Goal: Information Seeking & Learning: Learn about a topic

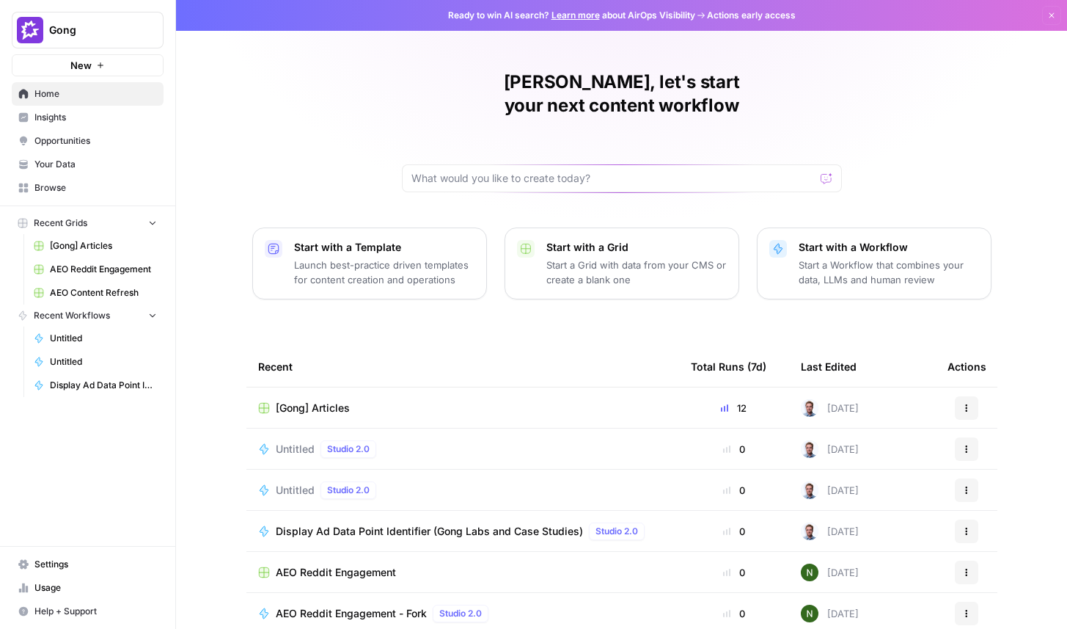
click at [92, 121] on span "Insights" at bounding box center [95, 117] width 123 height 13
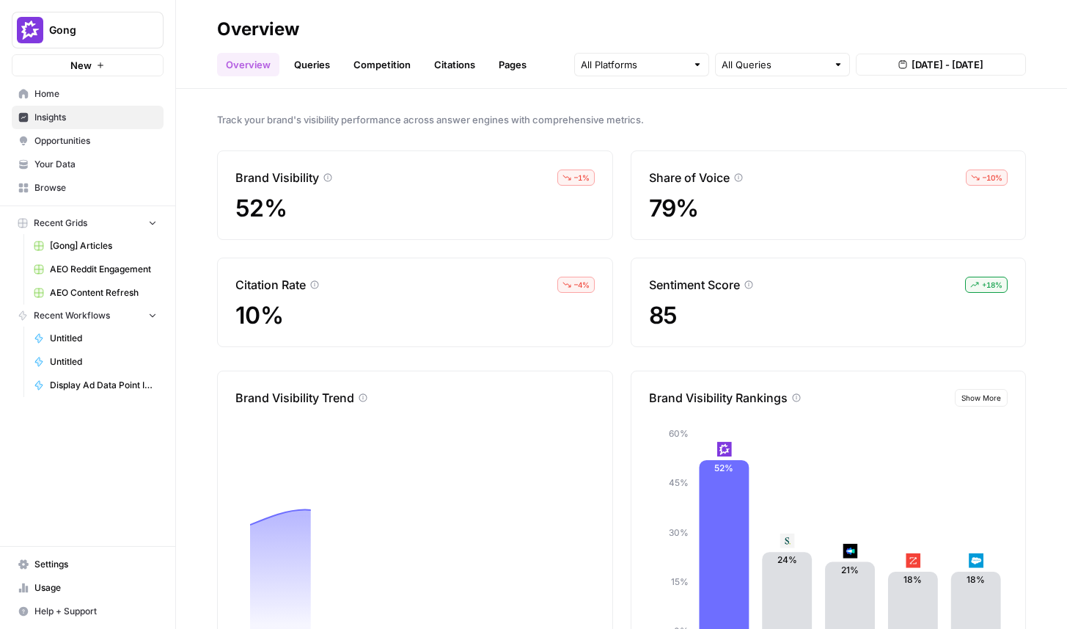
click at [309, 65] on link "Queries" at bounding box center [312, 64] width 54 height 23
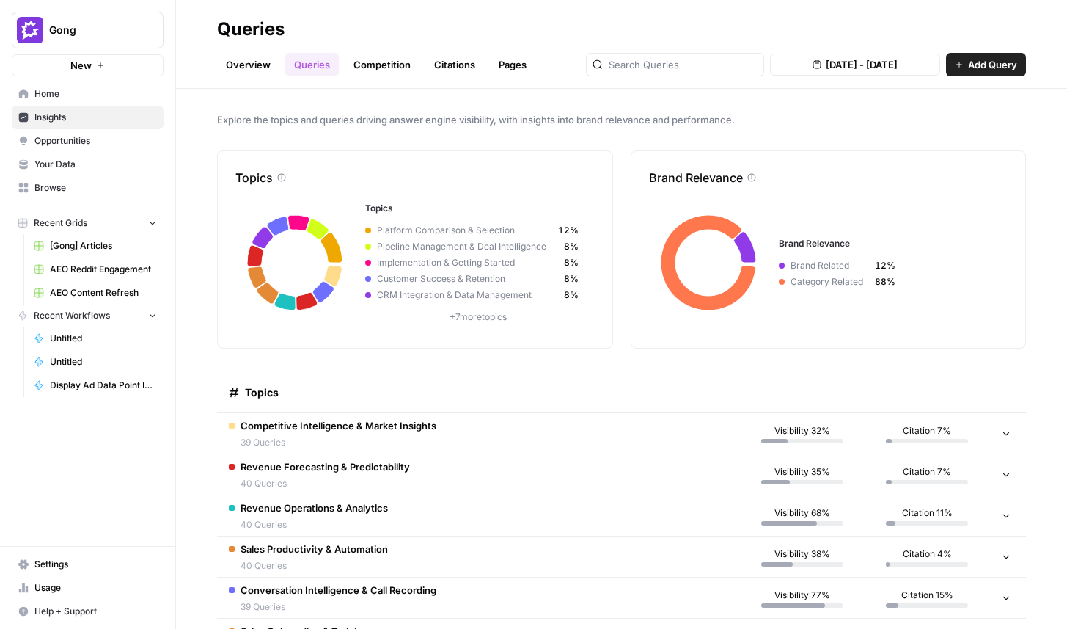
click at [78, 33] on span "Gong" at bounding box center [93, 30] width 89 height 15
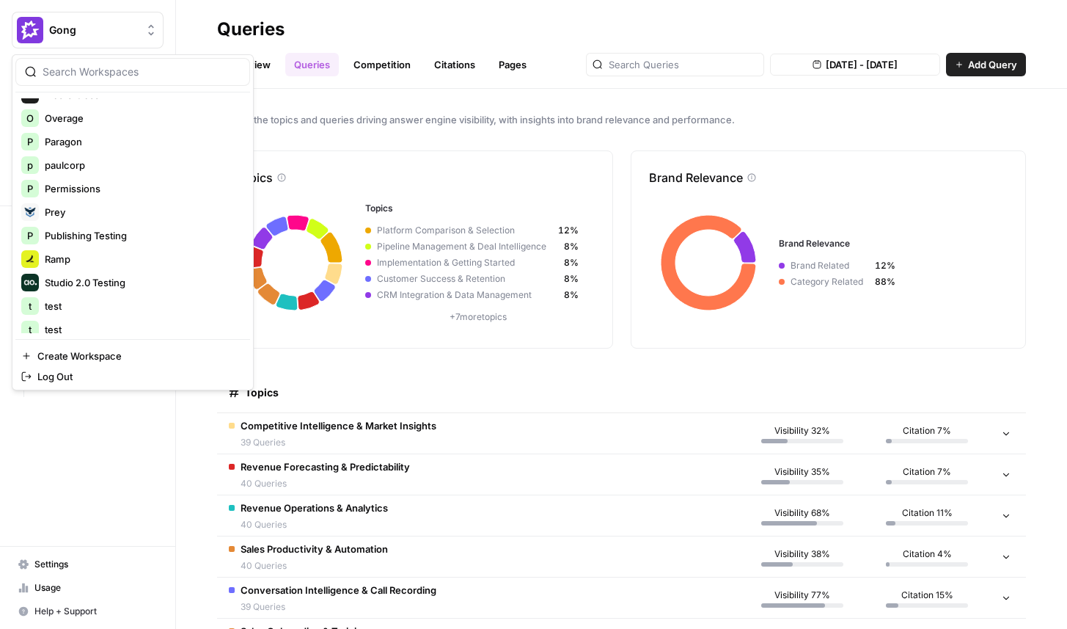
scroll to position [1073, 0]
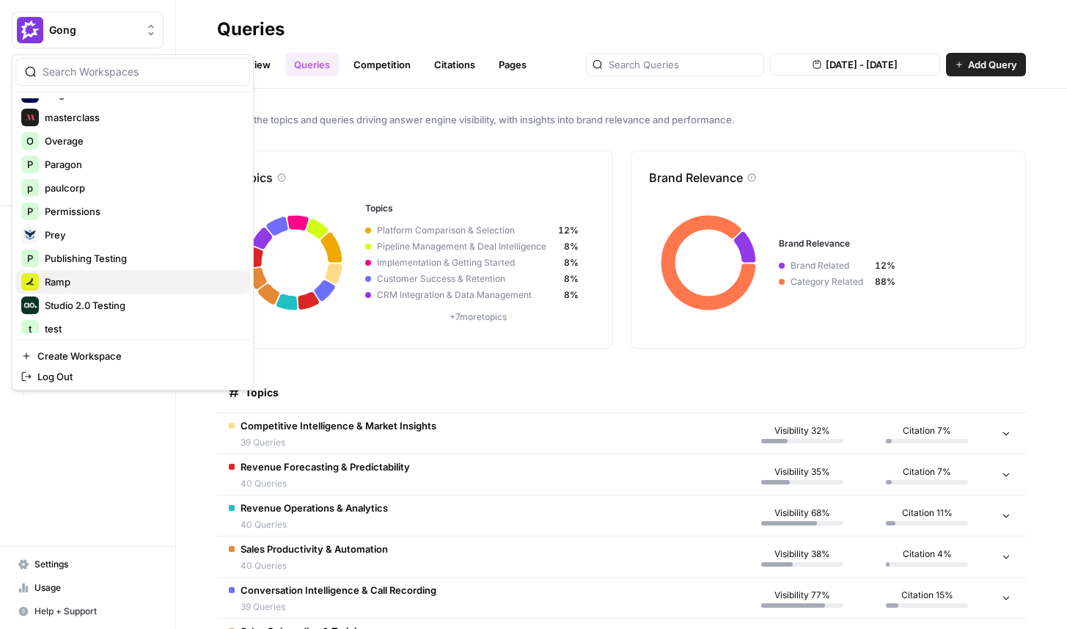
click at [86, 282] on span "Ramp" at bounding box center [142, 281] width 194 height 15
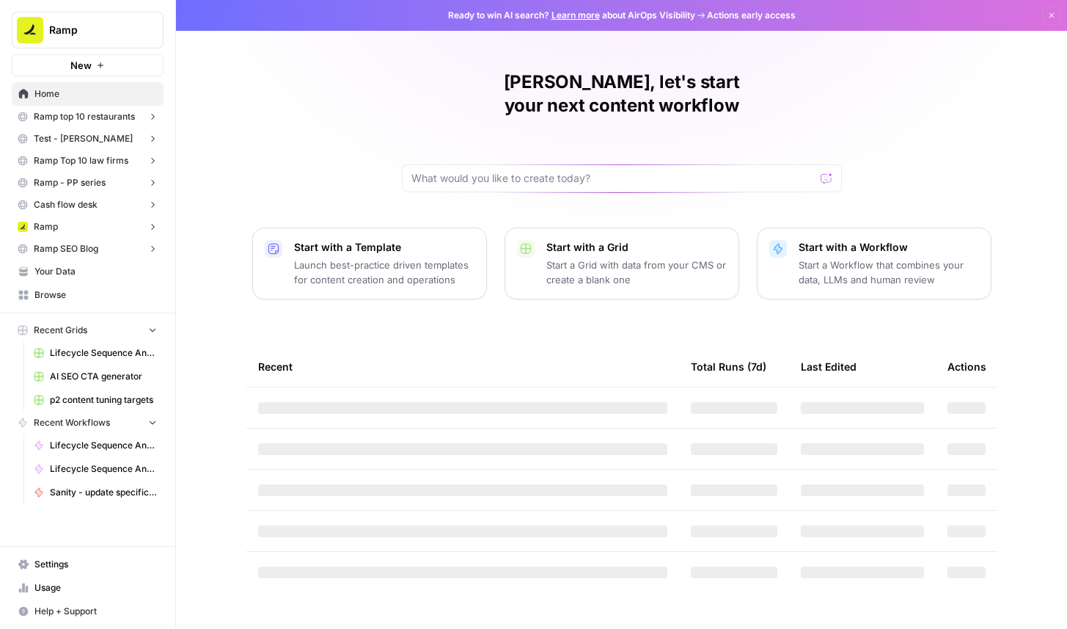
click at [118, 120] on span "Ramp top 10 restaurants" at bounding box center [84, 116] width 101 height 13
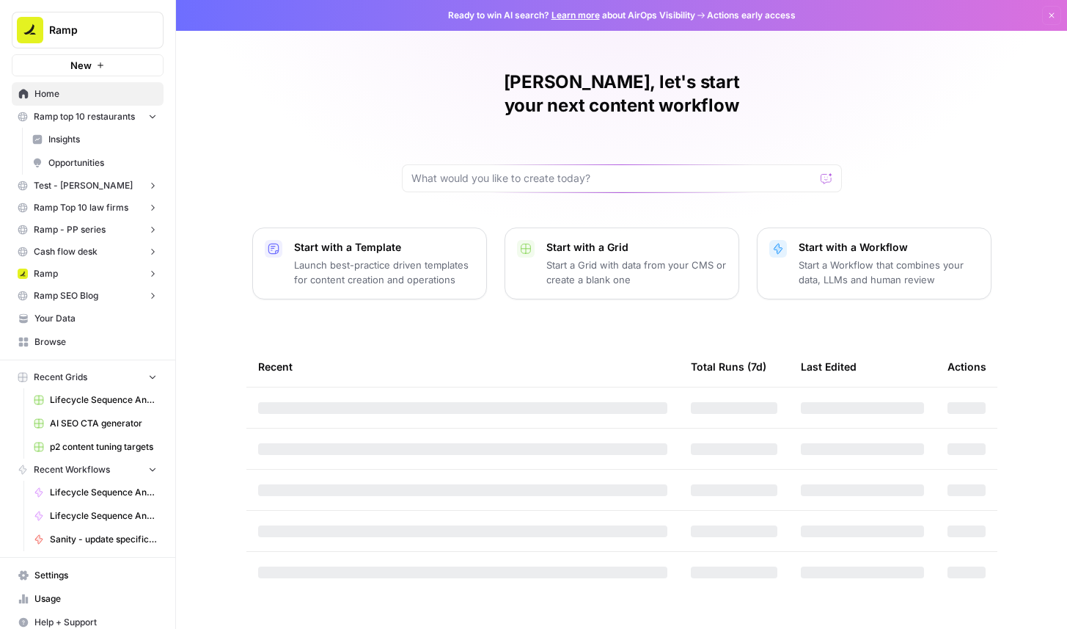
click at [96, 139] on span "Insights" at bounding box center [102, 139] width 109 height 13
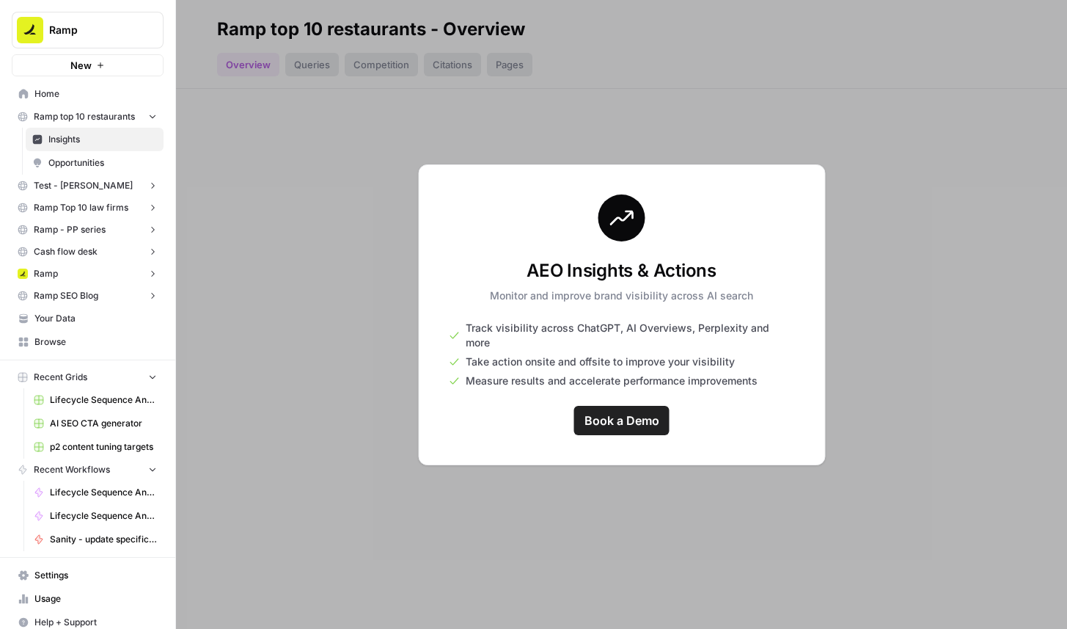
click at [96, 166] on span "Opportunities" at bounding box center [102, 162] width 109 height 13
click at [95, 276] on button "Ramp" at bounding box center [88, 274] width 152 height 22
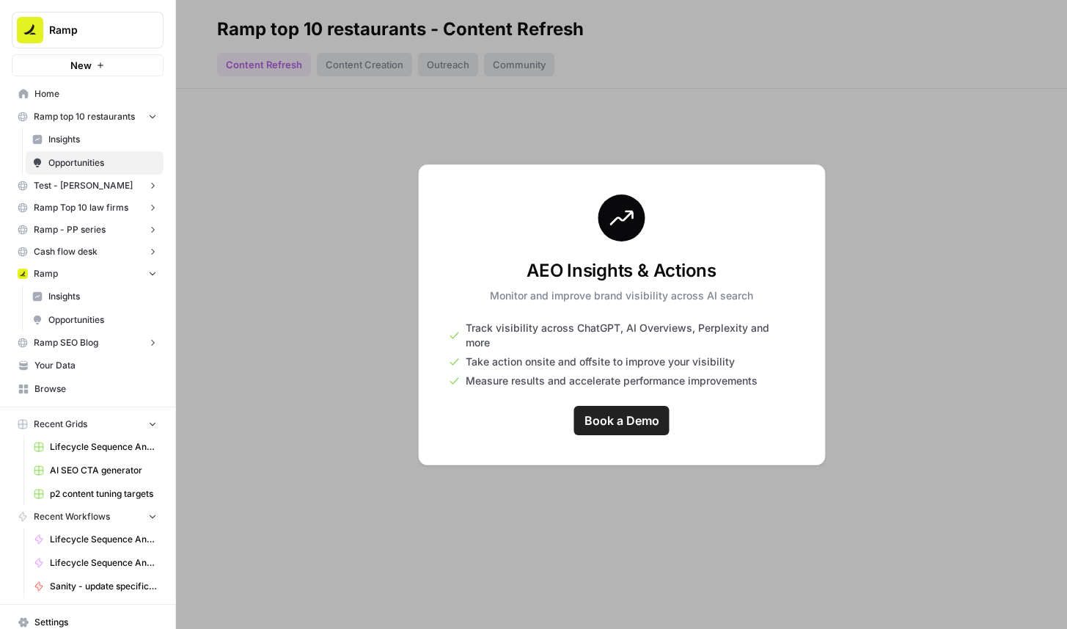
click at [90, 299] on span "Insights" at bounding box center [102, 296] width 109 height 13
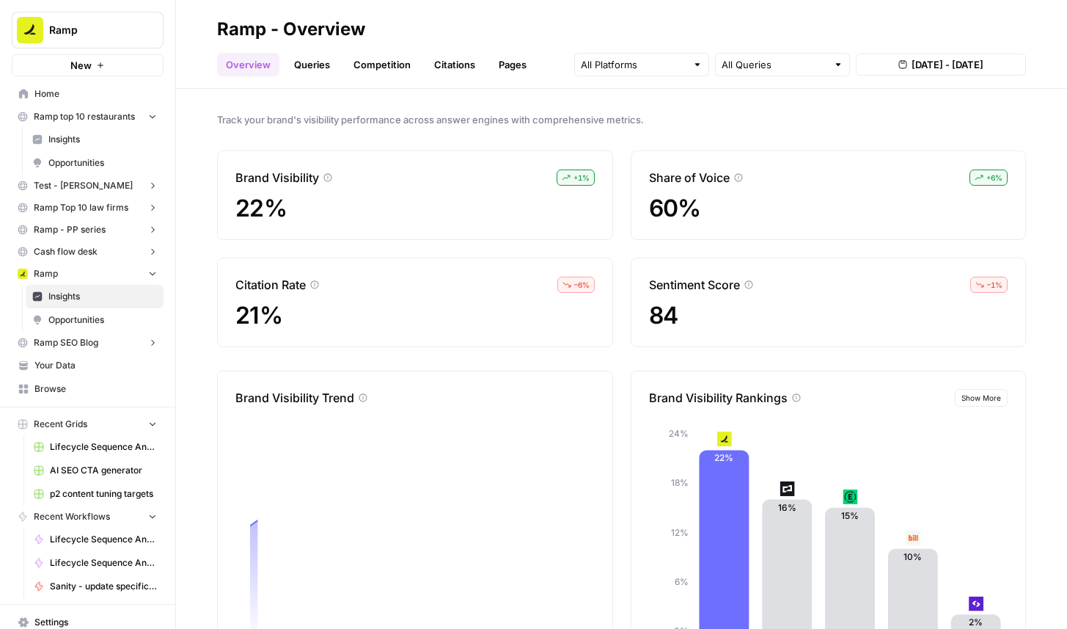
click at [318, 67] on link "Queries" at bounding box center [312, 64] width 54 height 23
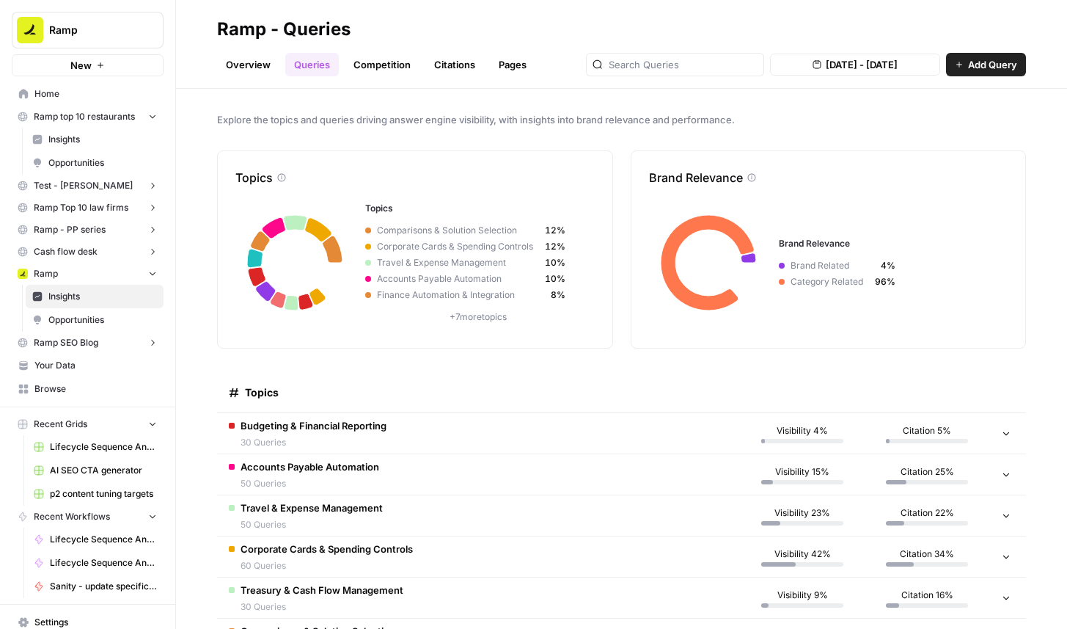
click at [529, 440] on td "Budgeting & Financial Reporting 30 Queries" at bounding box center [478, 433] width 523 height 40
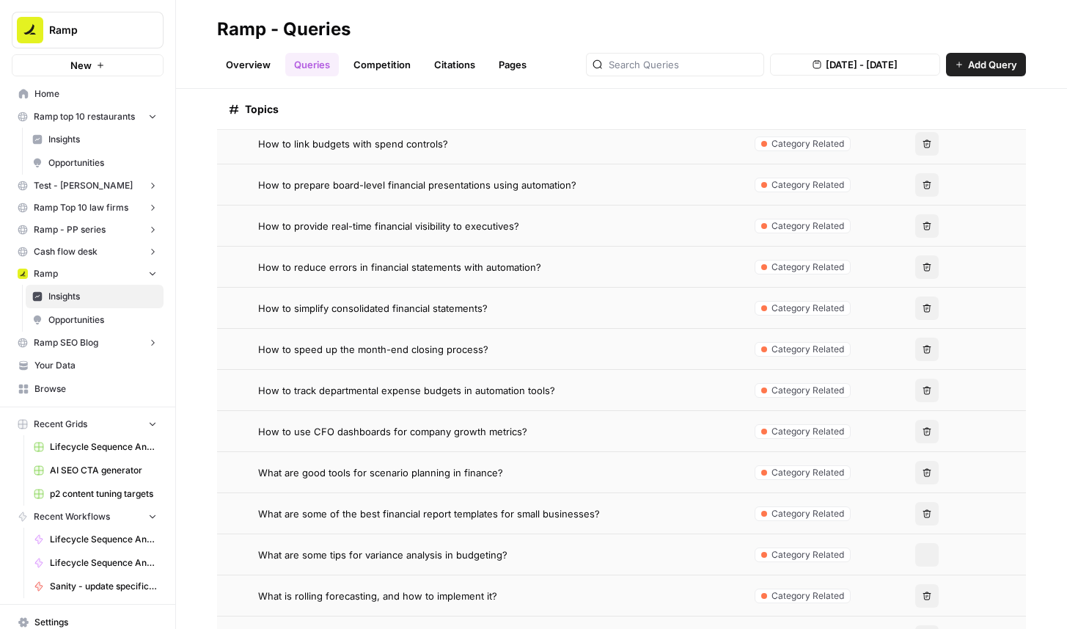
scroll to position [1361, 0]
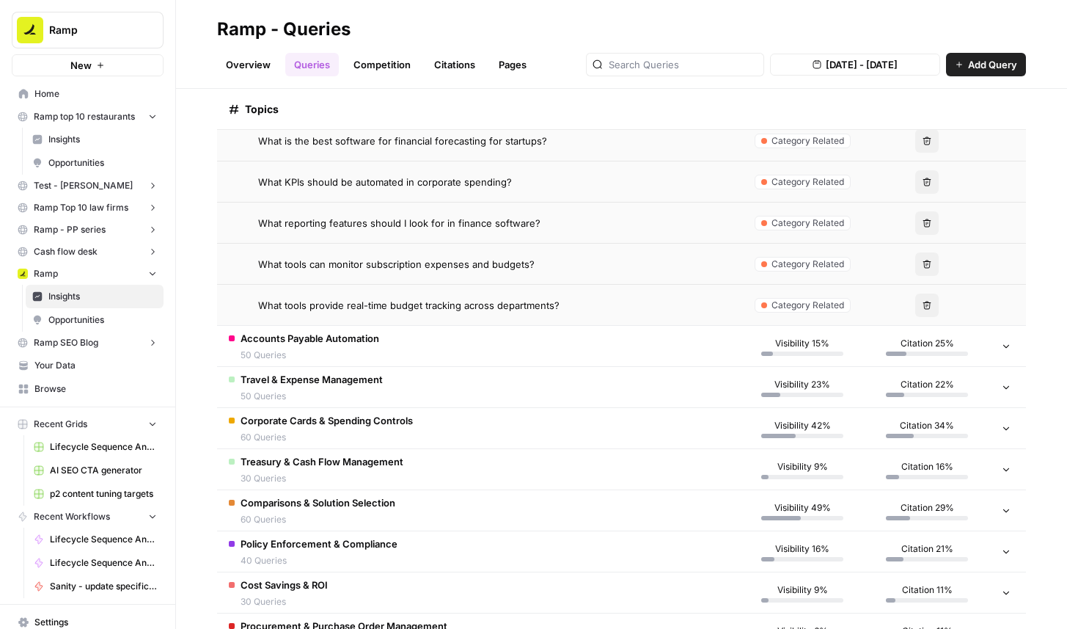
click at [388, 355] on td "Accounts Payable Automation 50 Queries" at bounding box center [478, 346] width 523 height 40
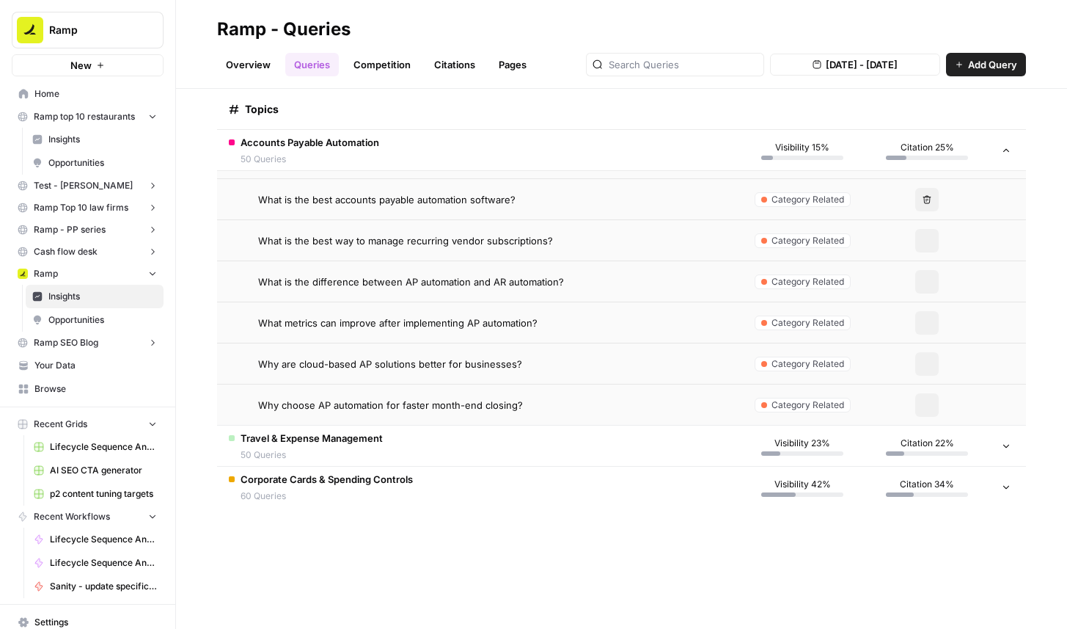
scroll to position [3588, 0]
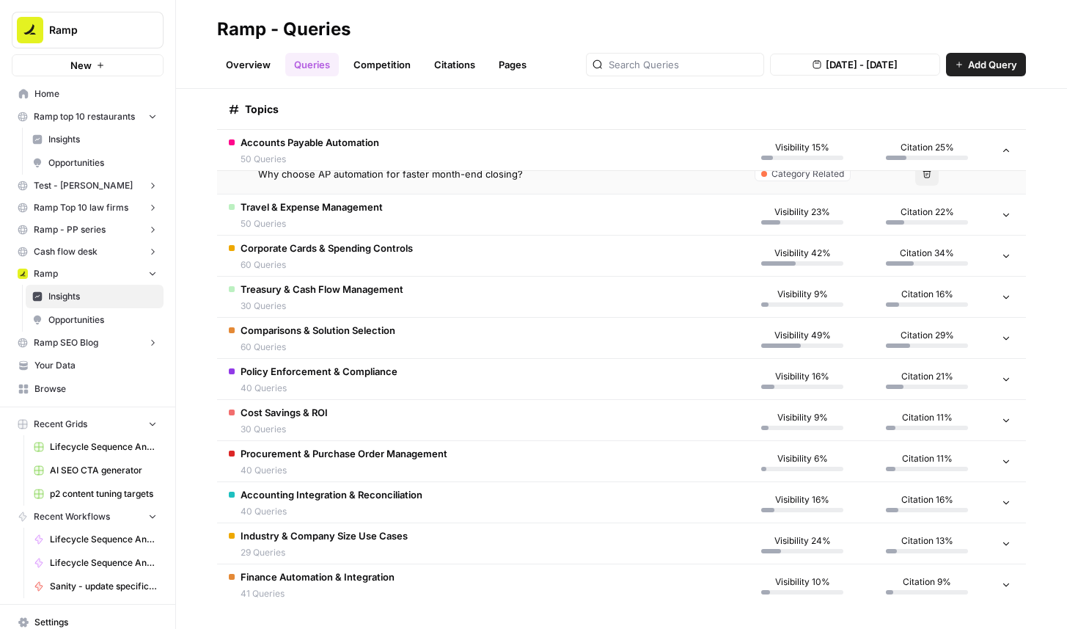
click at [423, 211] on td "Travel & Expense Management 50 Queries" at bounding box center [478, 214] width 523 height 40
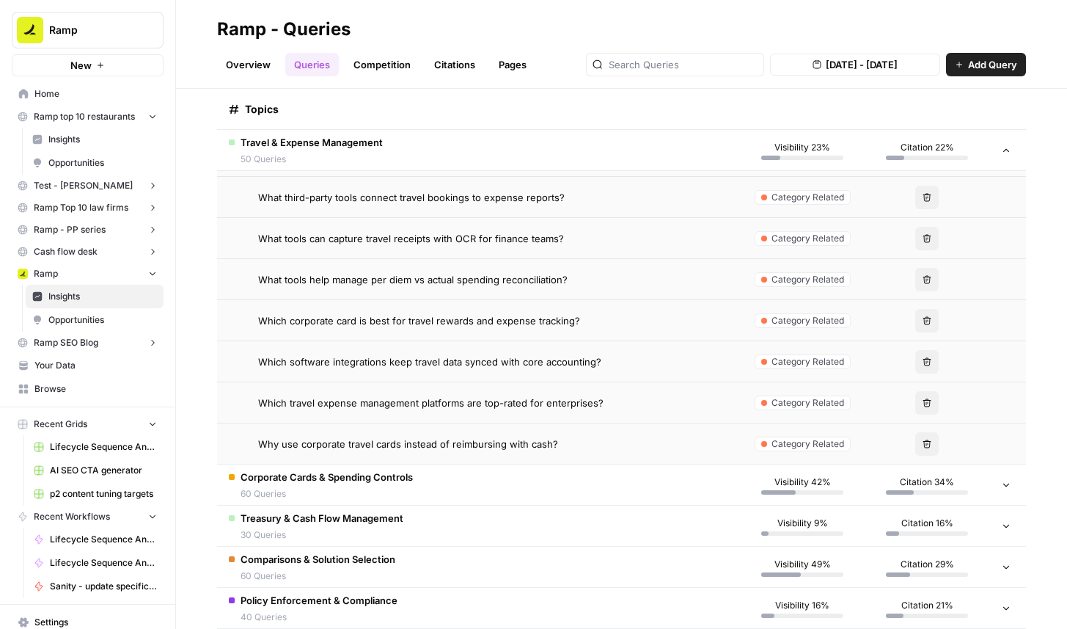
scroll to position [5642, 0]
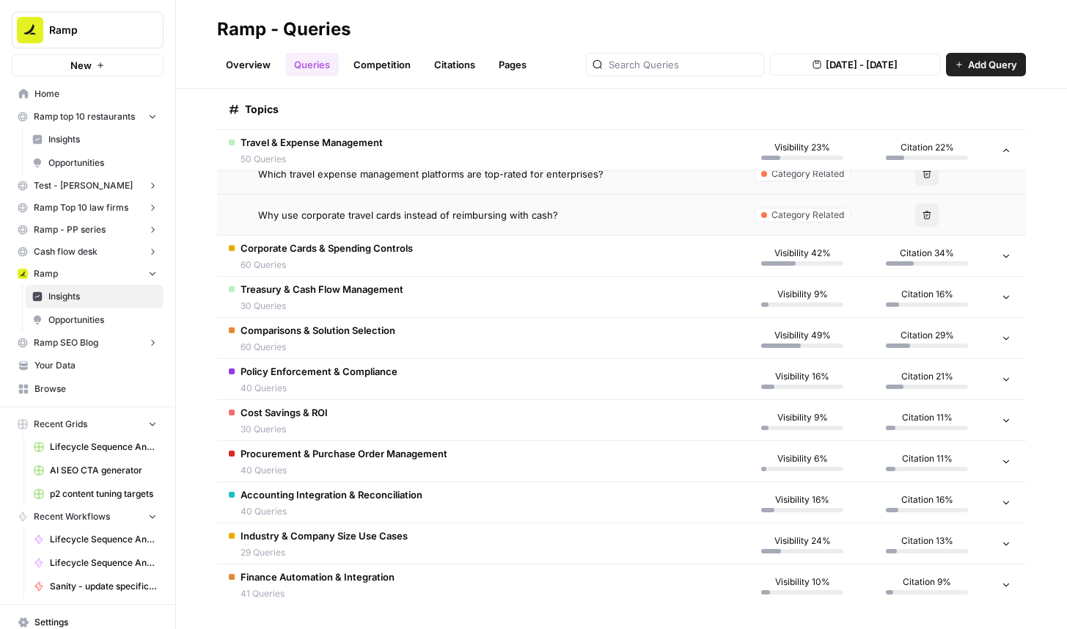
click at [79, 34] on span "Ramp" at bounding box center [93, 30] width 89 height 15
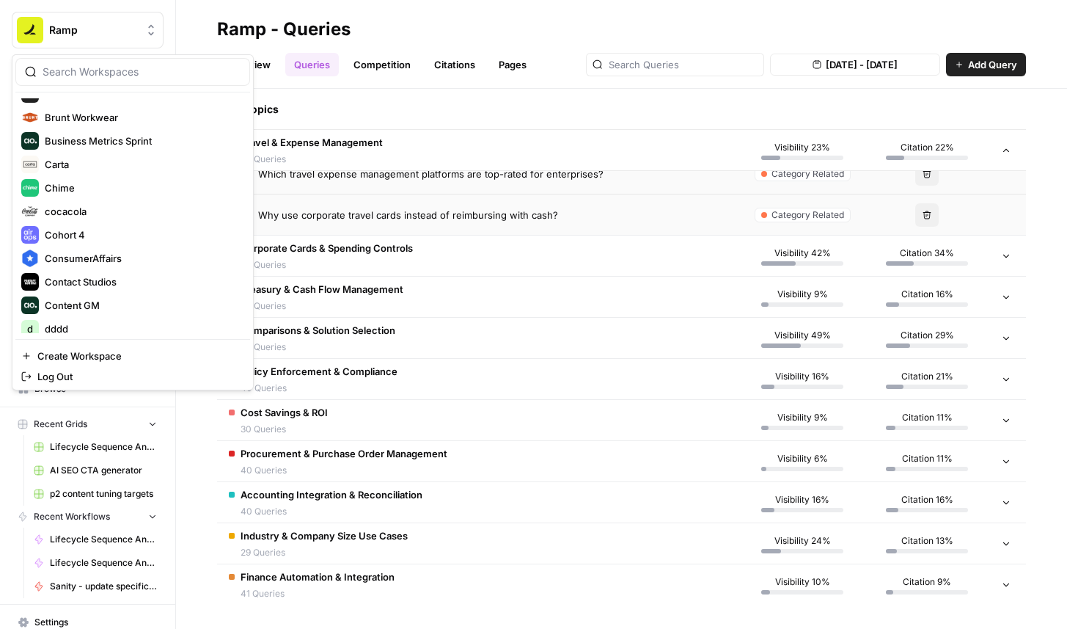
scroll to position [464, 0]
click at [76, 169] on span "Carta" at bounding box center [142, 163] width 194 height 15
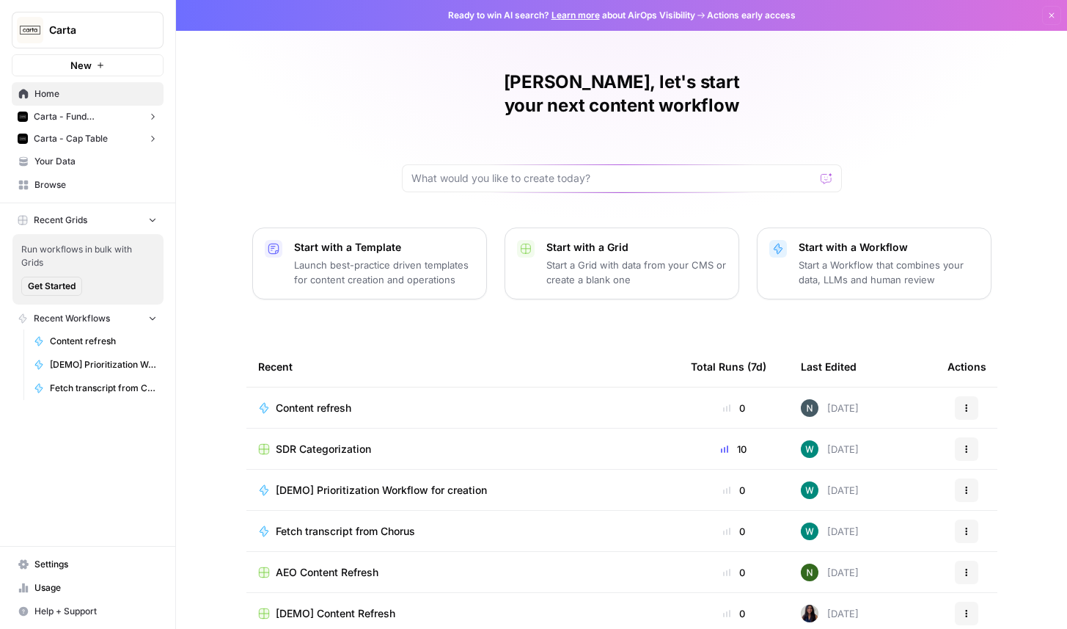
click at [106, 125] on button "Carta - Fund Administration" at bounding box center [88, 117] width 152 height 22
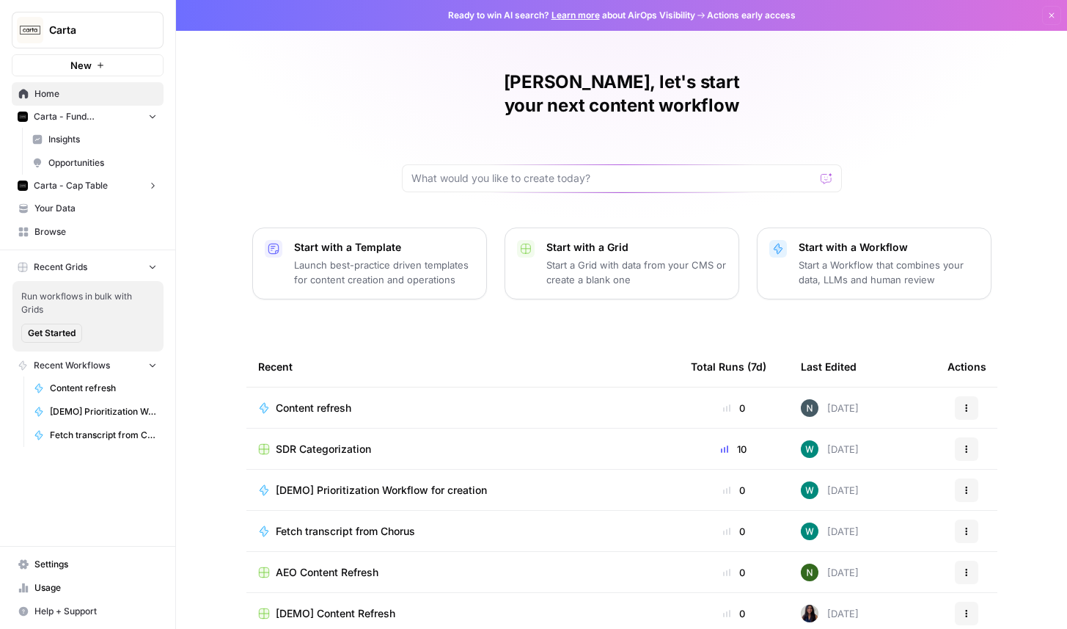
click at [113, 141] on span "Insights" at bounding box center [102, 139] width 109 height 13
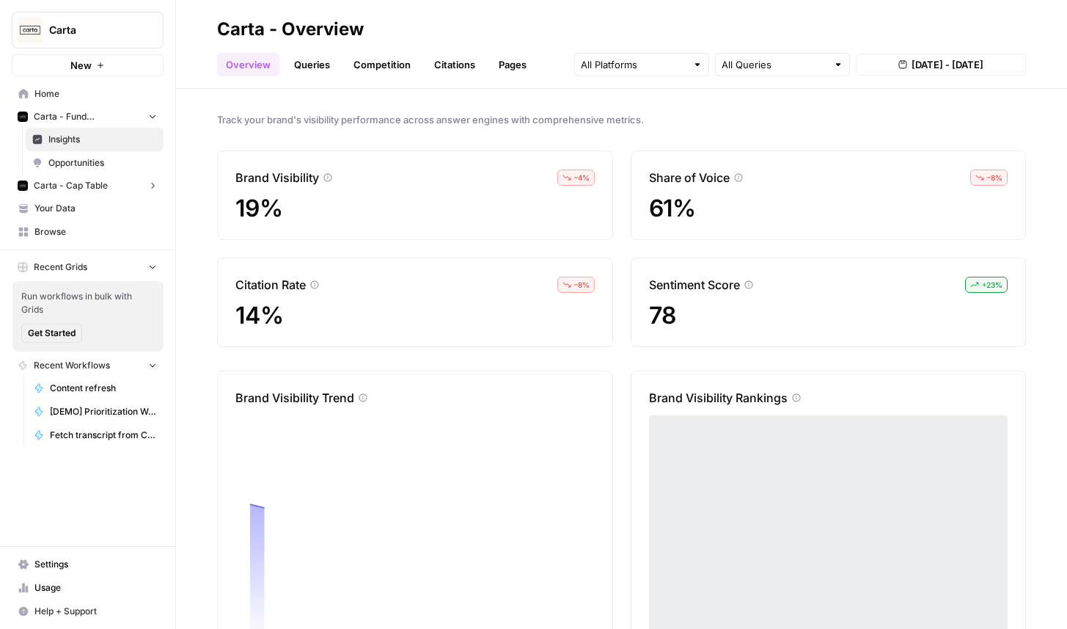
click at [313, 64] on link "Queries" at bounding box center [312, 64] width 54 height 23
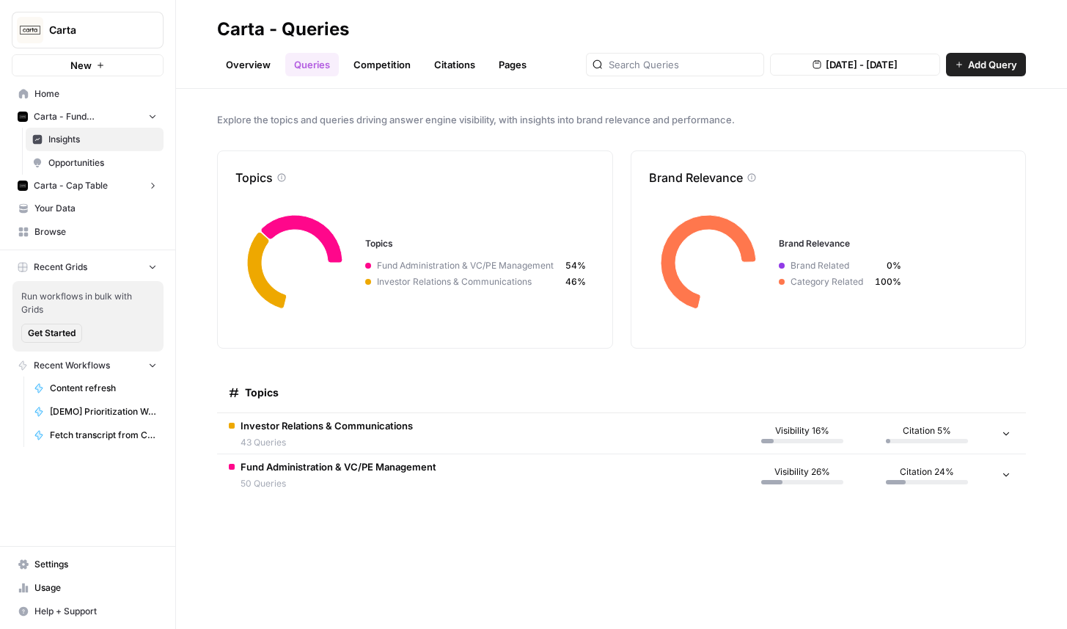
click at [109, 182] on button "Carta - Cap Table" at bounding box center [88, 186] width 152 height 22
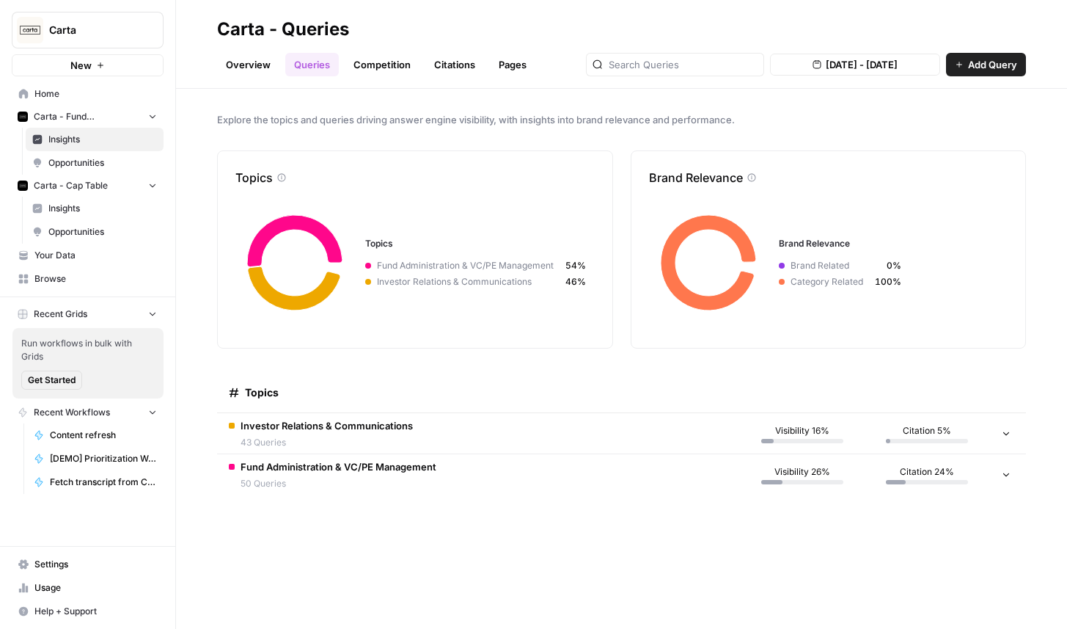
click at [96, 208] on span "Insights" at bounding box center [102, 208] width 109 height 13
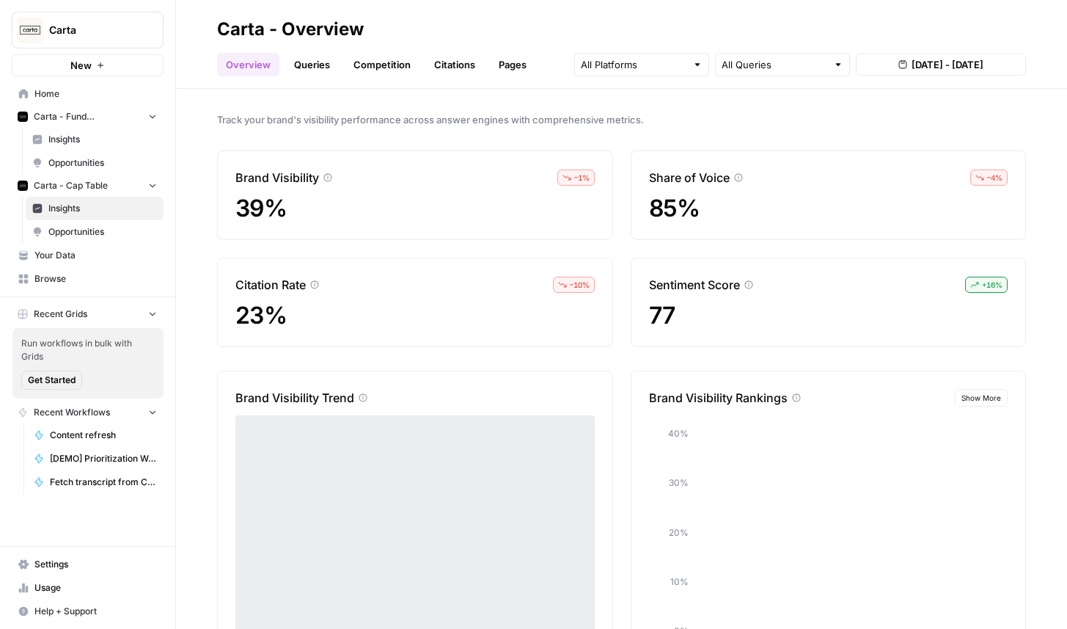
click at [324, 71] on link "Queries" at bounding box center [312, 64] width 54 height 23
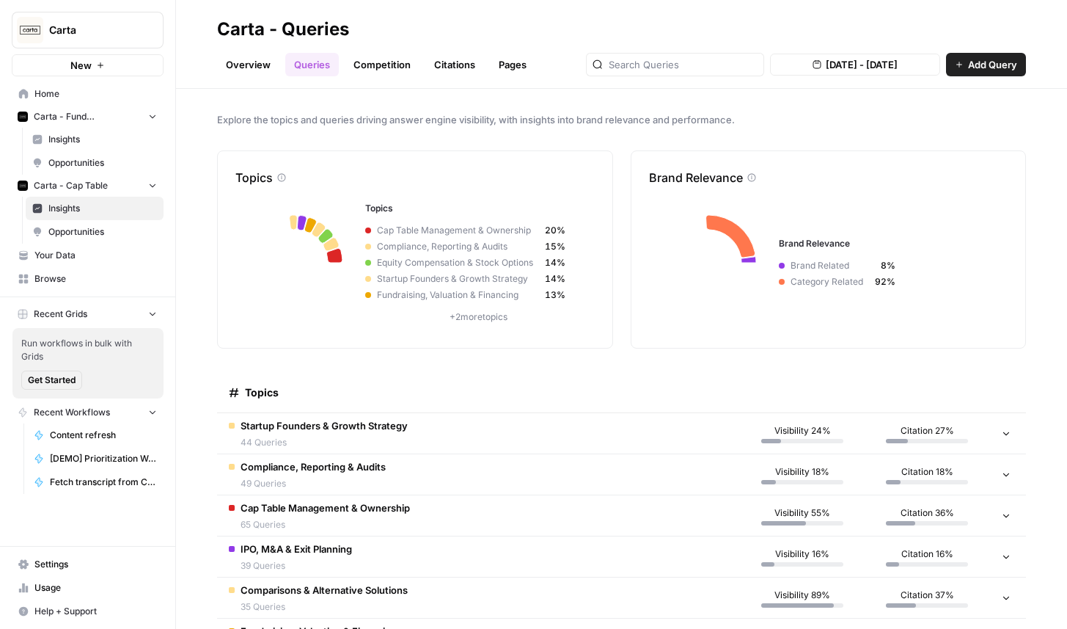
scroll to position [95, 0]
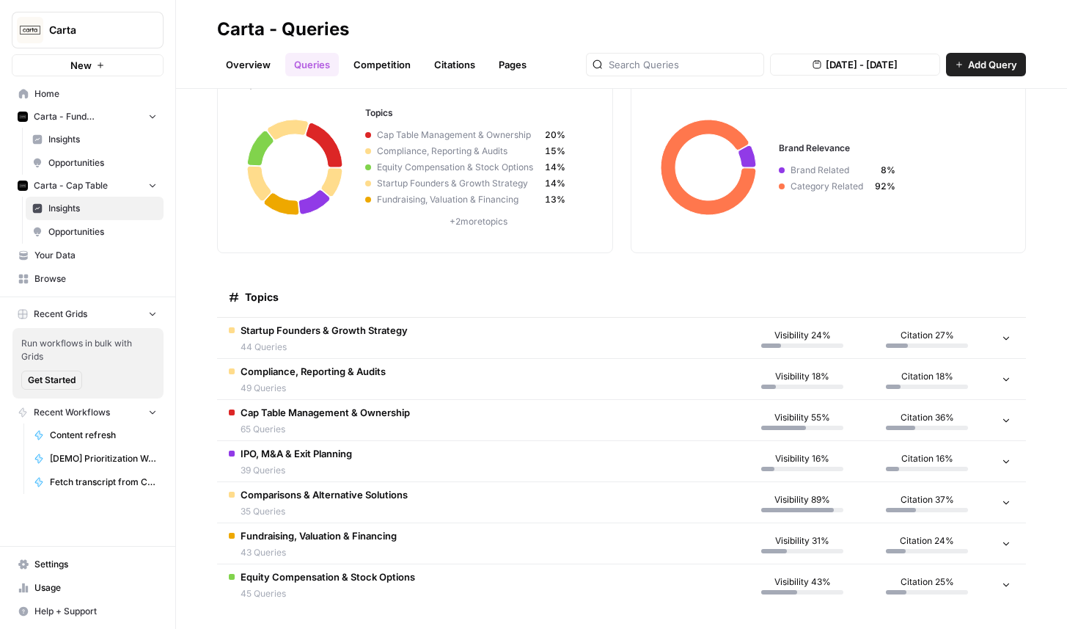
click at [503, 544] on td "Fundraising, Valuation & Financing 43 Queries" at bounding box center [478, 543] width 523 height 40
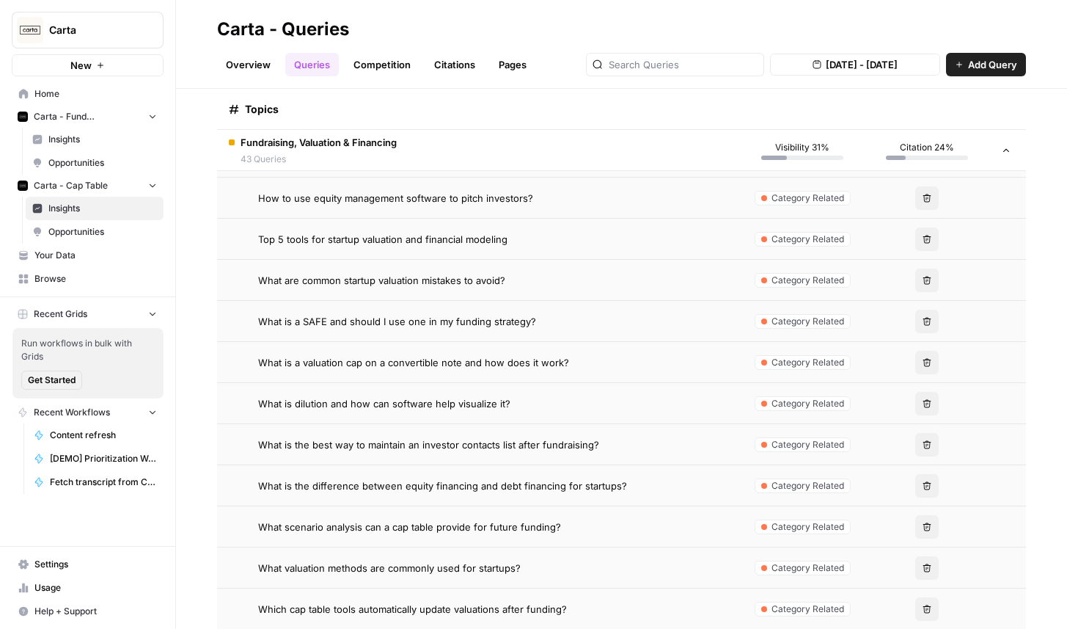
scroll to position [1477, 0]
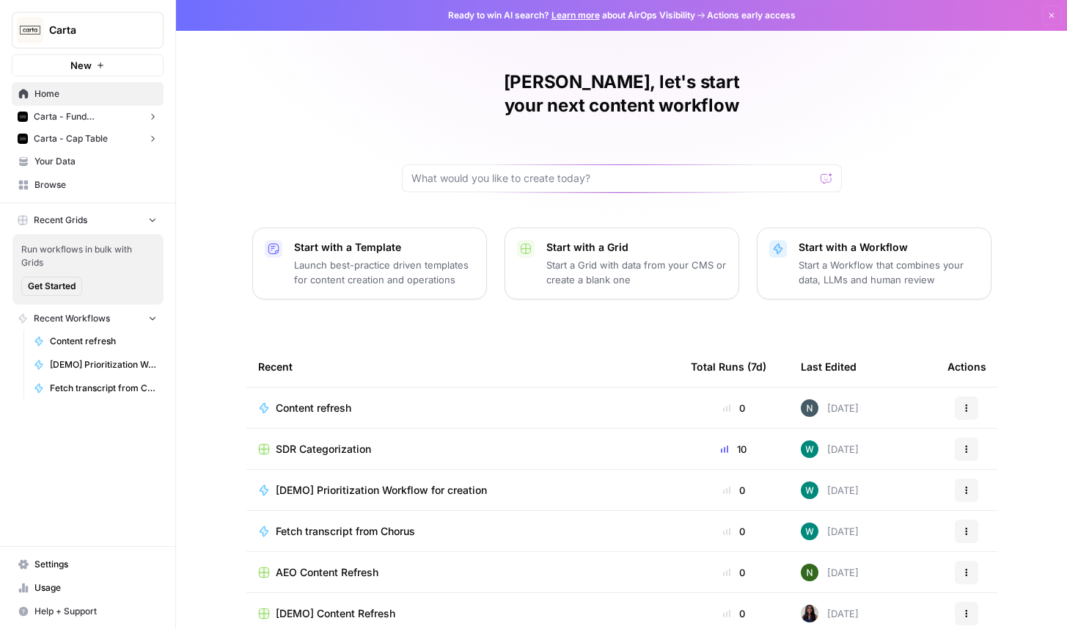
click at [111, 116] on span "Carta - Fund Administration" at bounding box center [88, 116] width 108 height 13
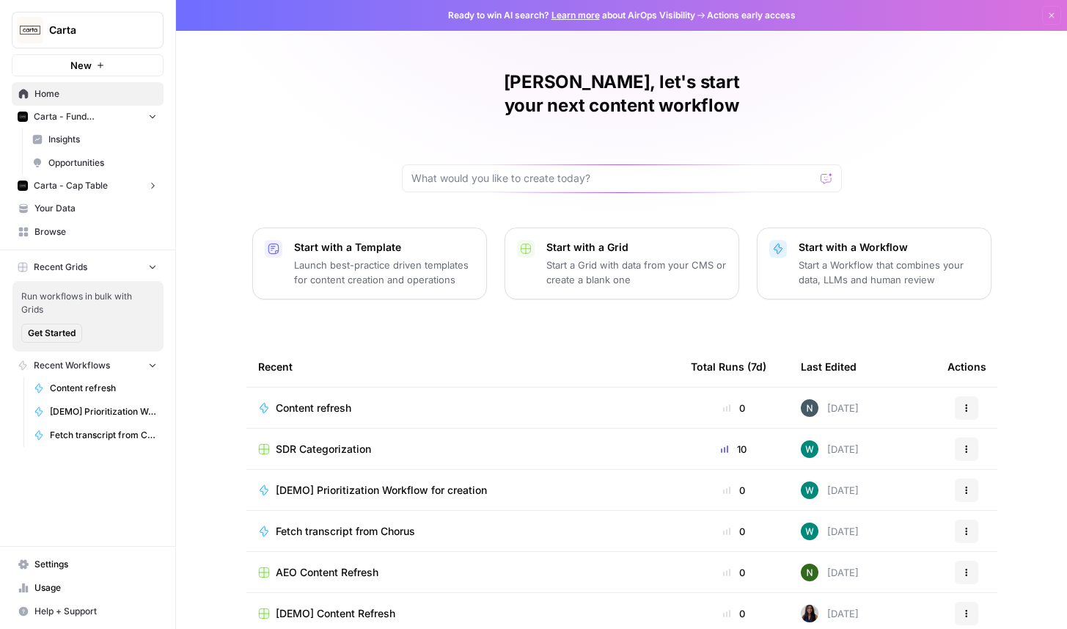
click at [88, 147] on link "Insights" at bounding box center [95, 139] width 138 height 23
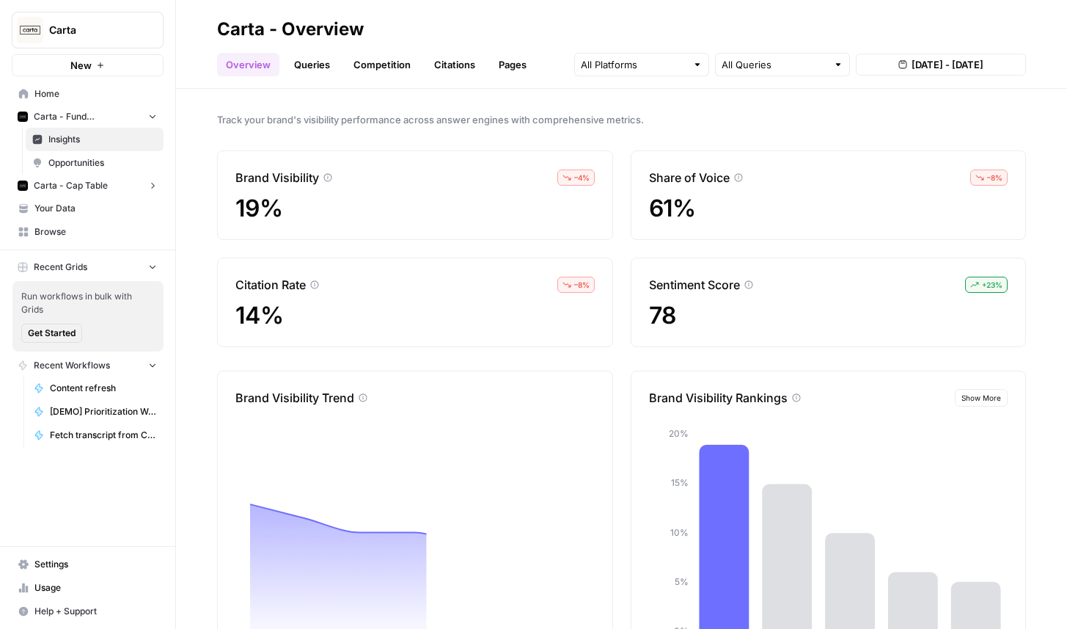
click at [326, 65] on link "Queries" at bounding box center [312, 64] width 54 height 23
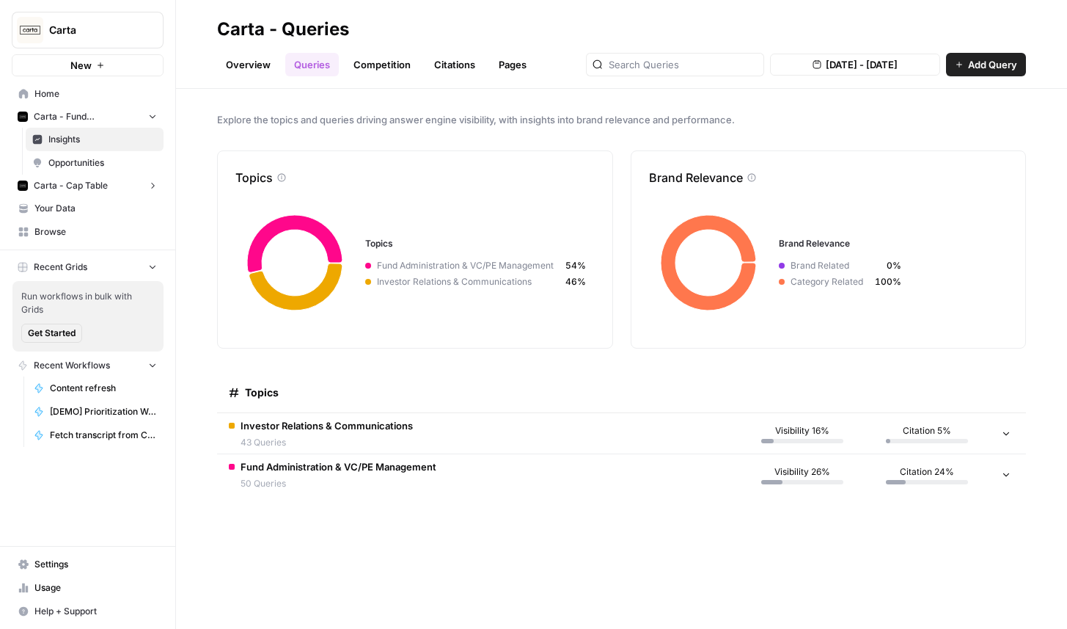
click at [101, 158] on span "Opportunities" at bounding box center [102, 162] width 109 height 13
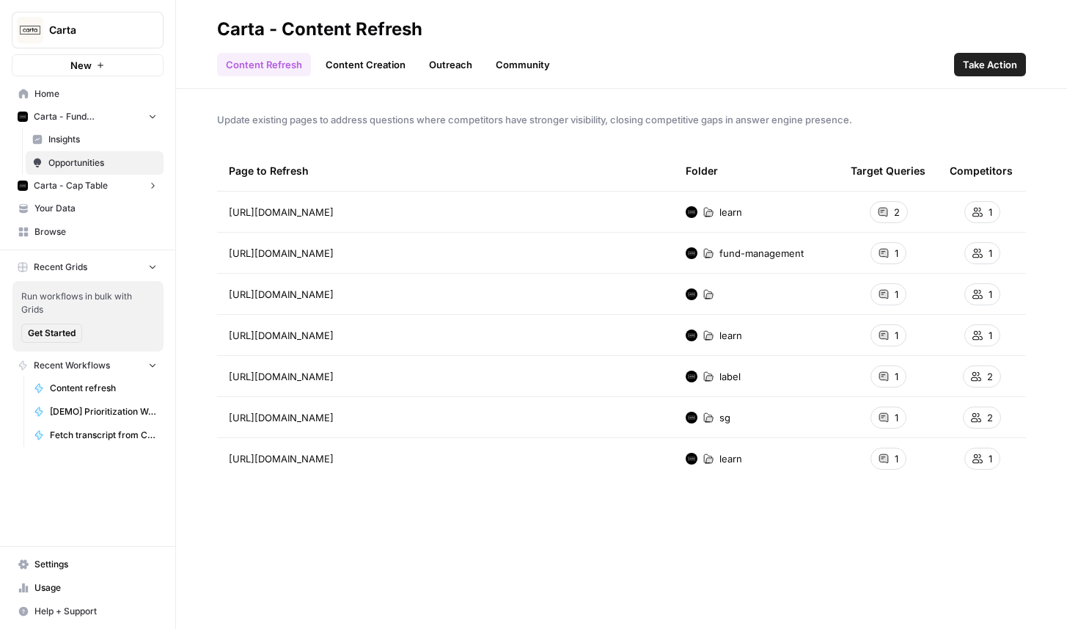
click at [95, 146] on link "Insights" at bounding box center [95, 139] width 138 height 23
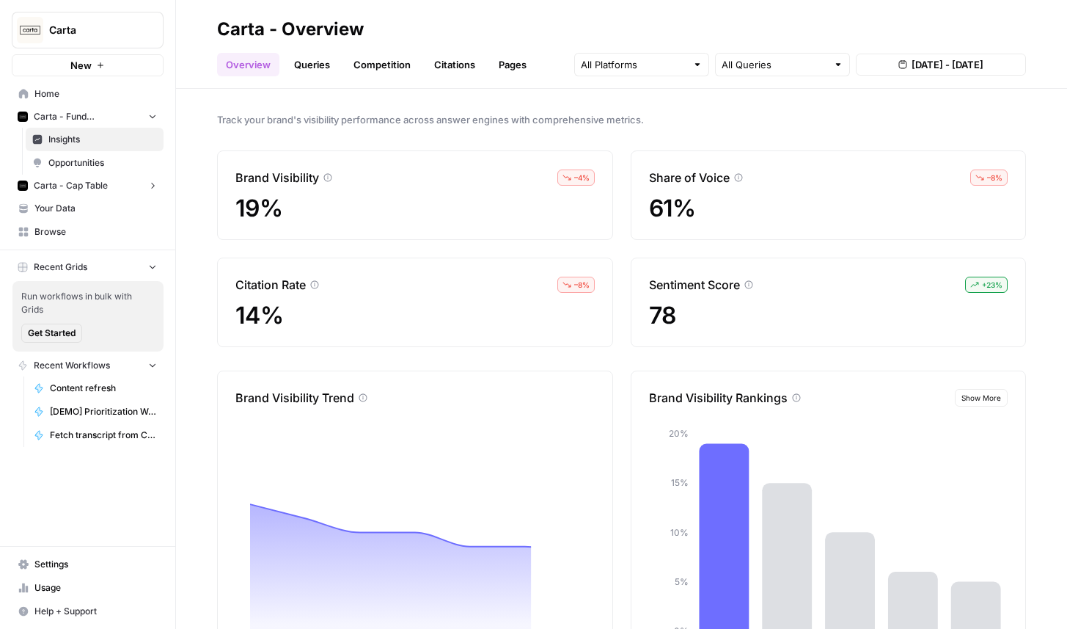
click at [317, 67] on link "Queries" at bounding box center [312, 64] width 54 height 23
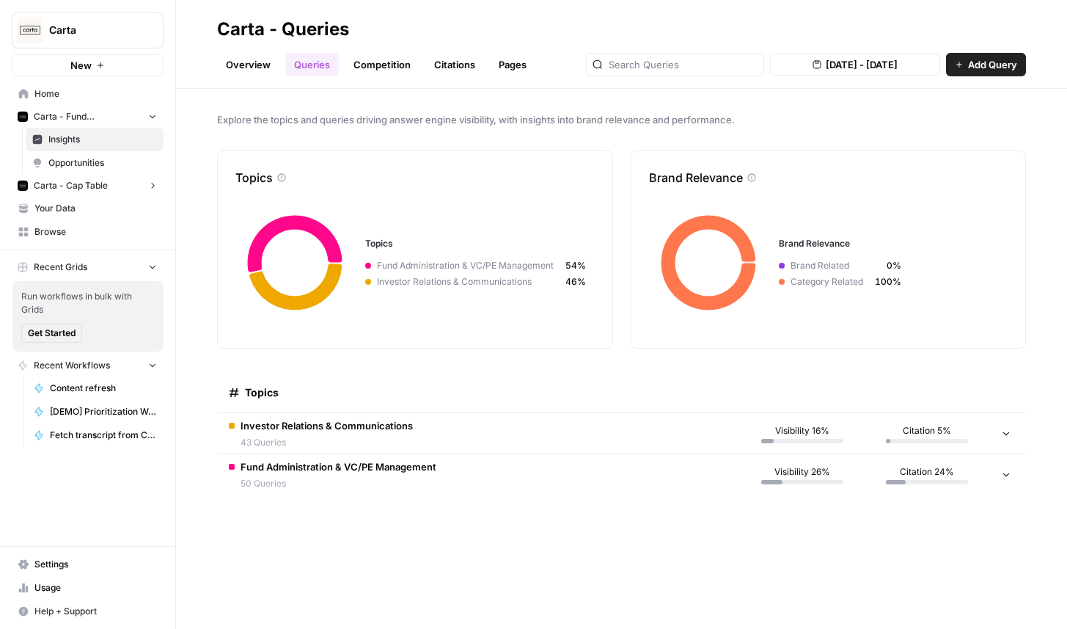
click at [389, 430] on span "Investor Relations & Communications" at bounding box center [327, 425] width 172 height 15
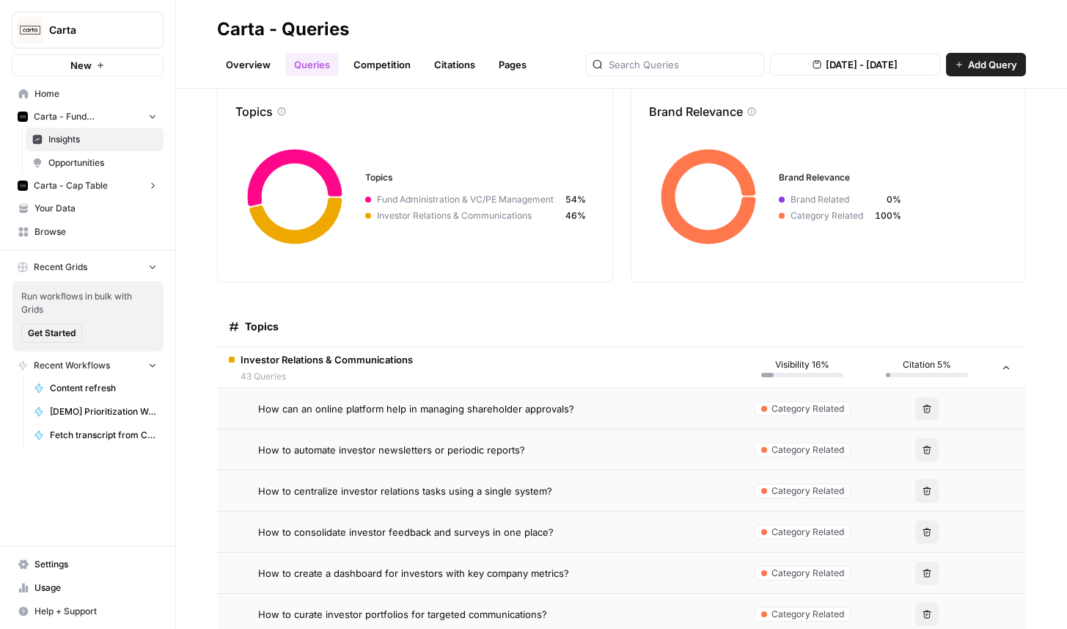
scroll to position [320, 0]
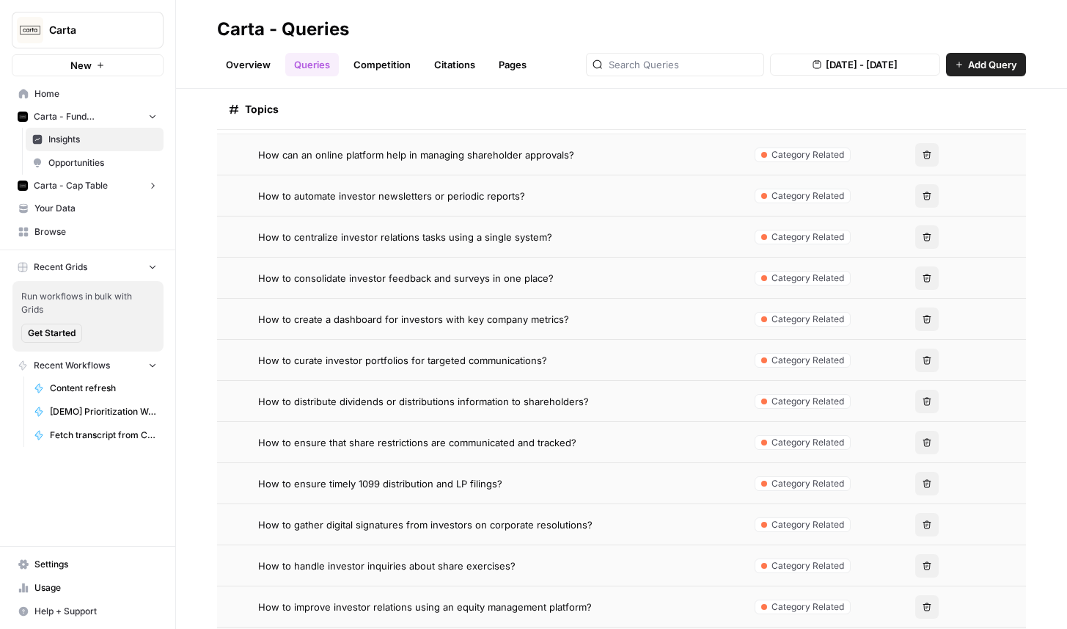
click at [100, 186] on span "Carta - Cap Table" at bounding box center [71, 185] width 74 height 13
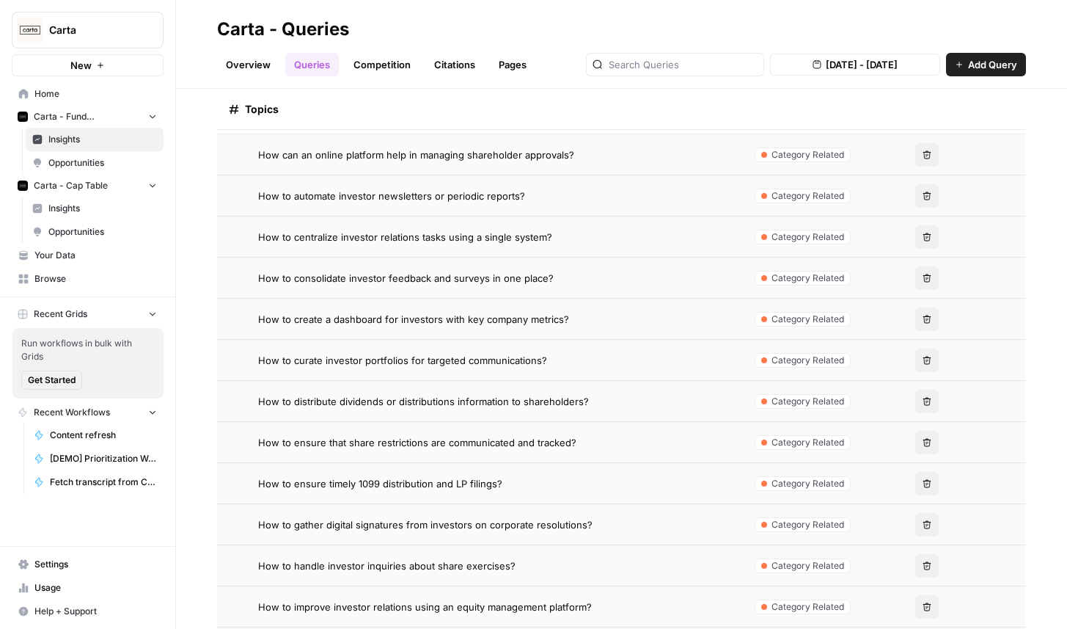
click at [100, 217] on link "Insights" at bounding box center [95, 208] width 138 height 23
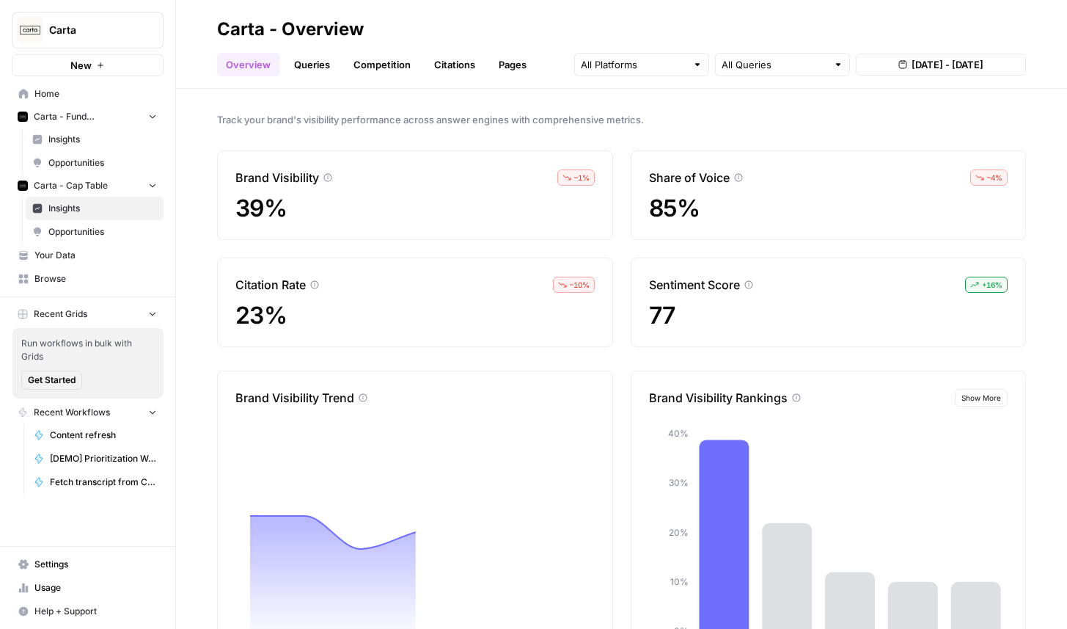
click at [313, 59] on link "Queries" at bounding box center [312, 64] width 54 height 23
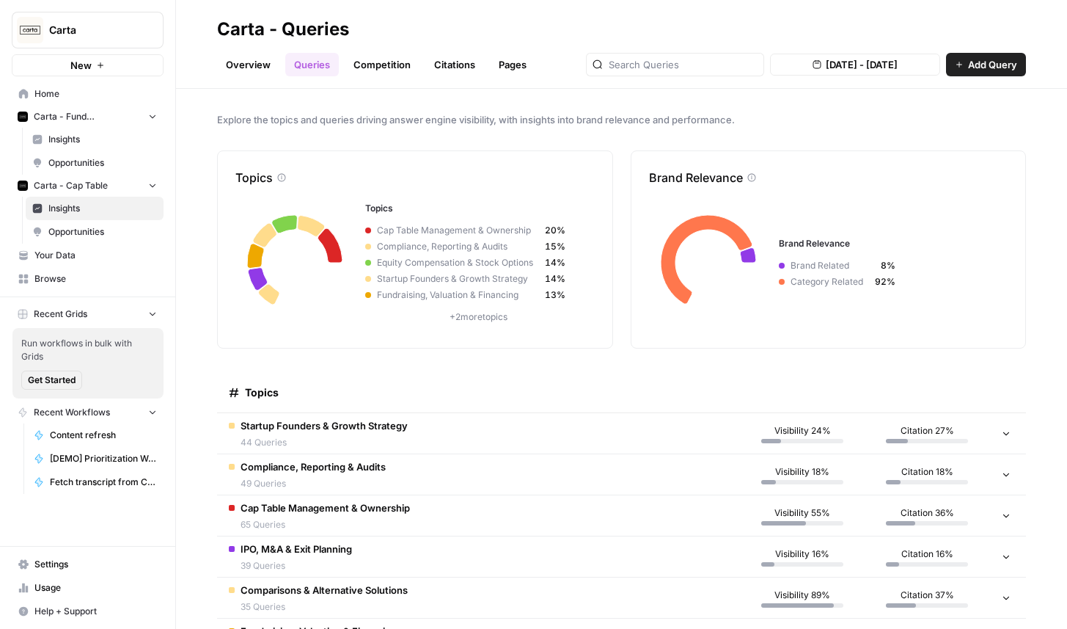
click at [488, 437] on td "Startup Founders & Growth Strategy 44 Queries" at bounding box center [478, 433] width 523 height 40
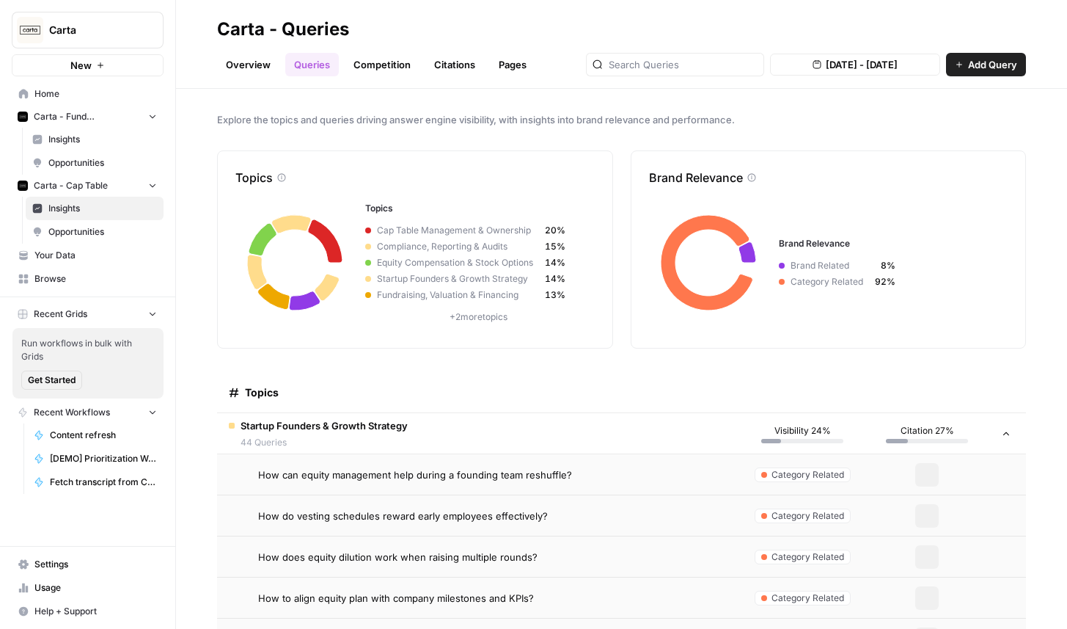
click at [434, 473] on span "How can equity management help during a founding team reshuffle?" at bounding box center [415, 474] width 314 height 15
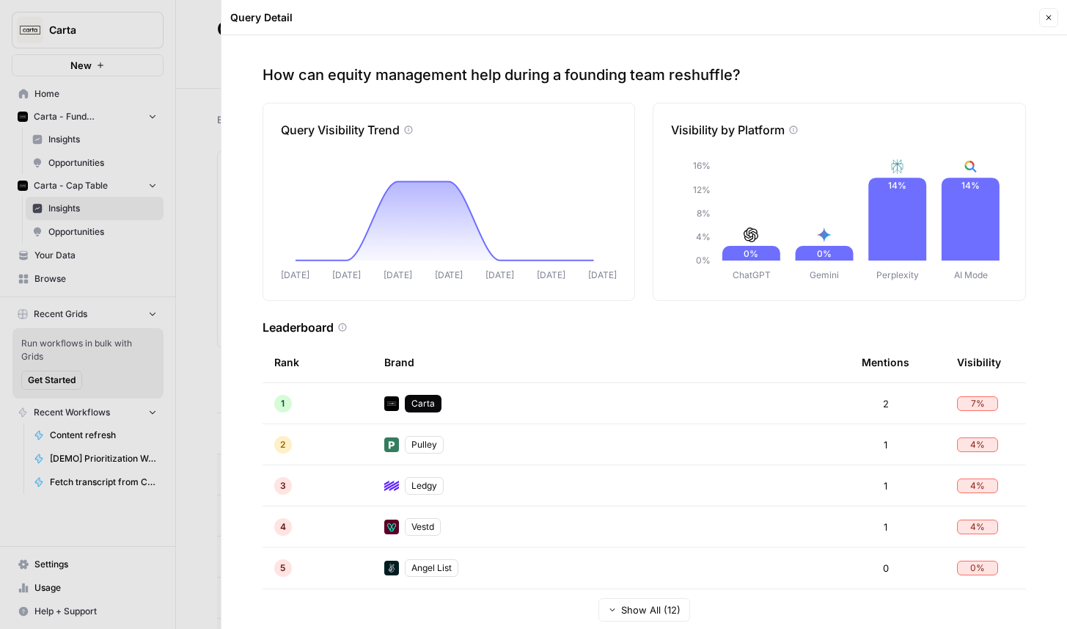
click at [182, 102] on div at bounding box center [533, 314] width 1067 height 629
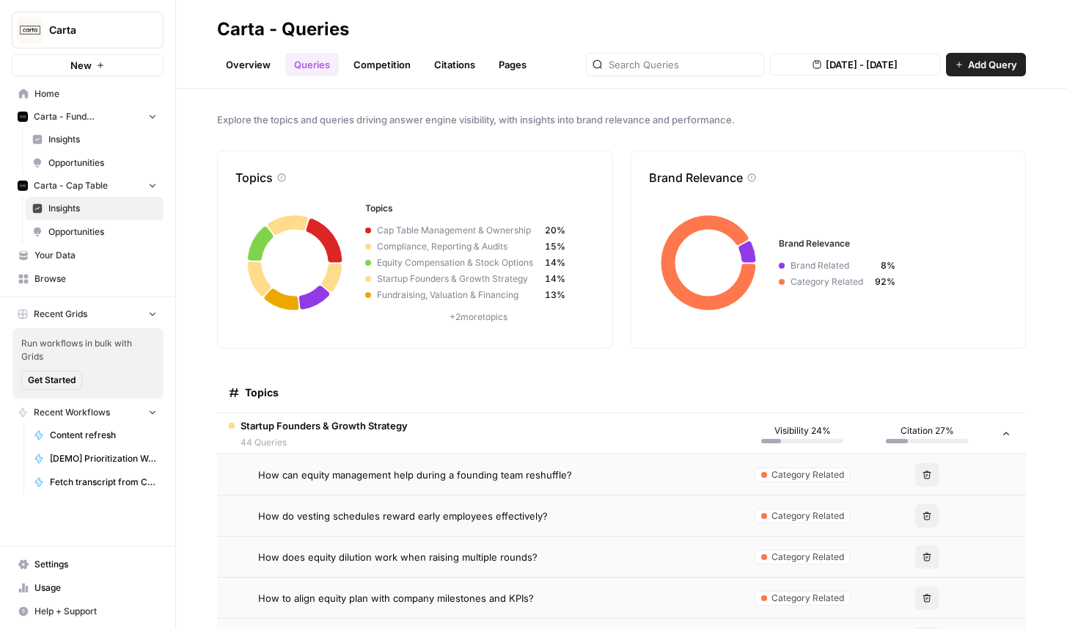
click at [91, 36] on span "Carta" at bounding box center [93, 30] width 89 height 15
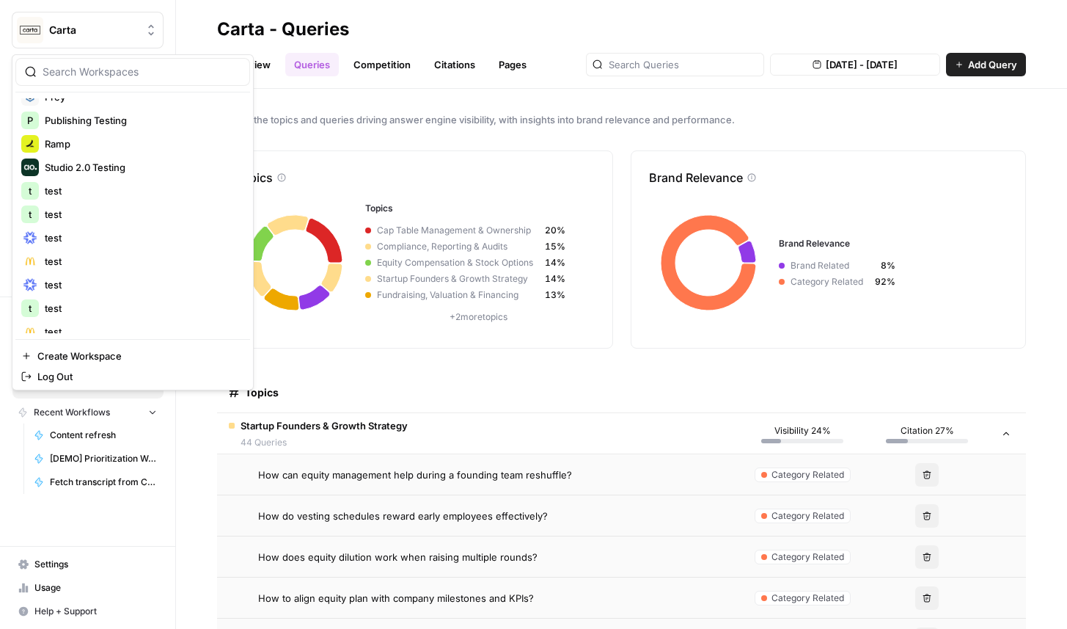
scroll to position [1200, 0]
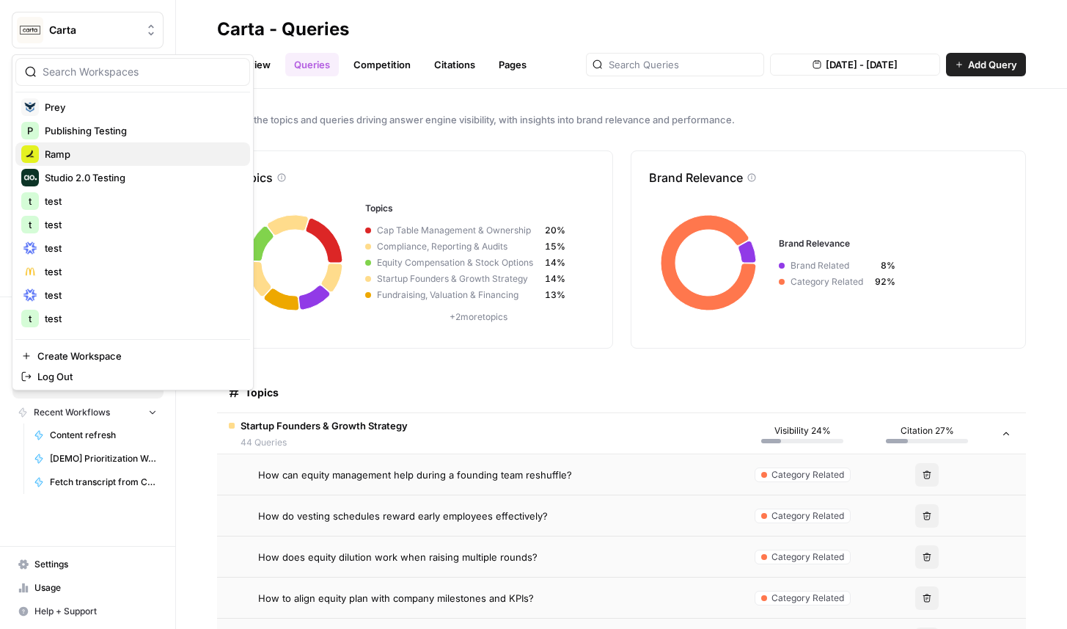
click at [77, 160] on span "Ramp" at bounding box center [142, 154] width 194 height 15
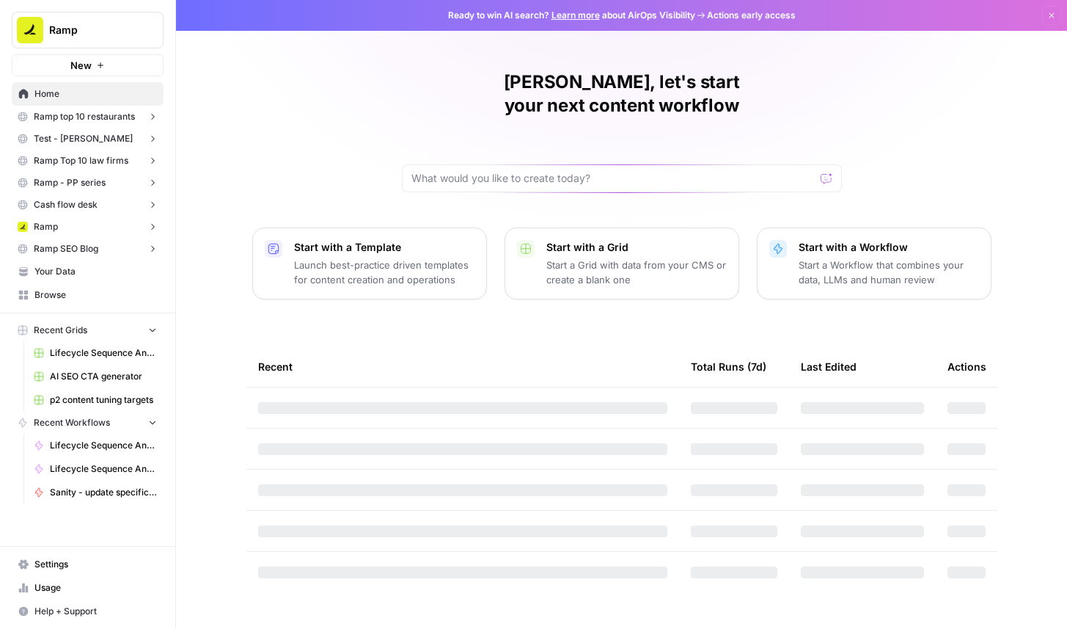
click at [69, 230] on button "Ramp" at bounding box center [88, 227] width 152 height 22
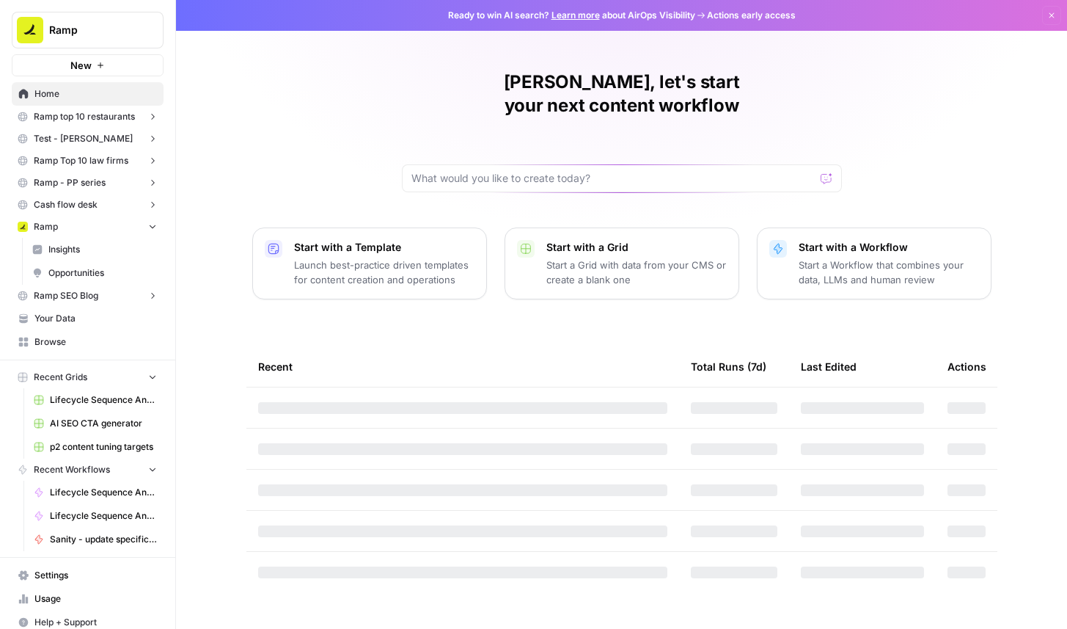
click at [80, 255] on span "Insights" at bounding box center [102, 249] width 109 height 13
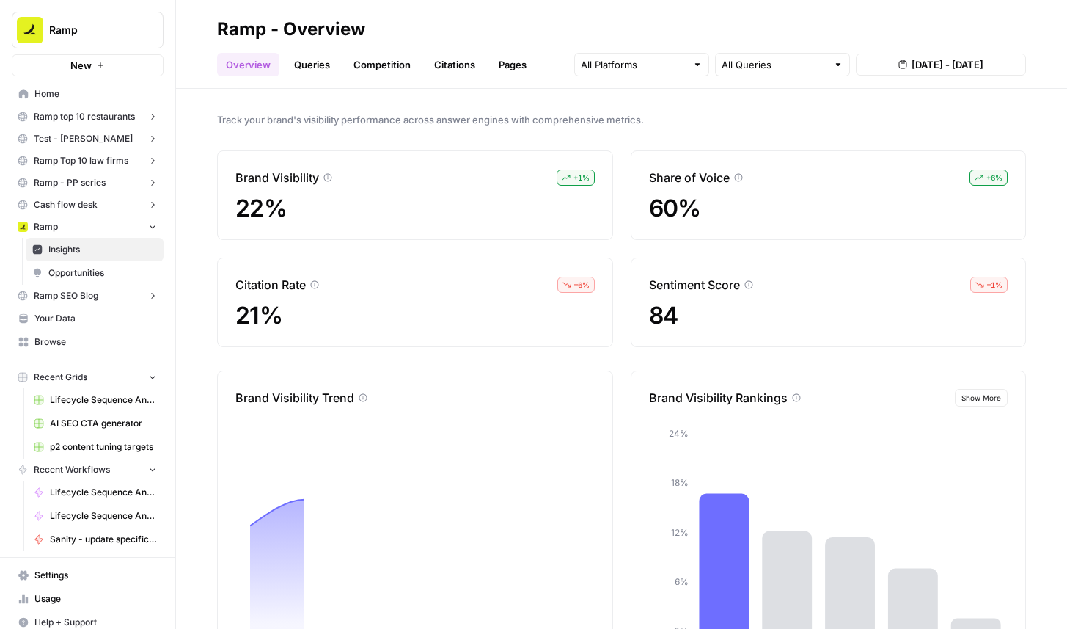
click at [307, 67] on link "Queries" at bounding box center [312, 64] width 54 height 23
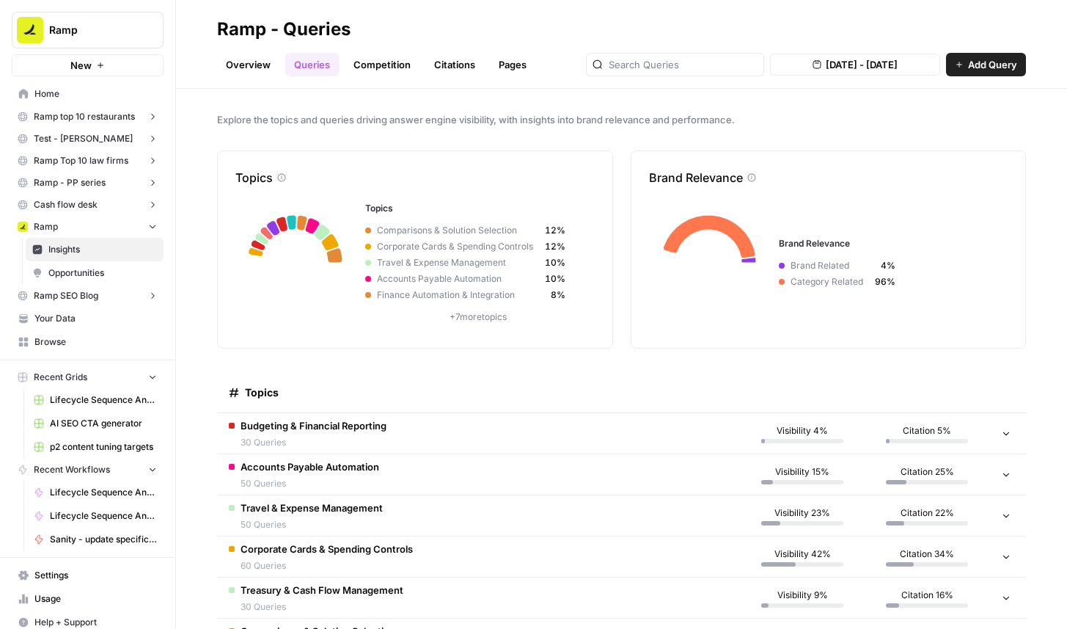
click at [369, 425] on span "Budgeting & Financial Reporting" at bounding box center [314, 425] width 146 height 15
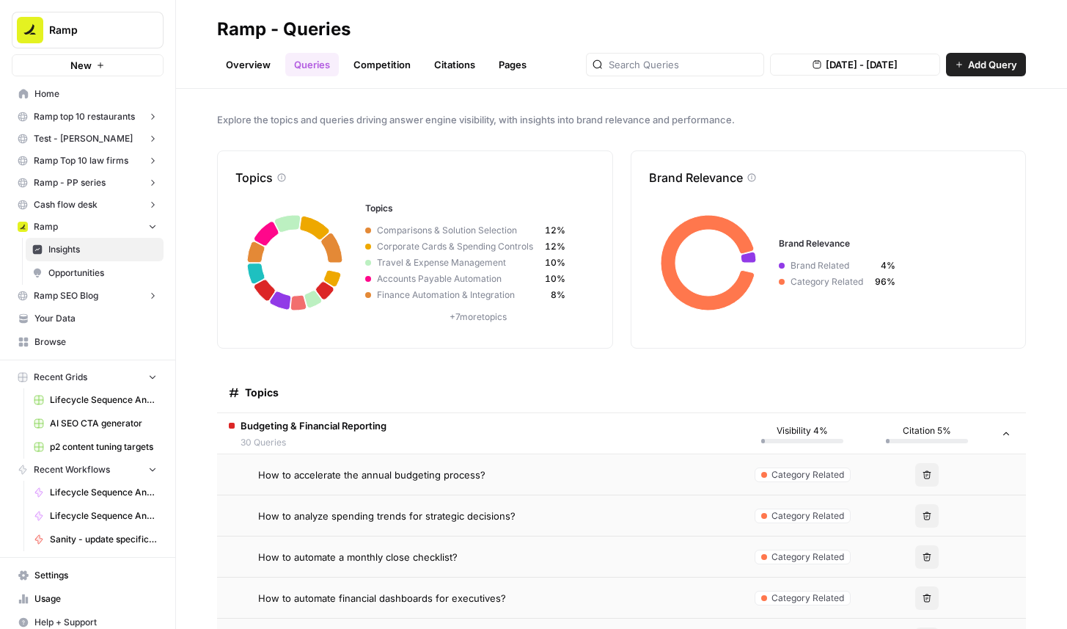
click at [369, 487] on td "How to accelerate the annual budgeting process?" at bounding box center [478, 474] width 523 height 40
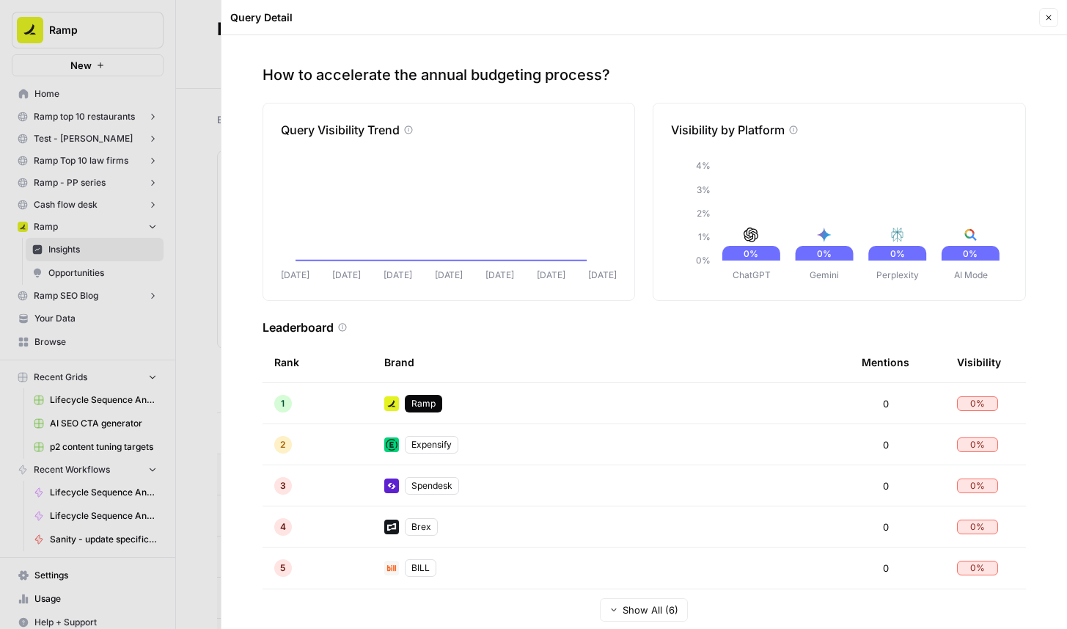
click at [191, 70] on div at bounding box center [533, 314] width 1067 height 629
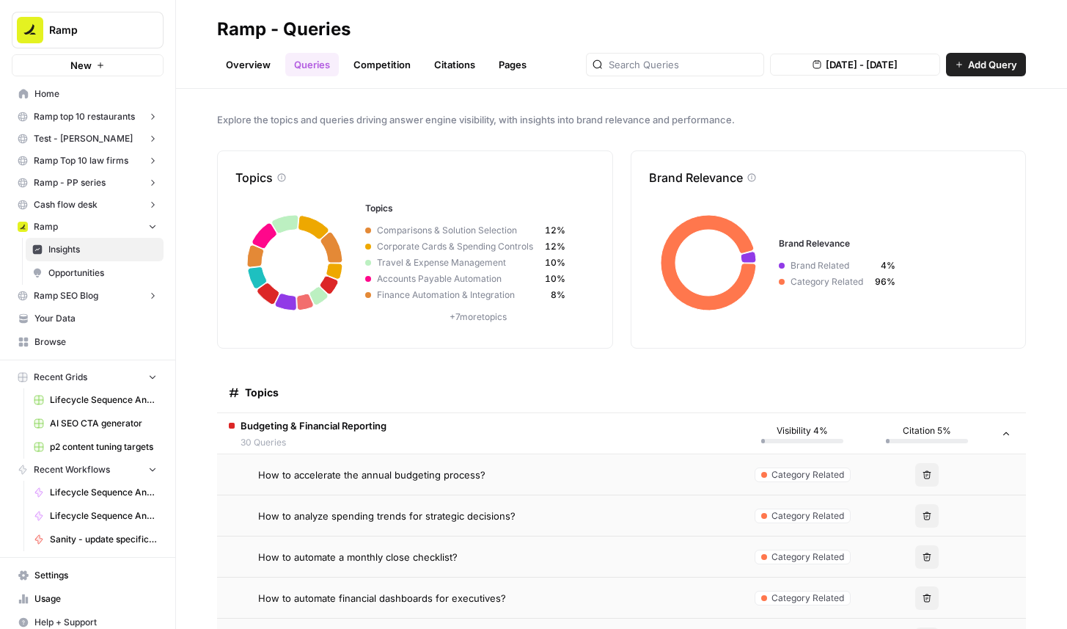
click at [124, 29] on span "Ramp" at bounding box center [93, 30] width 89 height 15
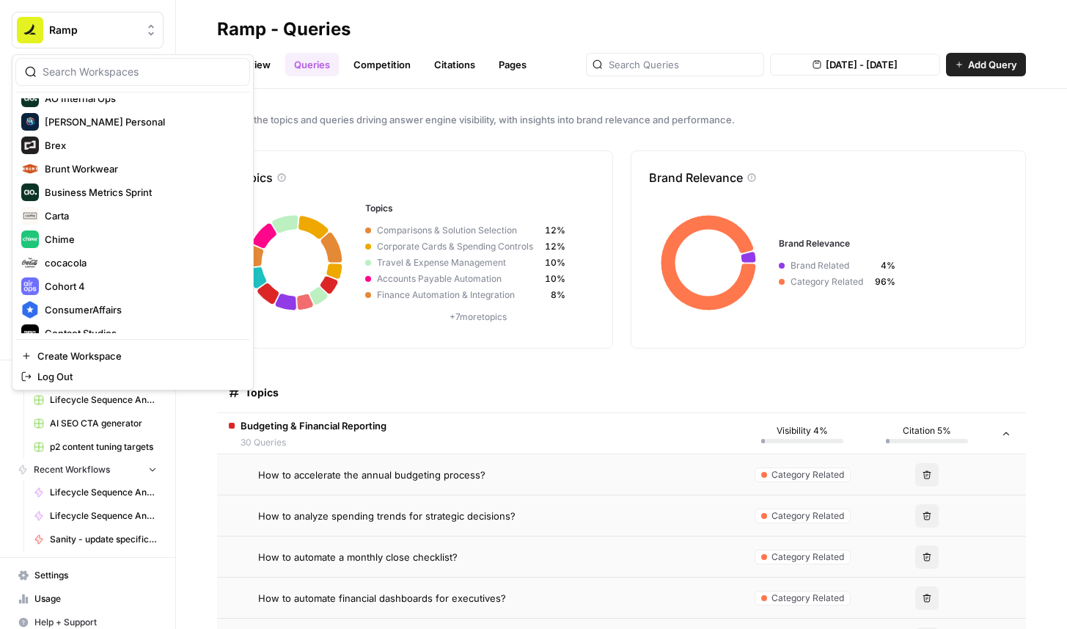
scroll to position [422, 0]
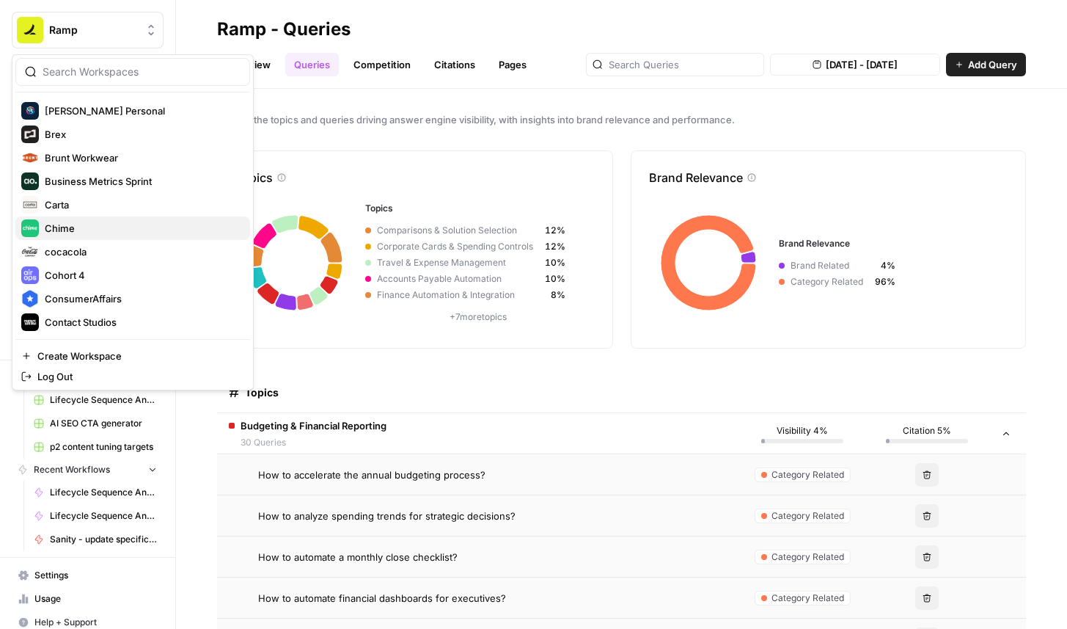
click at [84, 227] on span "Chime" at bounding box center [142, 228] width 194 height 15
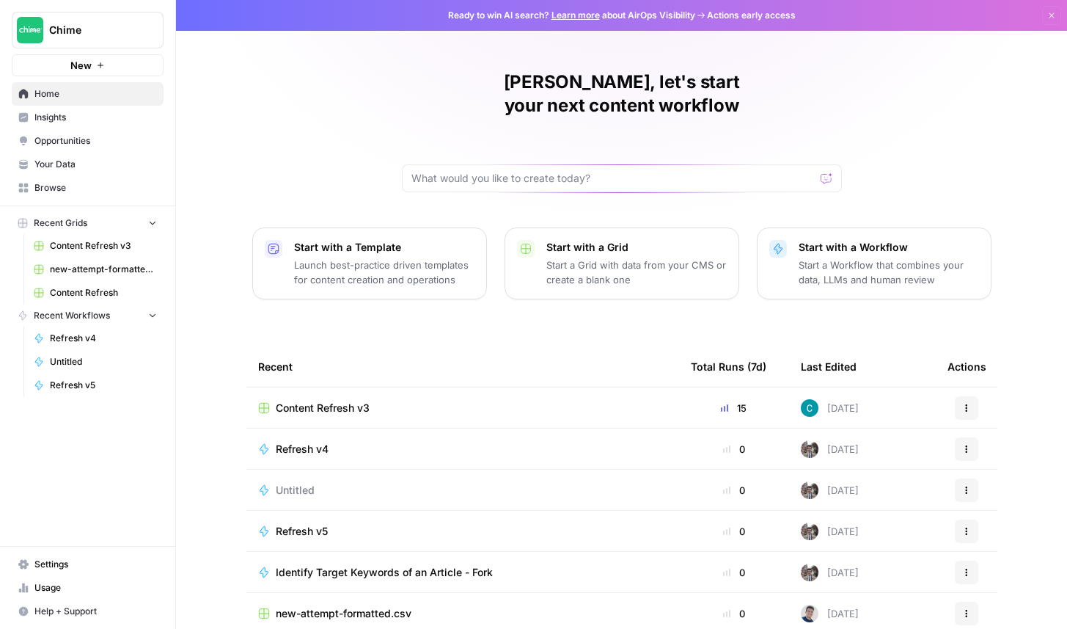
click at [84, 117] on span "Insights" at bounding box center [95, 117] width 123 height 13
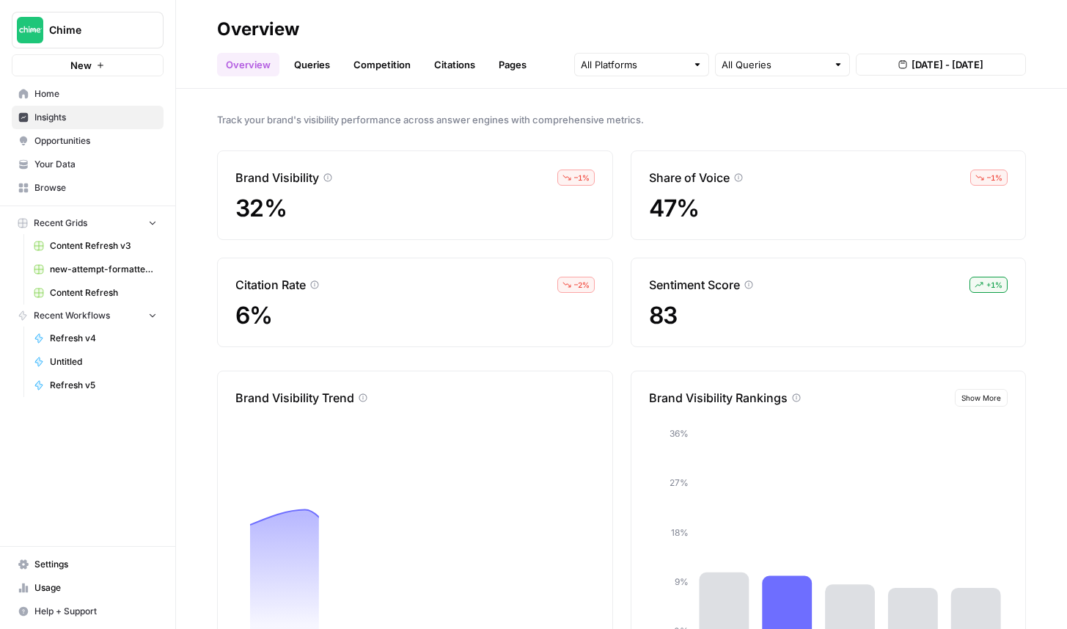
click at [318, 71] on link "Queries" at bounding box center [312, 64] width 54 height 23
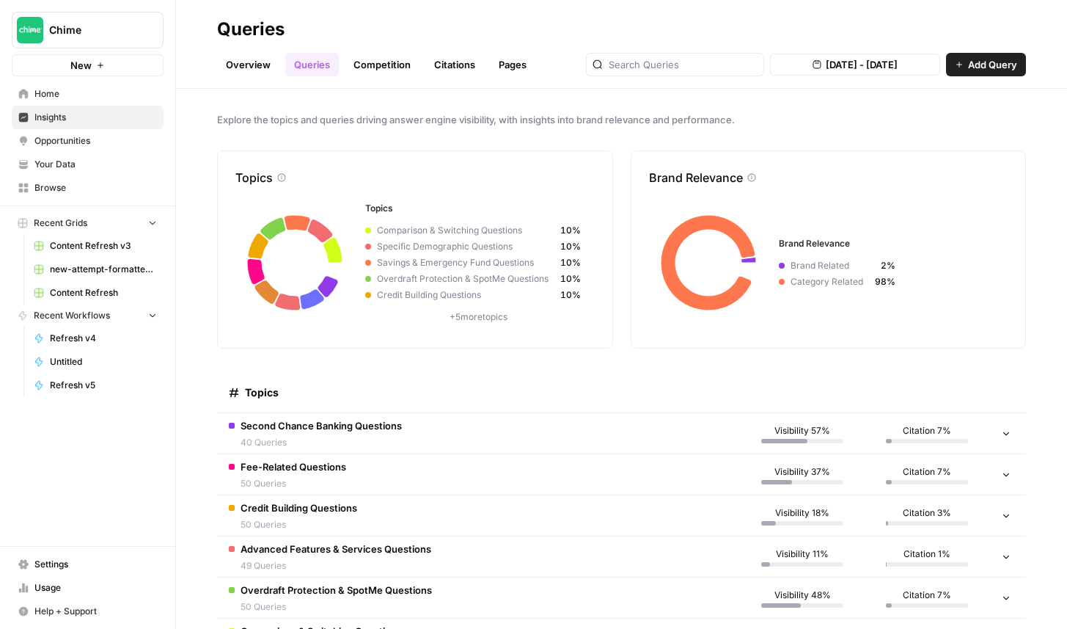
click at [389, 429] on span "Second Chance Banking Questions" at bounding box center [321, 425] width 161 height 15
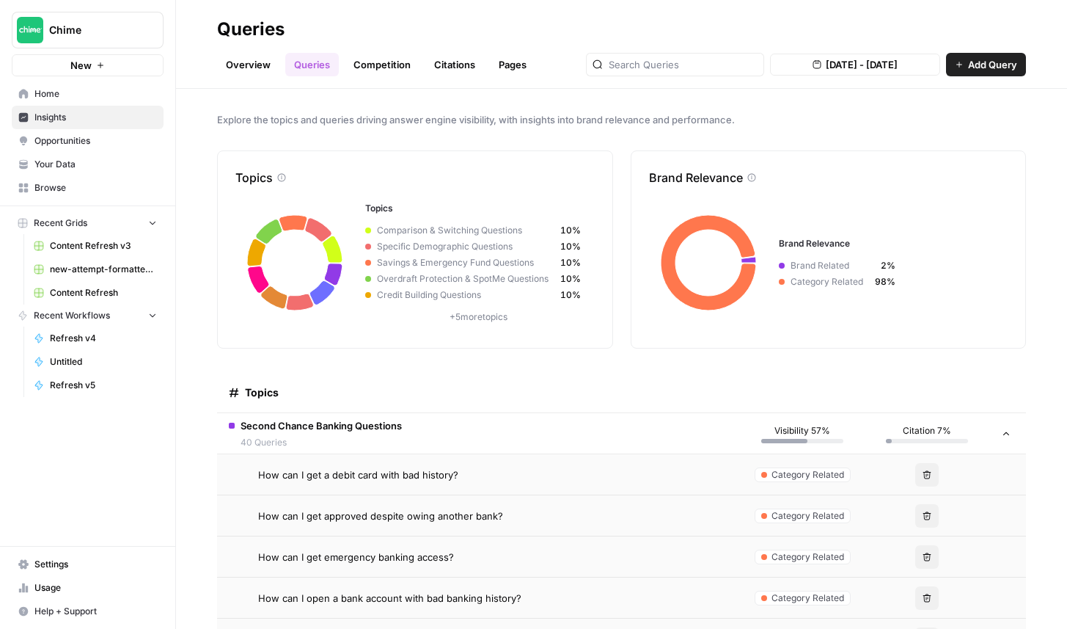
click at [106, 41] on button "Chime" at bounding box center [88, 30] width 152 height 37
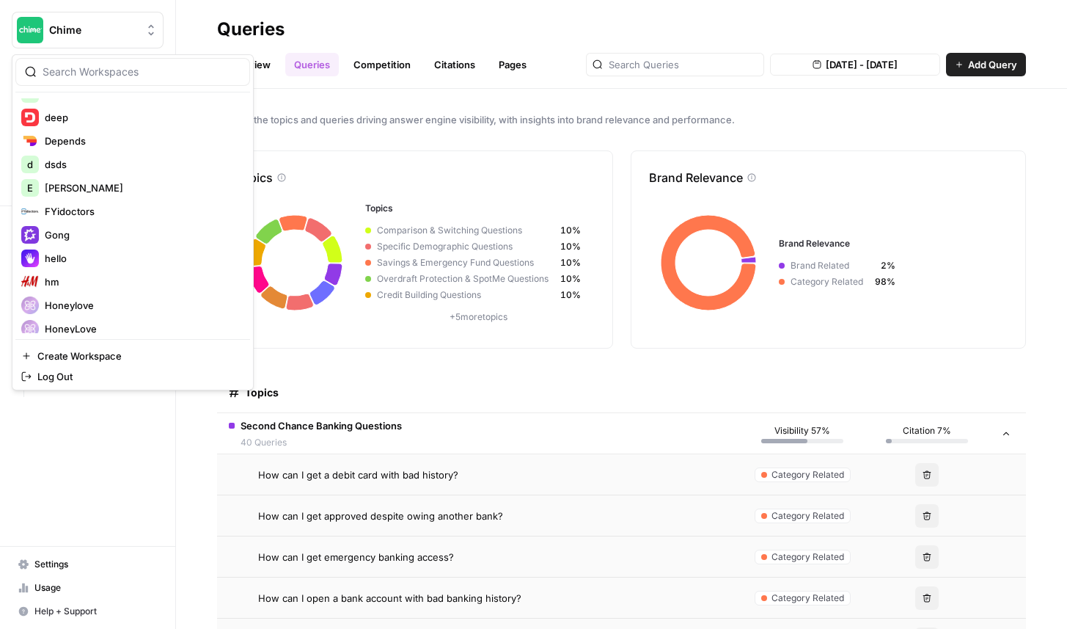
scroll to position [674, 0]
click at [81, 236] on span "Gong" at bounding box center [142, 234] width 194 height 15
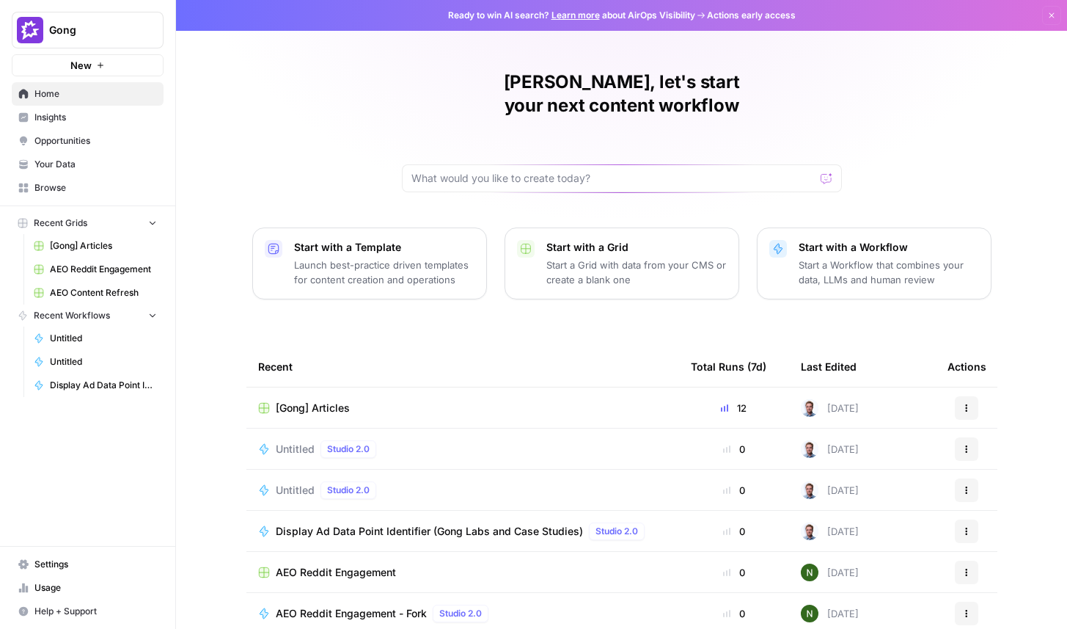
click at [87, 134] on span "Opportunities" at bounding box center [95, 140] width 123 height 13
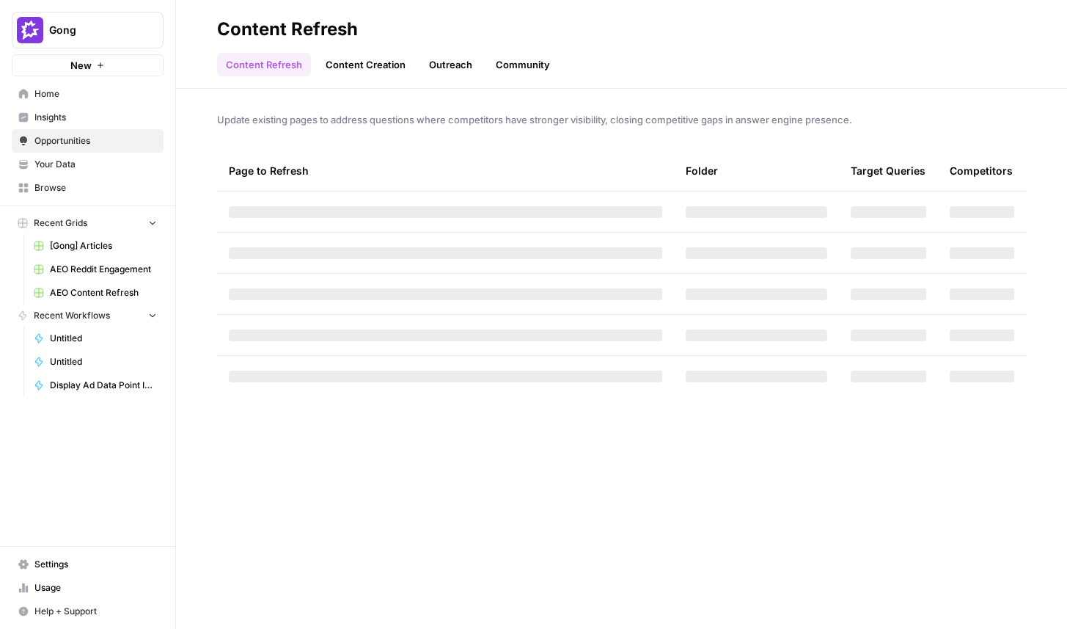
click at [97, 118] on span "Insights" at bounding box center [95, 117] width 123 height 13
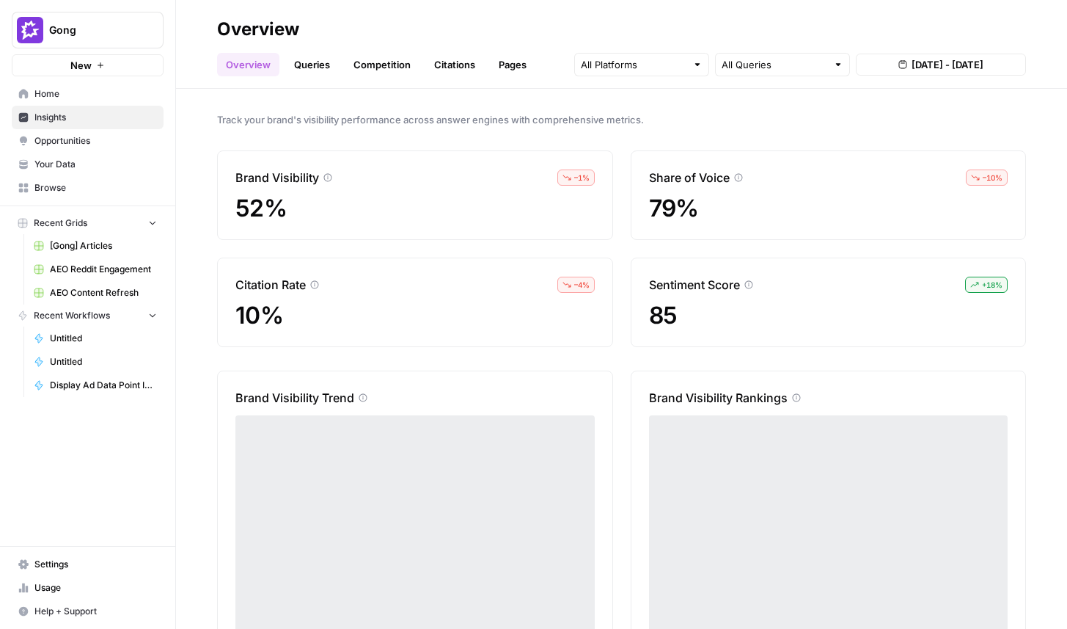
click at [98, 139] on span "Opportunities" at bounding box center [95, 140] width 123 height 13
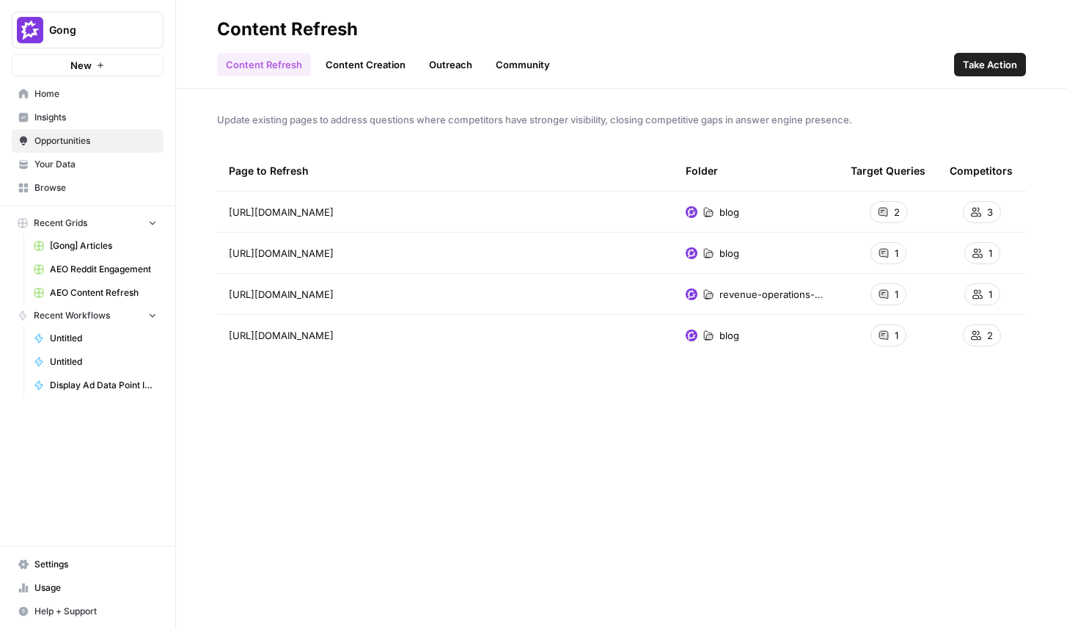
click at [106, 124] on link "Insights" at bounding box center [88, 117] width 152 height 23
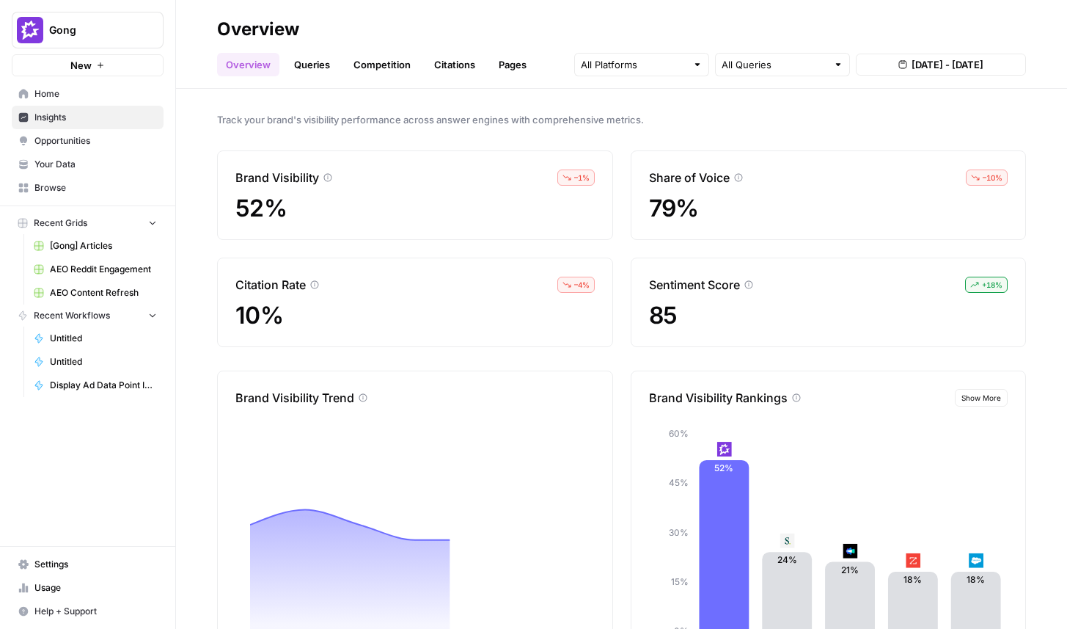
click at [316, 72] on link "Queries" at bounding box center [312, 64] width 54 height 23
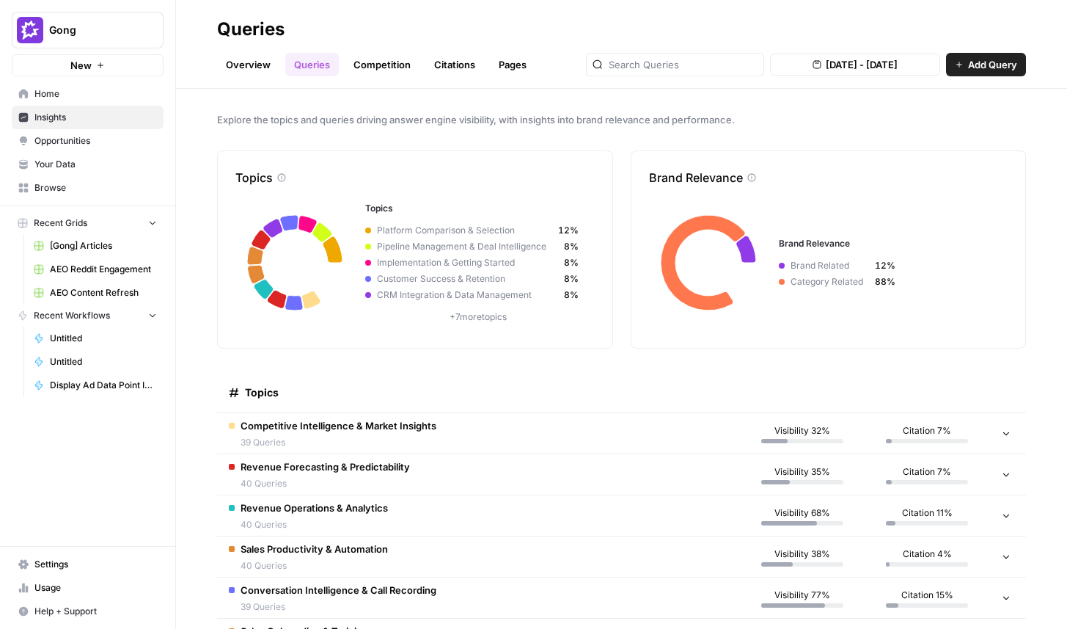
click at [433, 430] on span "Competitive Intelligence & Market Insights" at bounding box center [339, 425] width 196 height 15
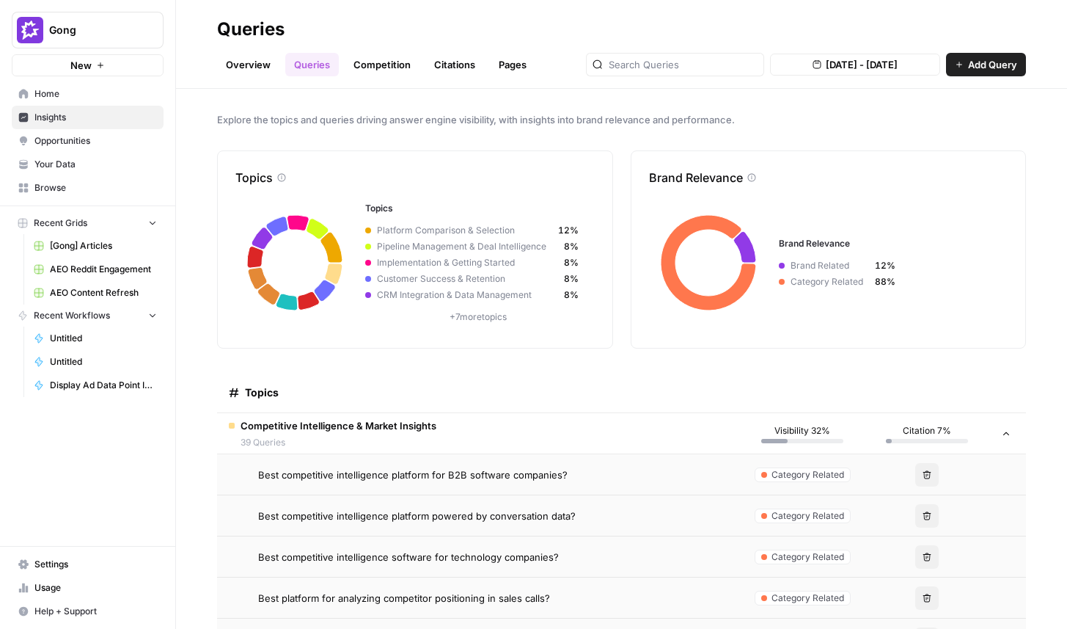
click at [58, 40] on button "Gong" at bounding box center [88, 30] width 152 height 37
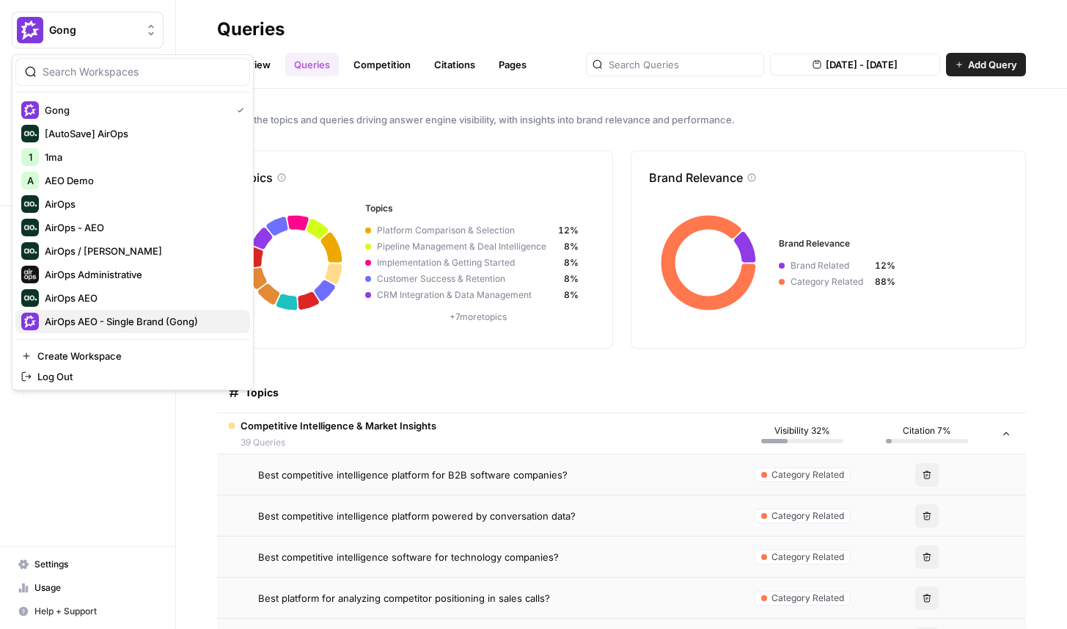
click at [108, 328] on span "AirOps AEO - Single Brand (Gong)" at bounding box center [142, 321] width 194 height 15
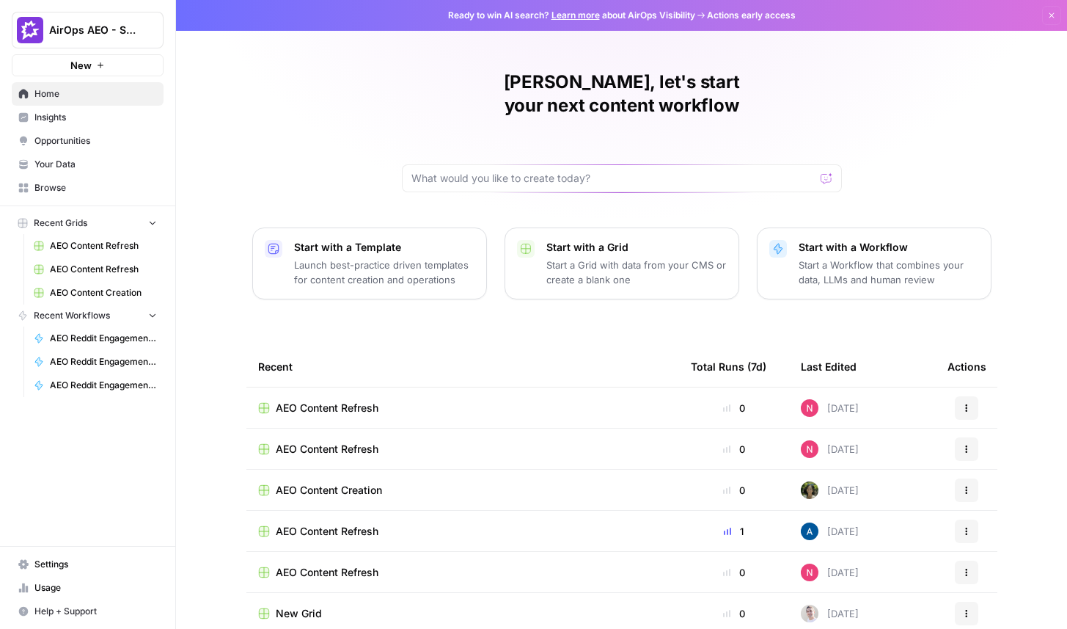
click at [70, 123] on span "Insights" at bounding box center [95, 117] width 123 height 13
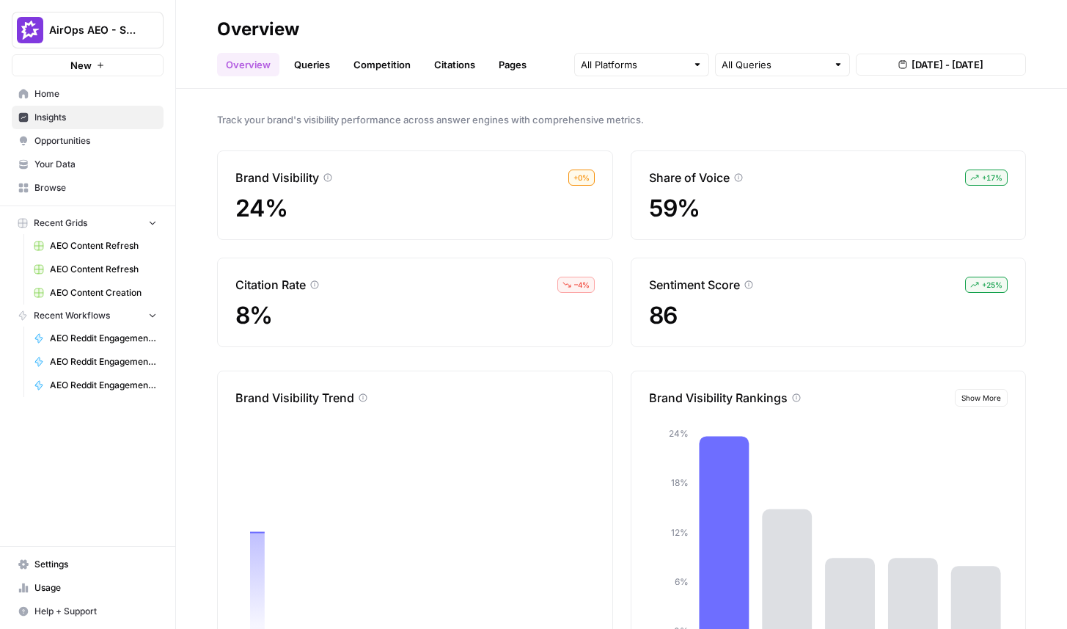
click at [329, 64] on link "Queries" at bounding box center [312, 64] width 54 height 23
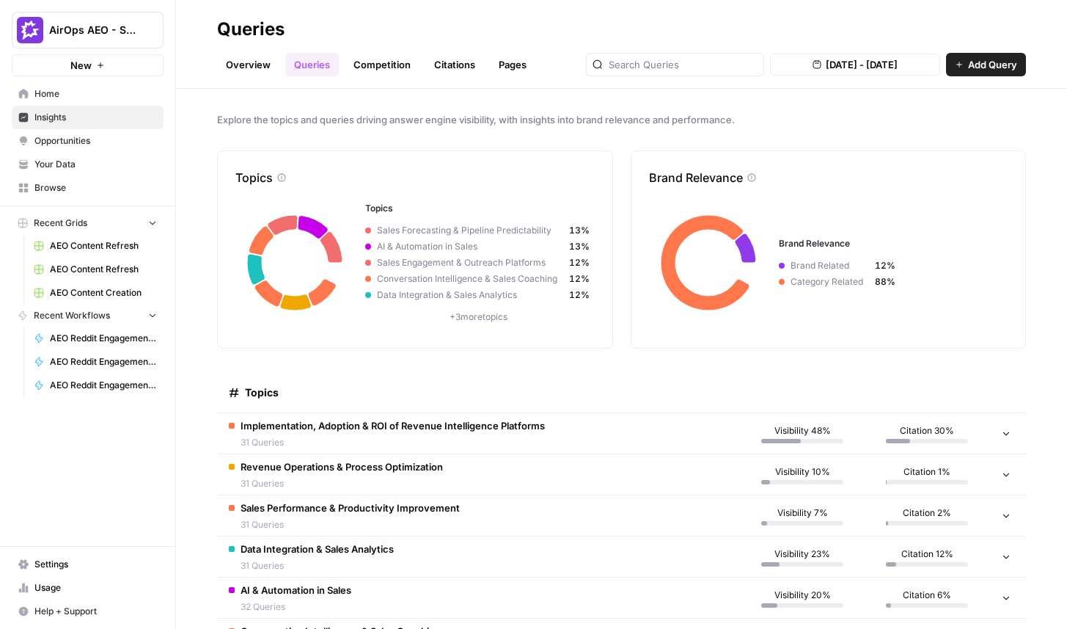
click at [129, 27] on span "AirOps AEO - Single Brand (Gong)" at bounding box center [93, 30] width 89 height 15
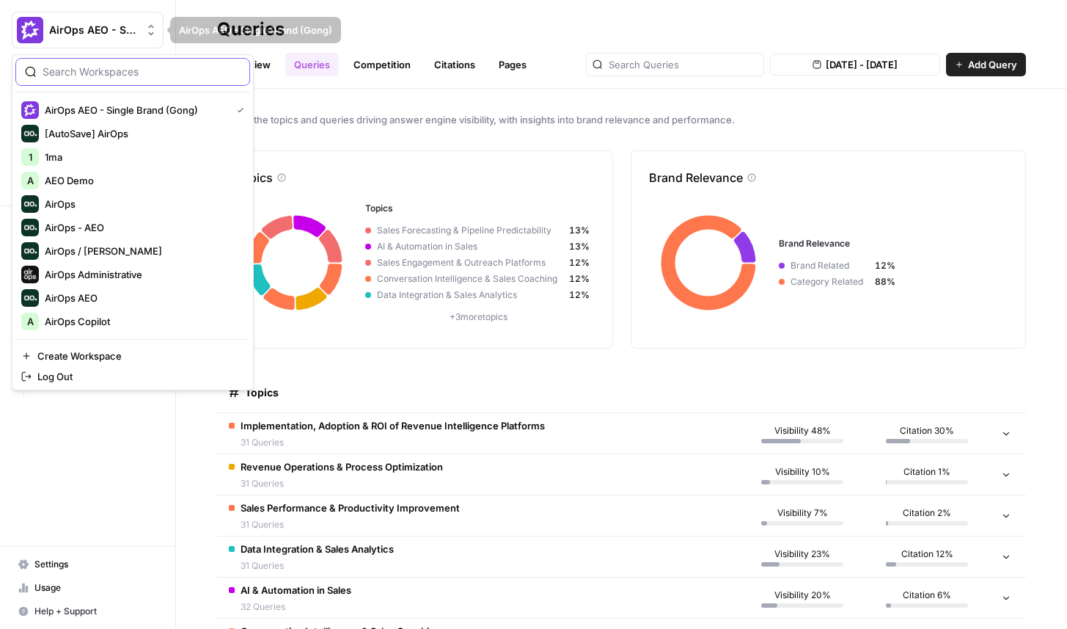
click at [105, 79] on input "search" at bounding box center [142, 72] width 198 height 15
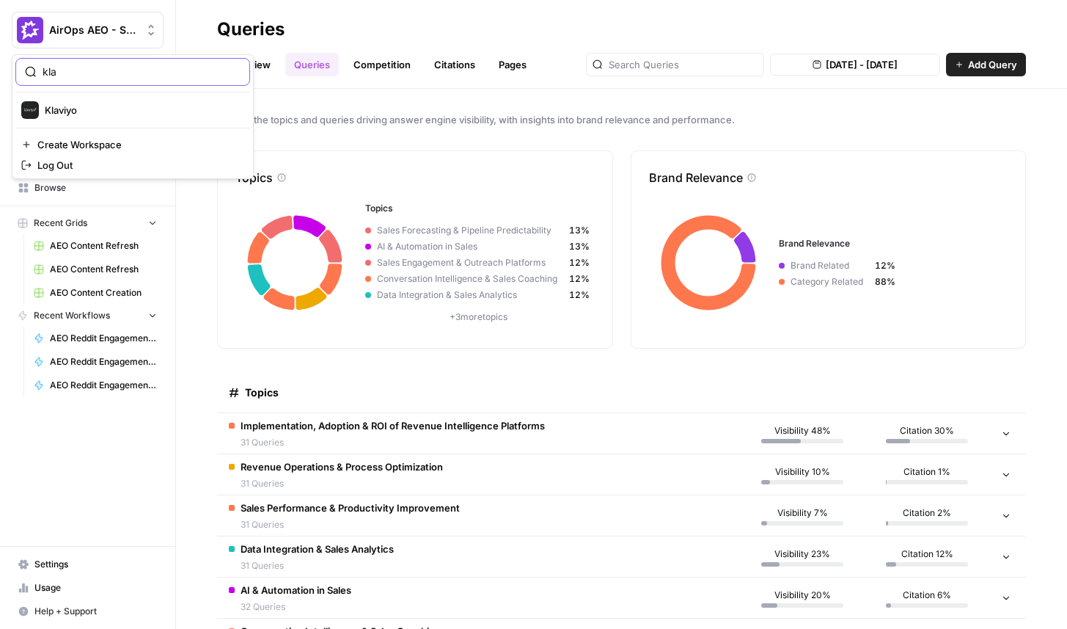
type input "kla"
click button "Klaviyo" at bounding box center [132, 109] width 235 height 23
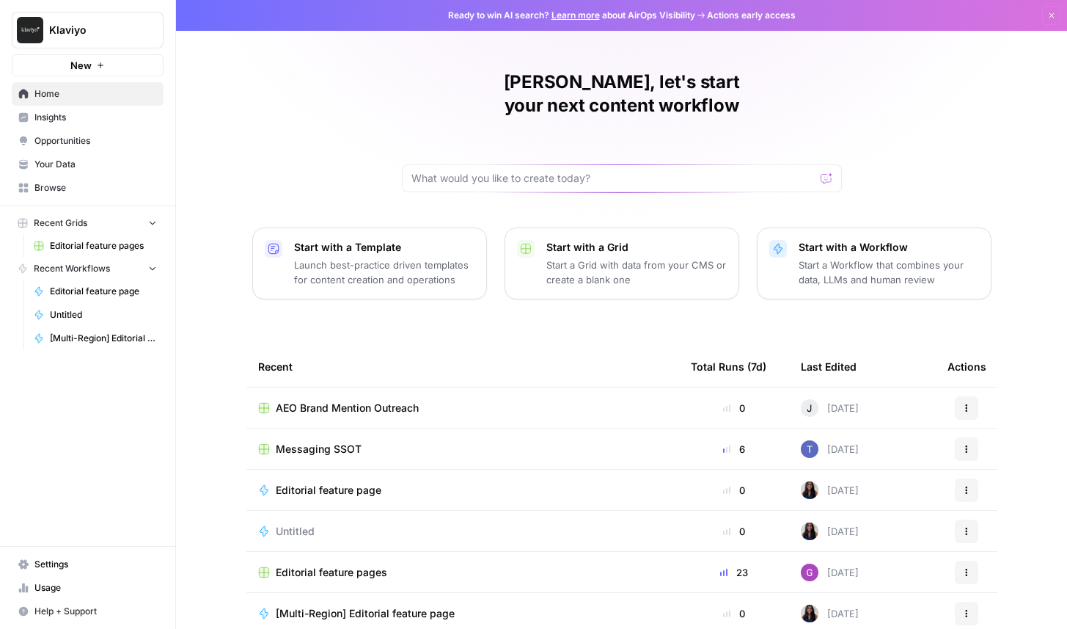
click at [86, 120] on span "Insights" at bounding box center [95, 117] width 123 height 13
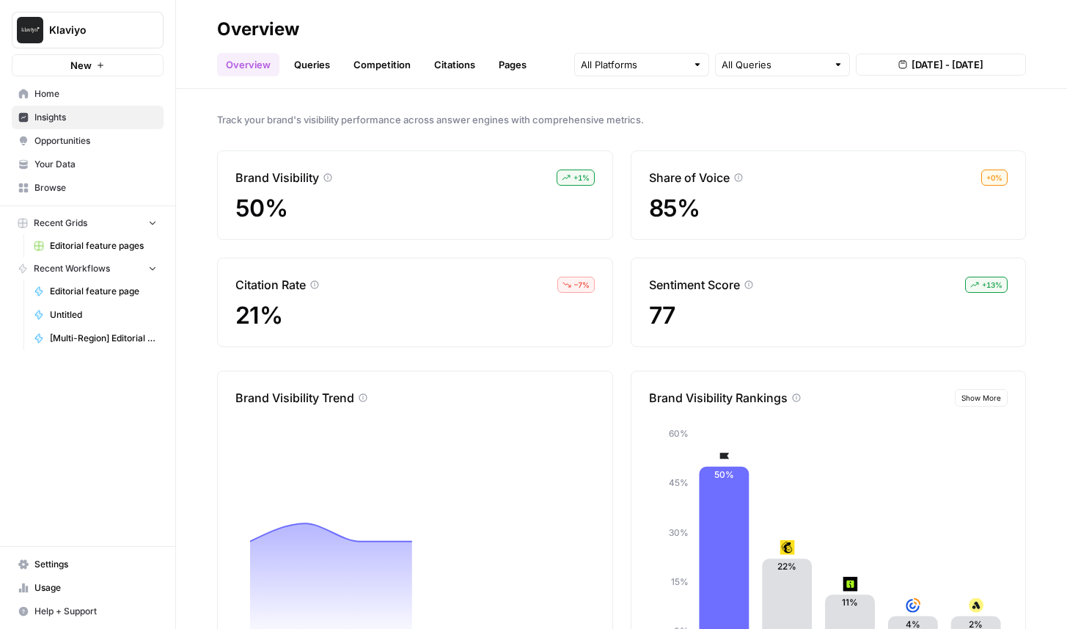
click at [321, 65] on link "Queries" at bounding box center [312, 64] width 54 height 23
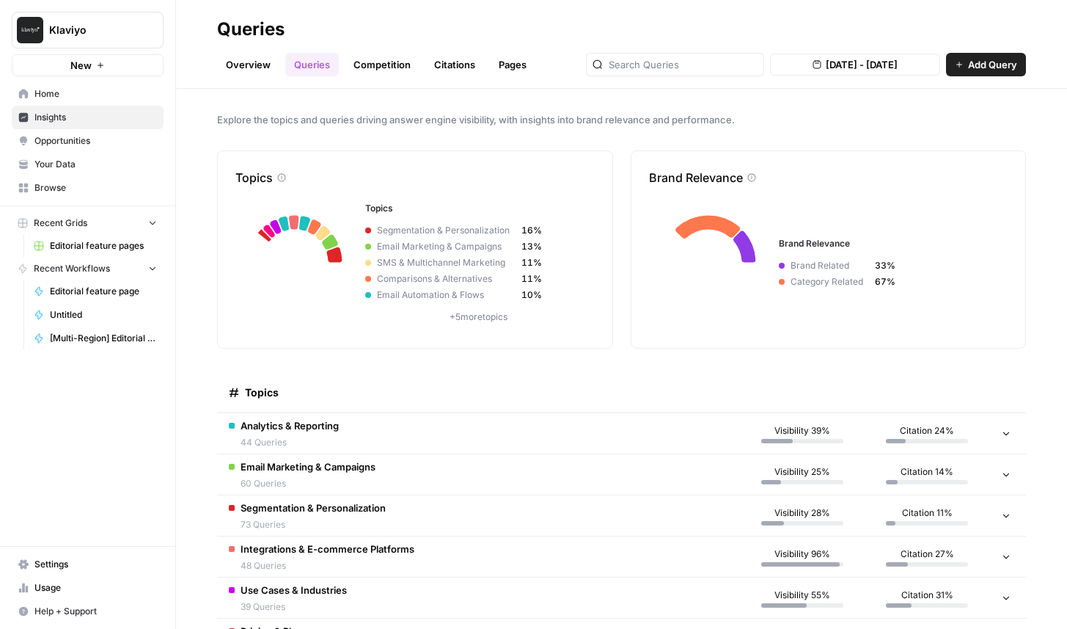
click at [387, 431] on td "Analytics & Reporting 44 Queries" at bounding box center [478, 433] width 523 height 40
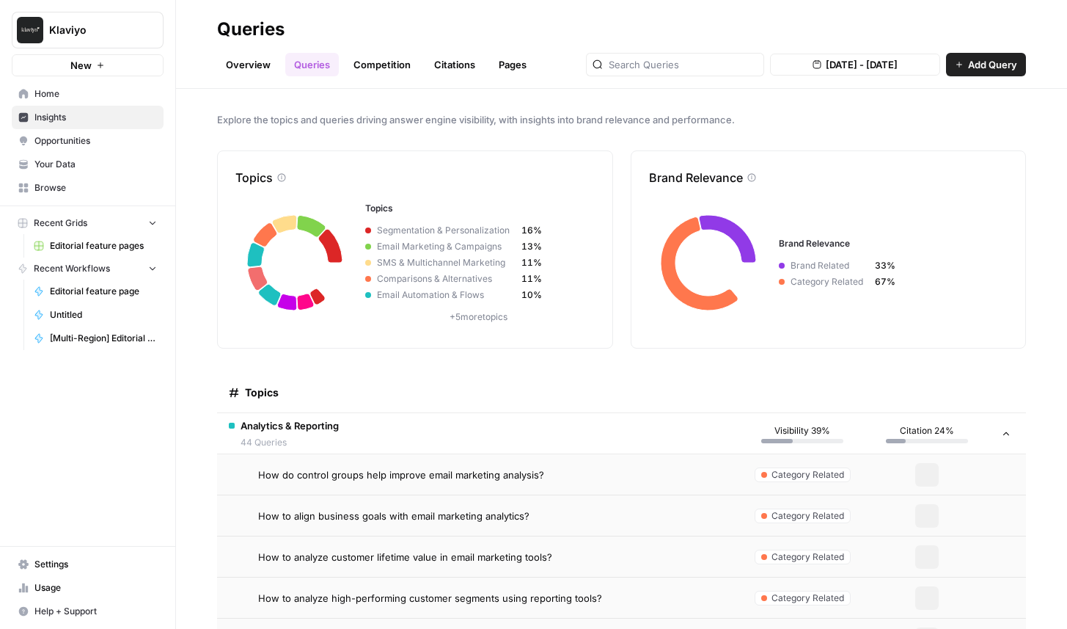
scroll to position [125, 0]
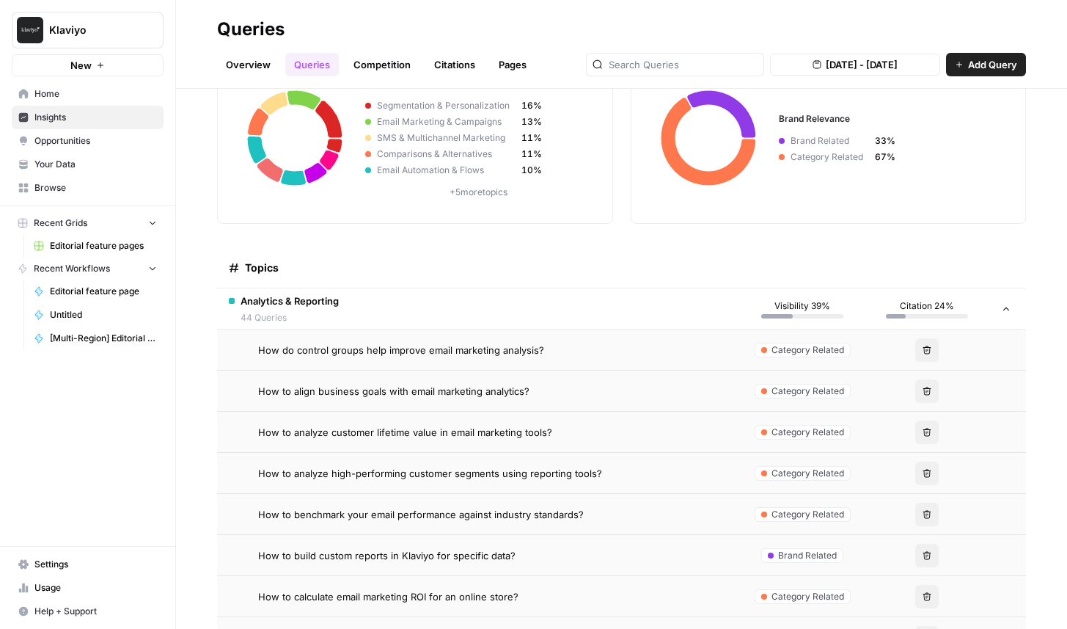
click at [453, 343] on span "How do control groups help improve email marketing analysis?" at bounding box center [401, 350] width 286 height 15
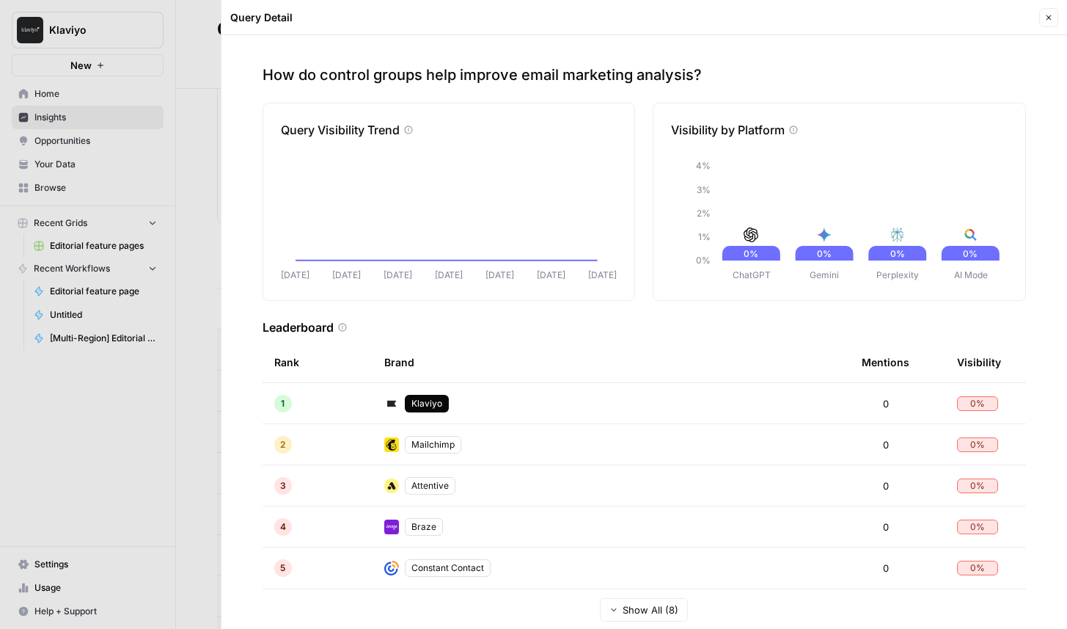
click at [209, 76] on div at bounding box center [533, 314] width 1067 height 629
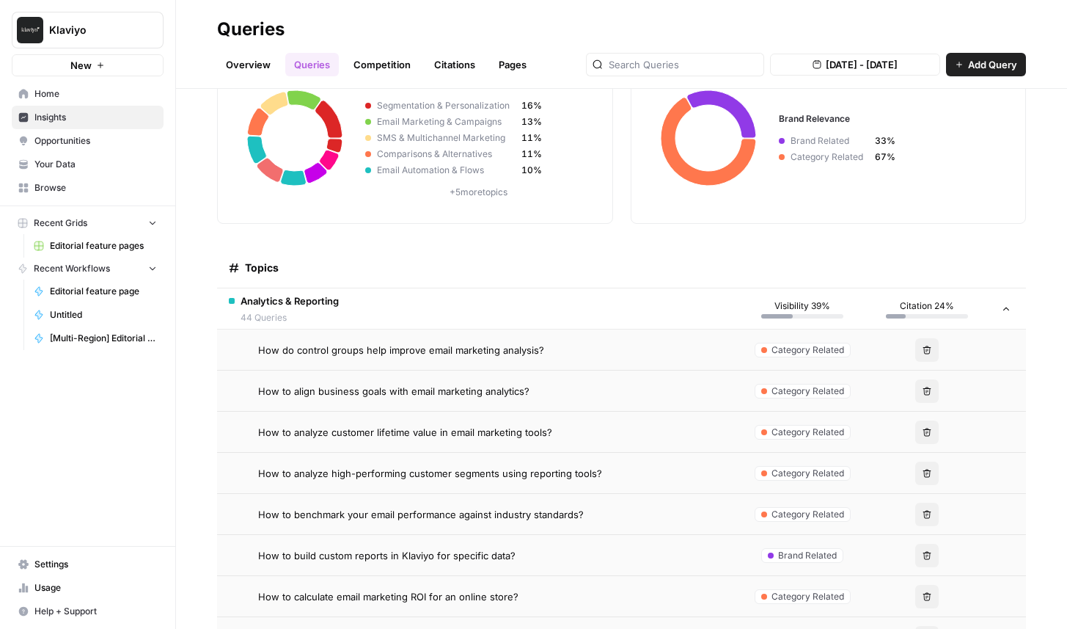
click at [85, 32] on span "Klaviyo" at bounding box center [93, 30] width 89 height 15
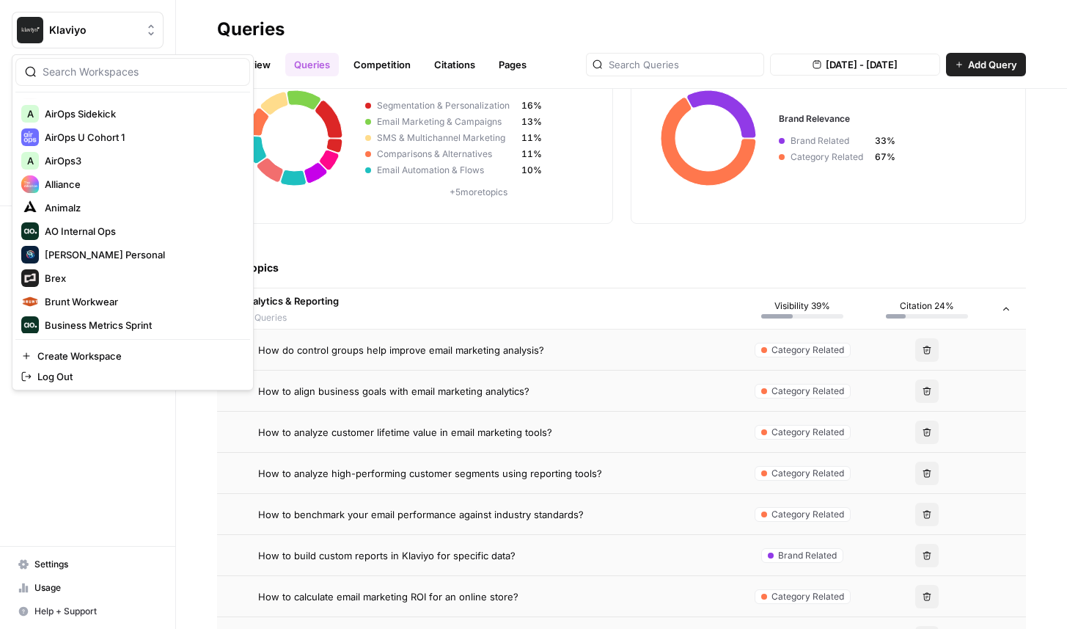
scroll to position [317, 0]
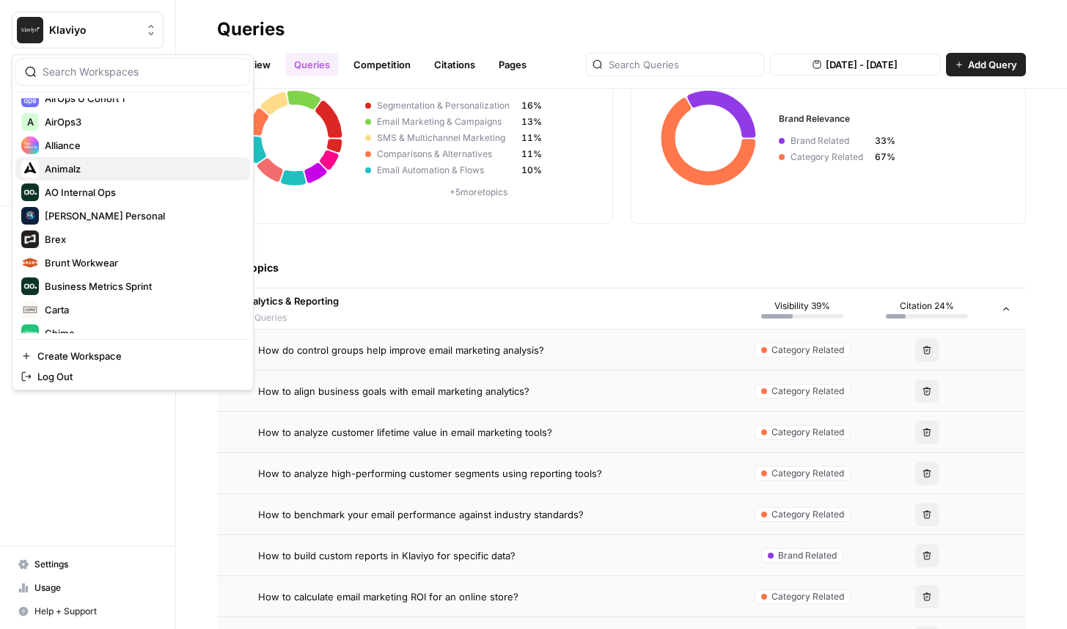
click at [81, 170] on span "Animalz" at bounding box center [142, 168] width 194 height 15
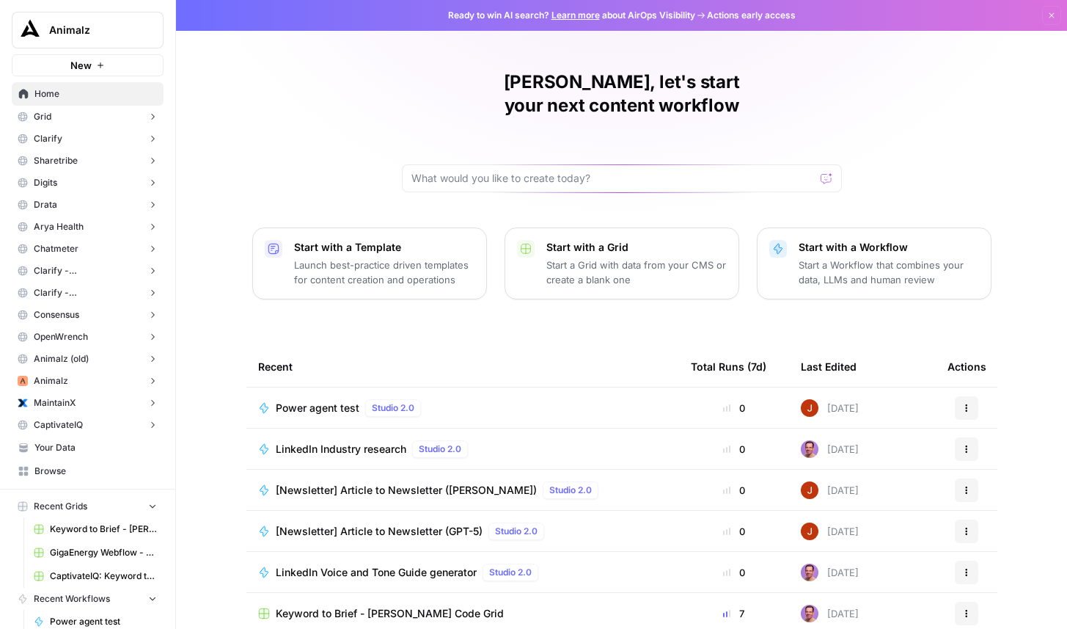
click at [84, 384] on button "Animalz" at bounding box center [88, 381] width 152 height 22
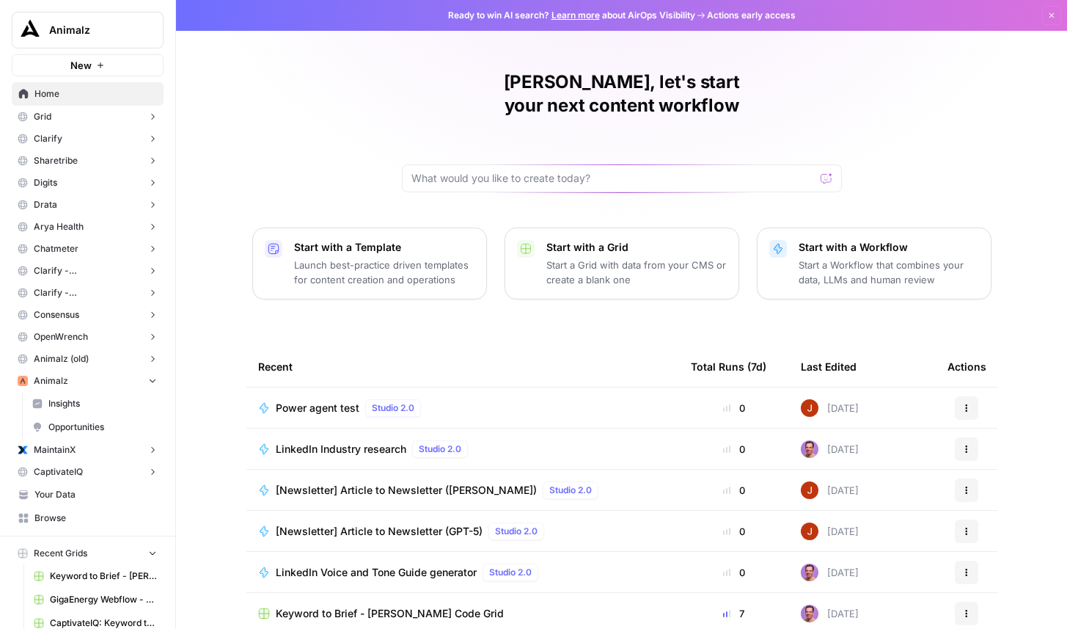
scroll to position [19, 0]
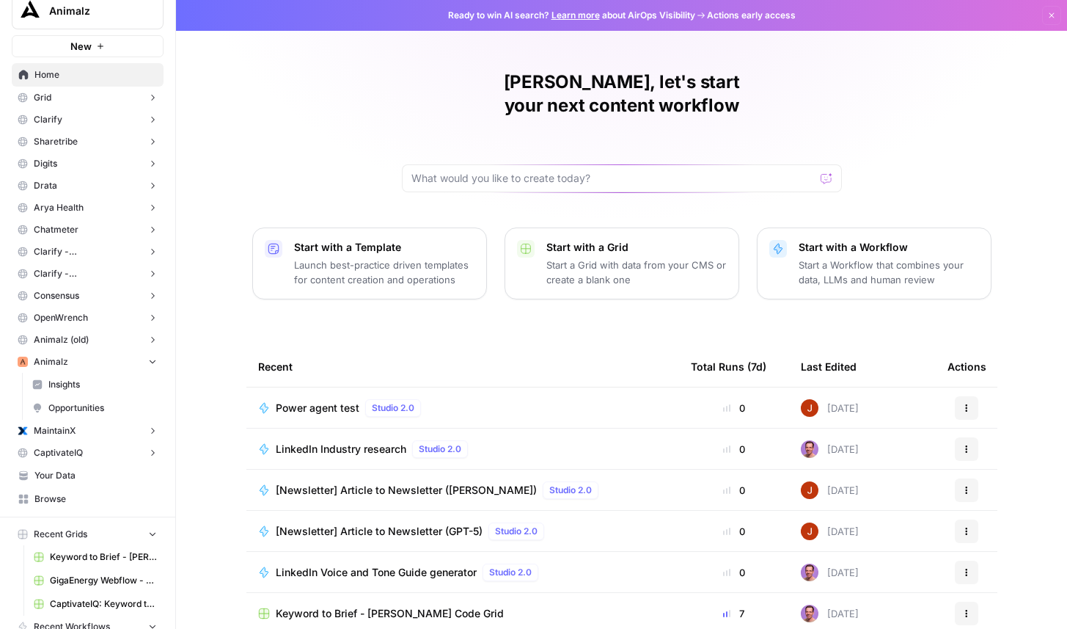
click at [85, 388] on span "Insights" at bounding box center [102, 384] width 109 height 13
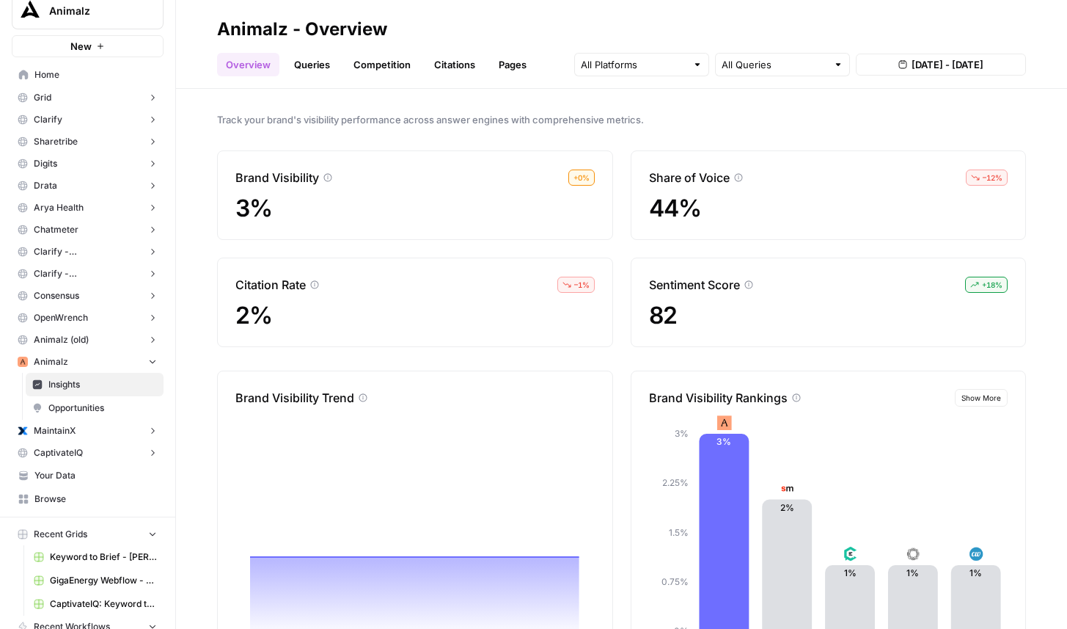
click at [318, 60] on link "Queries" at bounding box center [312, 64] width 54 height 23
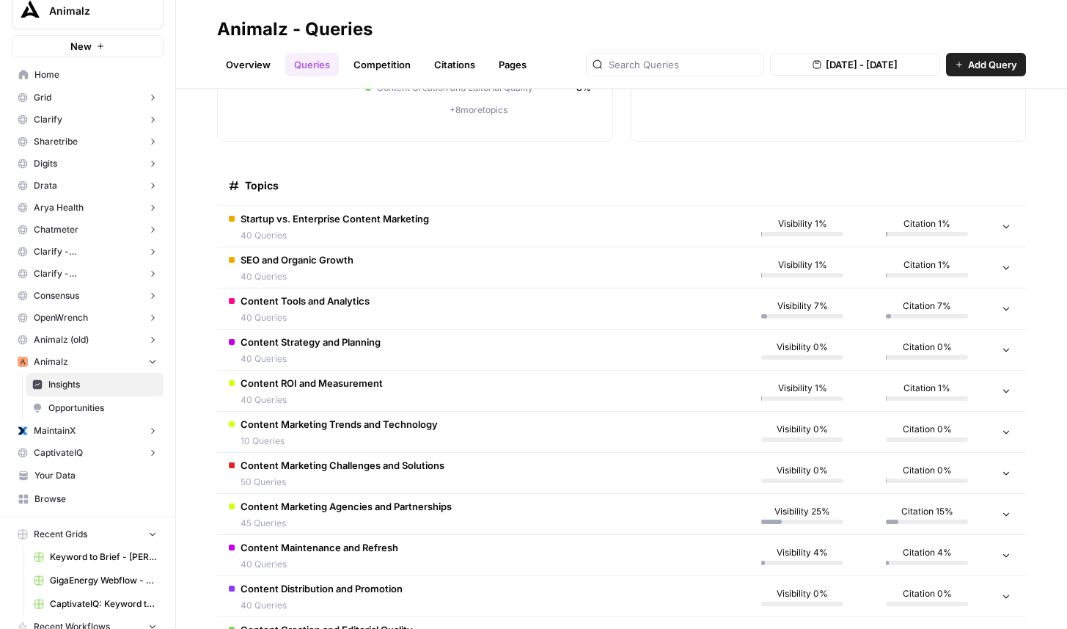
scroll to position [285, 0]
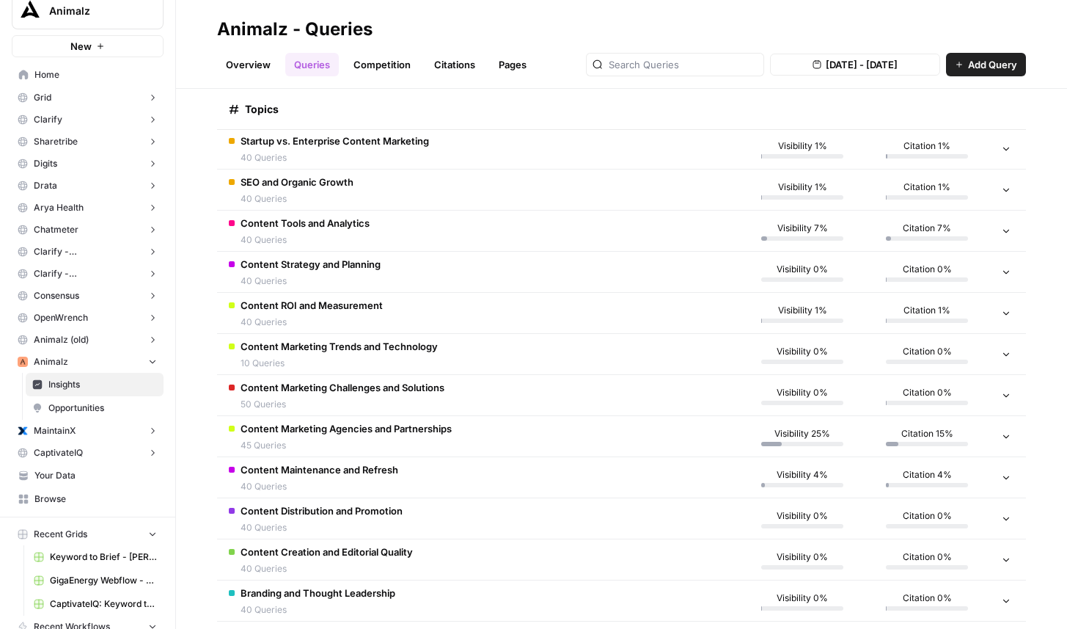
click at [106, 438] on button "MaintainX" at bounding box center [88, 431] width 152 height 22
click at [92, 459] on span "Insights" at bounding box center [102, 453] width 109 height 13
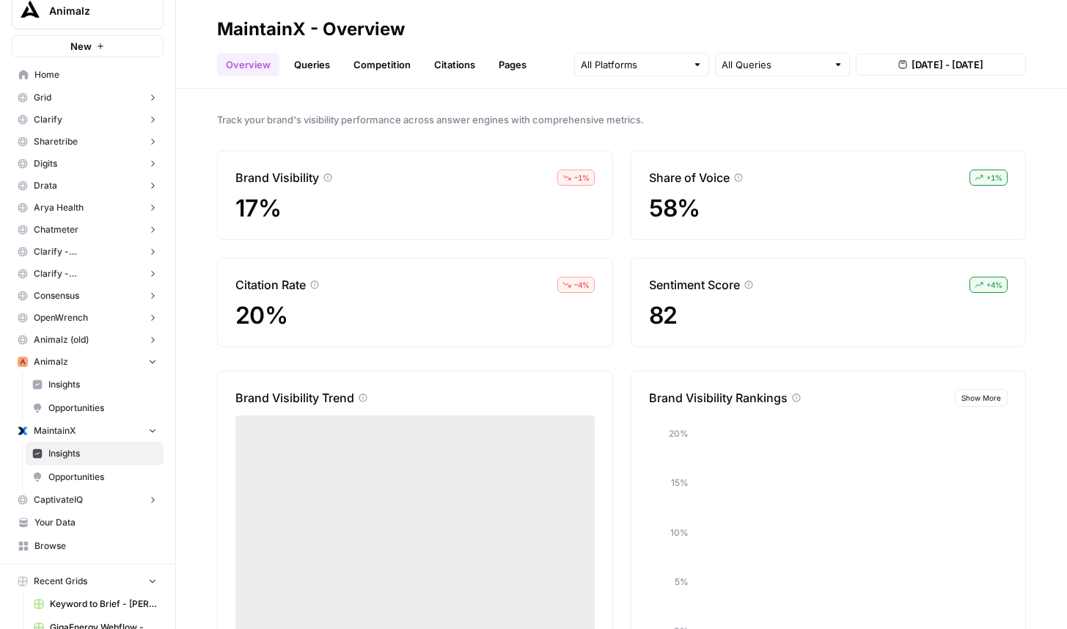
click at [316, 60] on link "Queries" at bounding box center [312, 64] width 54 height 23
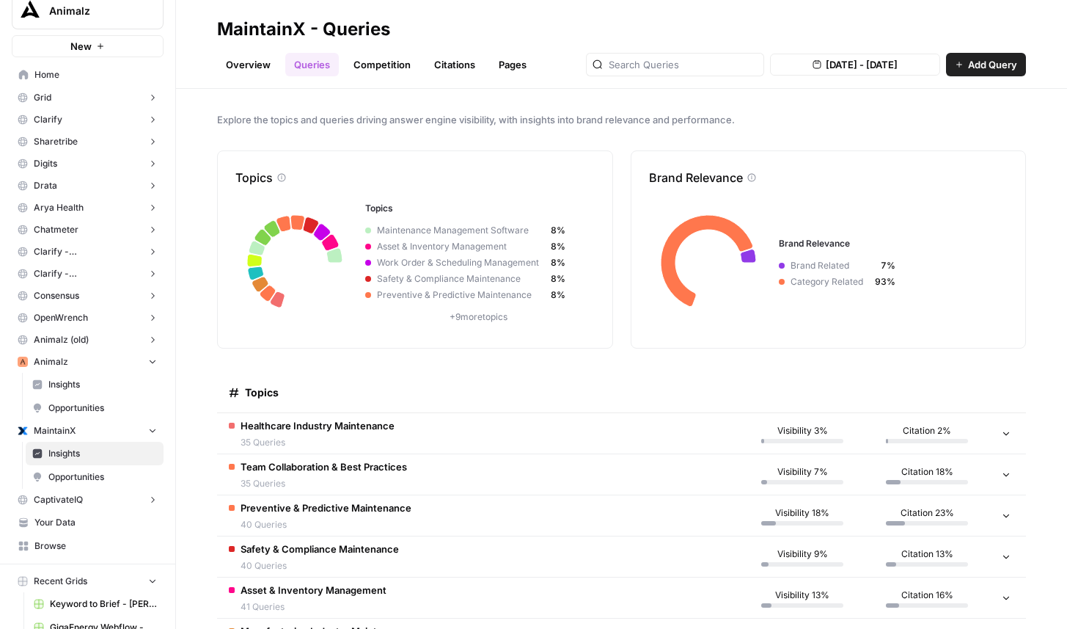
click at [114, 497] on button "CaptivateIQ" at bounding box center [88, 500] width 152 height 22
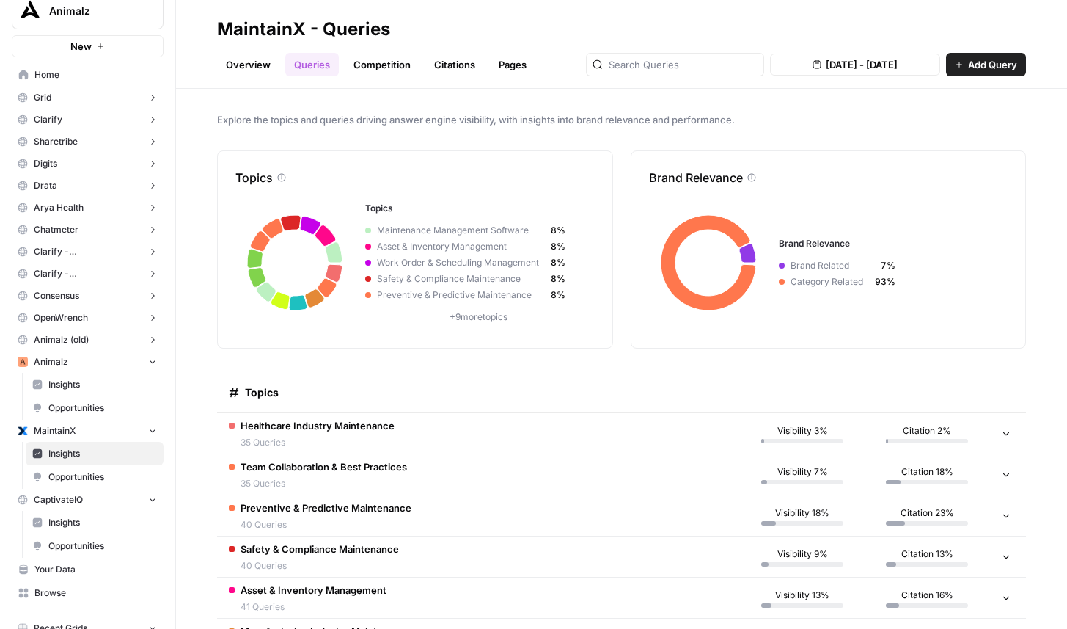
click at [96, 522] on span "Insights" at bounding box center [102, 522] width 109 height 13
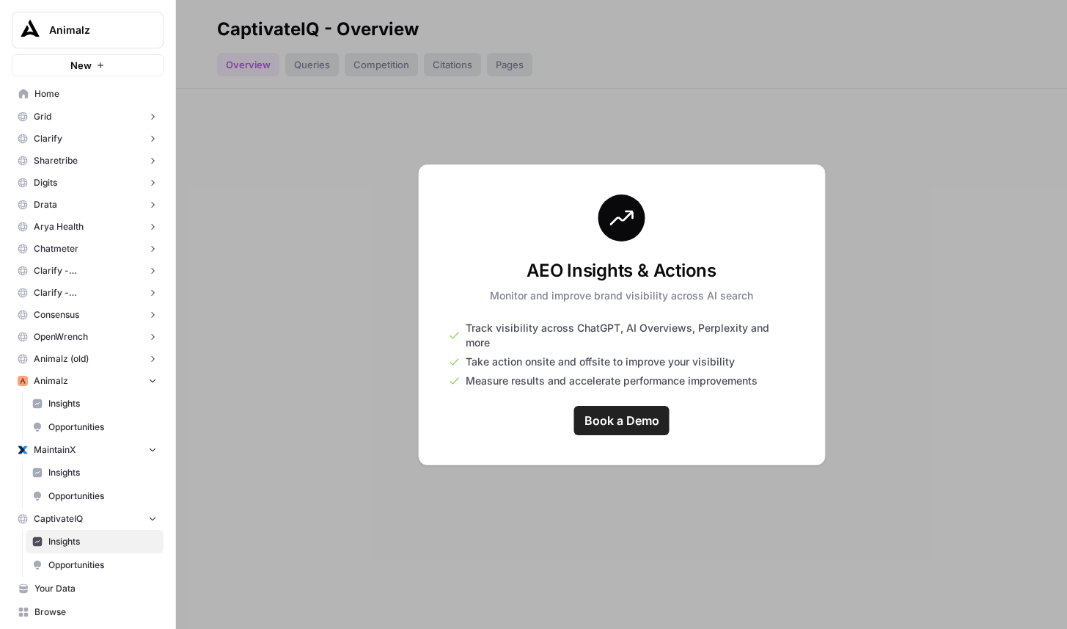
click at [112, 29] on span "Animalz" at bounding box center [93, 30] width 89 height 15
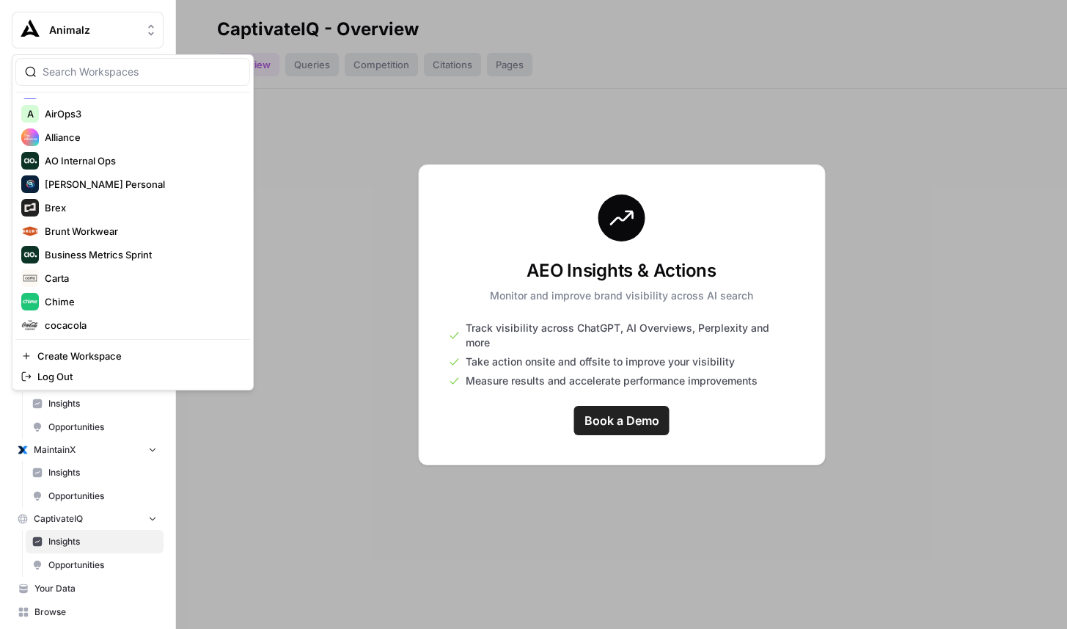
scroll to position [329, 0]
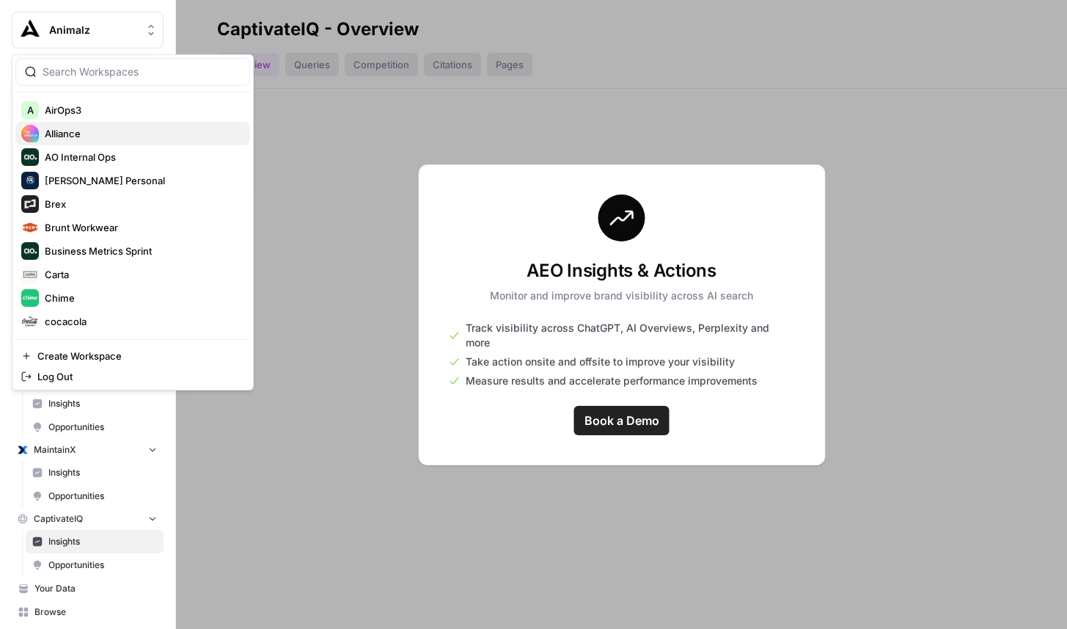
click at [87, 135] on span "Alliance" at bounding box center [142, 133] width 194 height 15
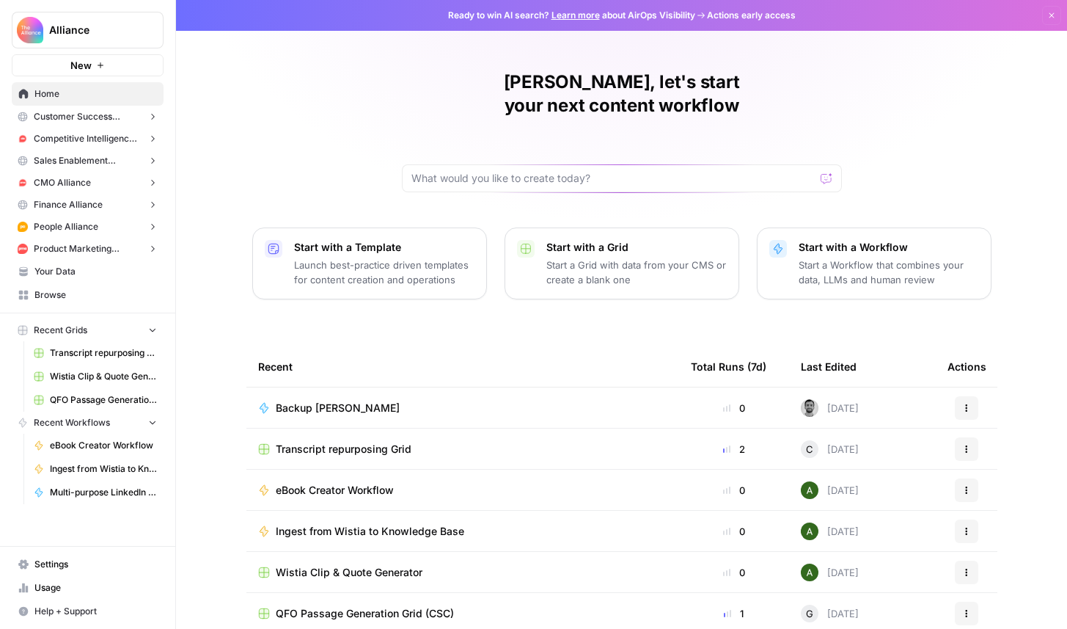
click at [103, 186] on button "CMO Alliance" at bounding box center [88, 183] width 152 height 22
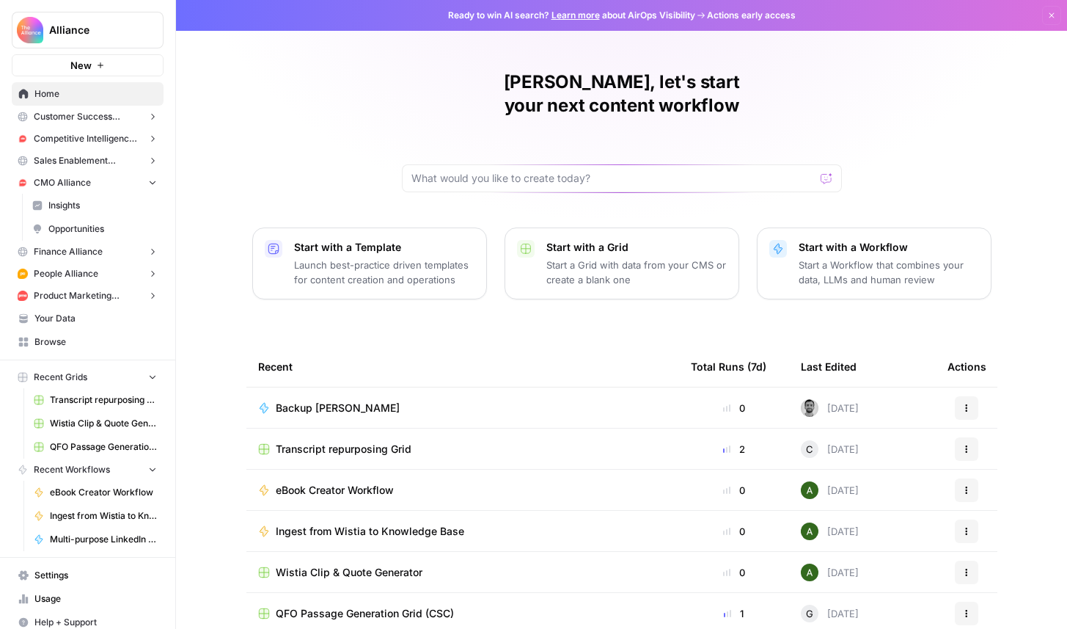
click at [90, 213] on link "Insights" at bounding box center [95, 205] width 138 height 23
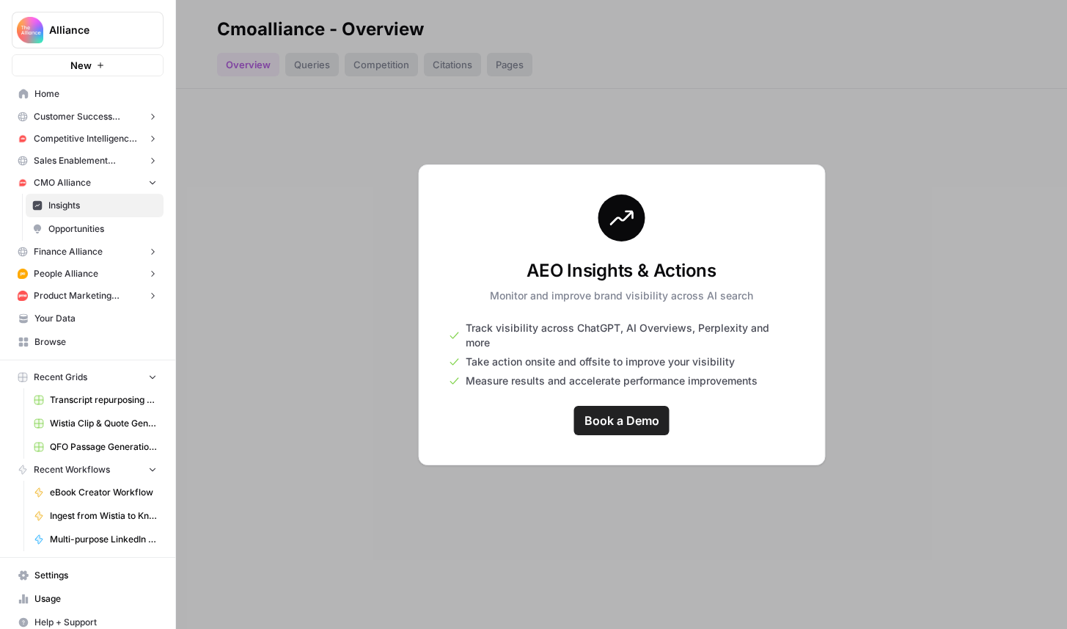
click at [83, 136] on span "Competitive Intelligence Alliance" at bounding box center [88, 138] width 108 height 13
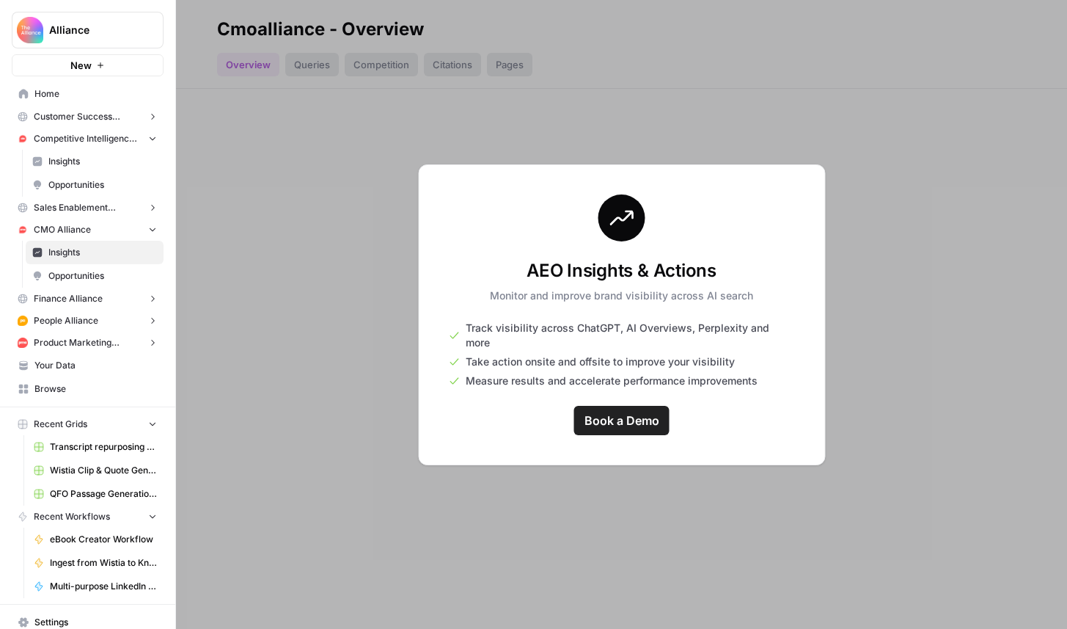
click at [82, 158] on span "Insights" at bounding box center [102, 161] width 109 height 13
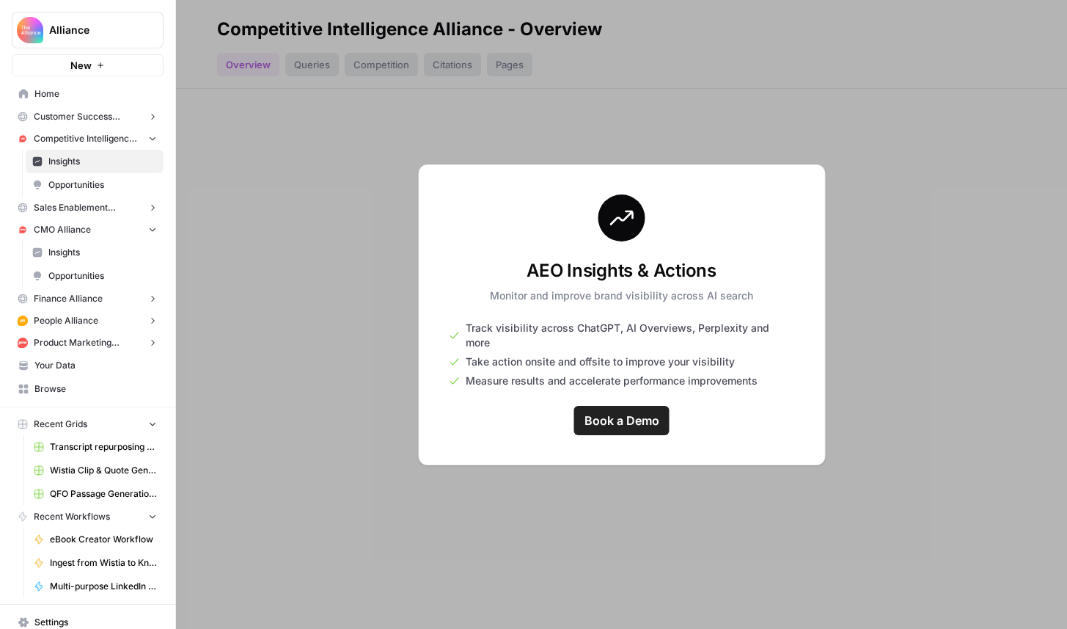
click at [93, 340] on span "Product Marketing Alliance" at bounding box center [88, 342] width 108 height 13
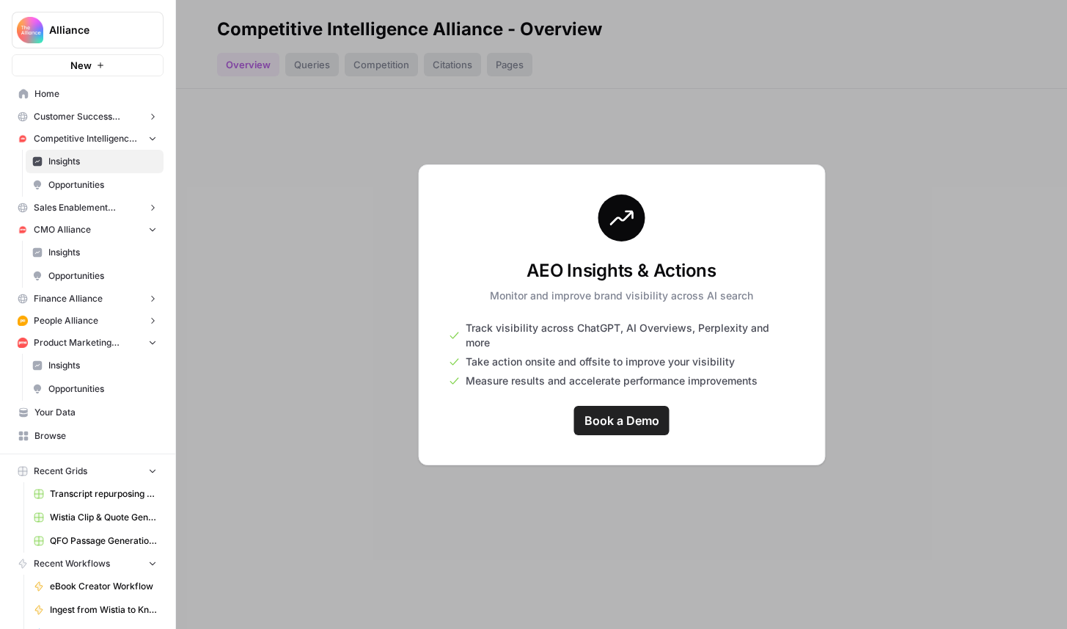
click at [93, 364] on span "Insights" at bounding box center [102, 365] width 109 height 13
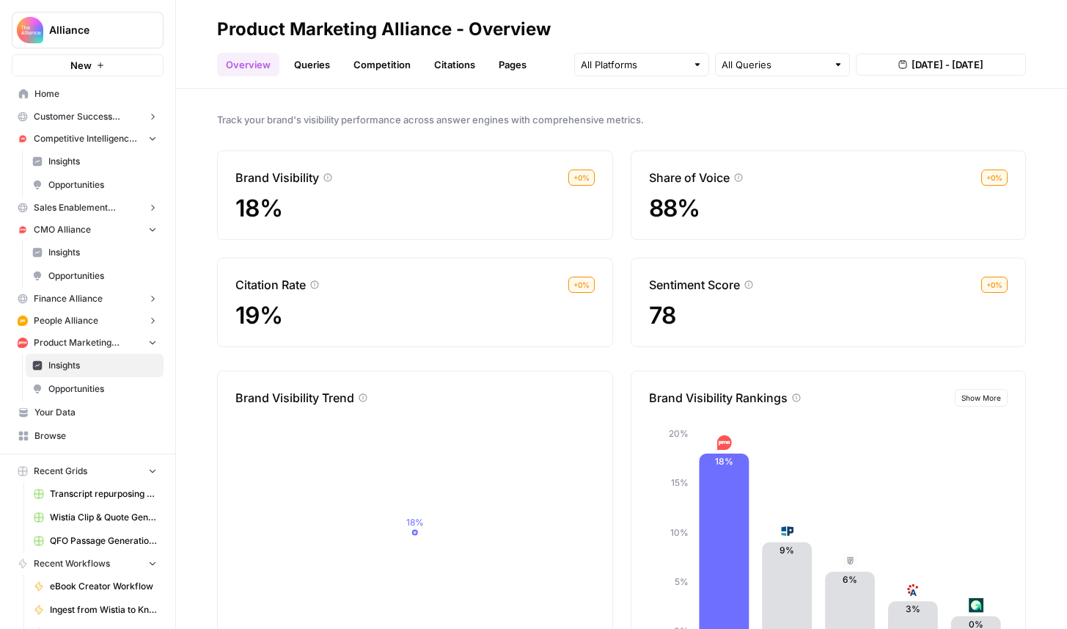
click at [321, 70] on link "Queries" at bounding box center [312, 64] width 54 height 23
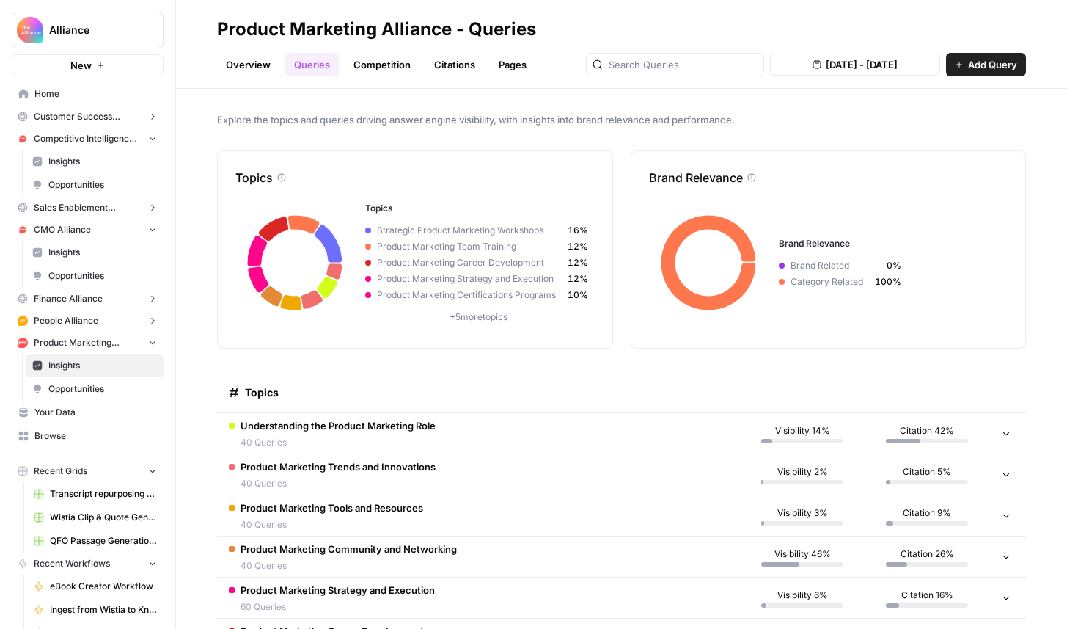
click at [93, 39] on button "Alliance" at bounding box center [88, 30] width 152 height 37
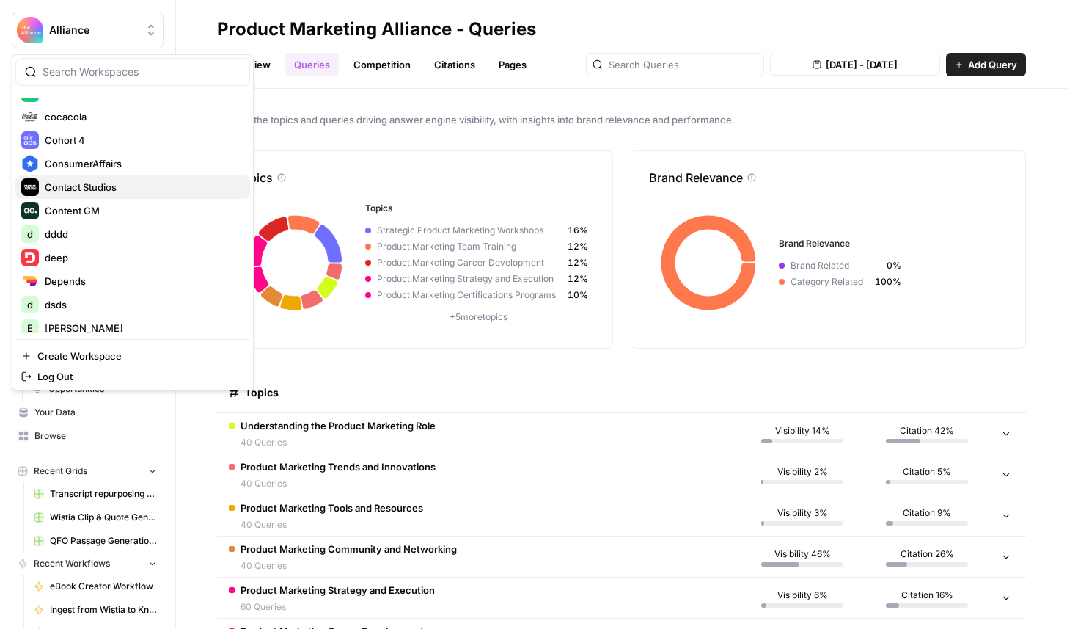
scroll to position [532, 0]
click at [99, 208] on span "Content GM" at bounding box center [142, 212] width 194 height 15
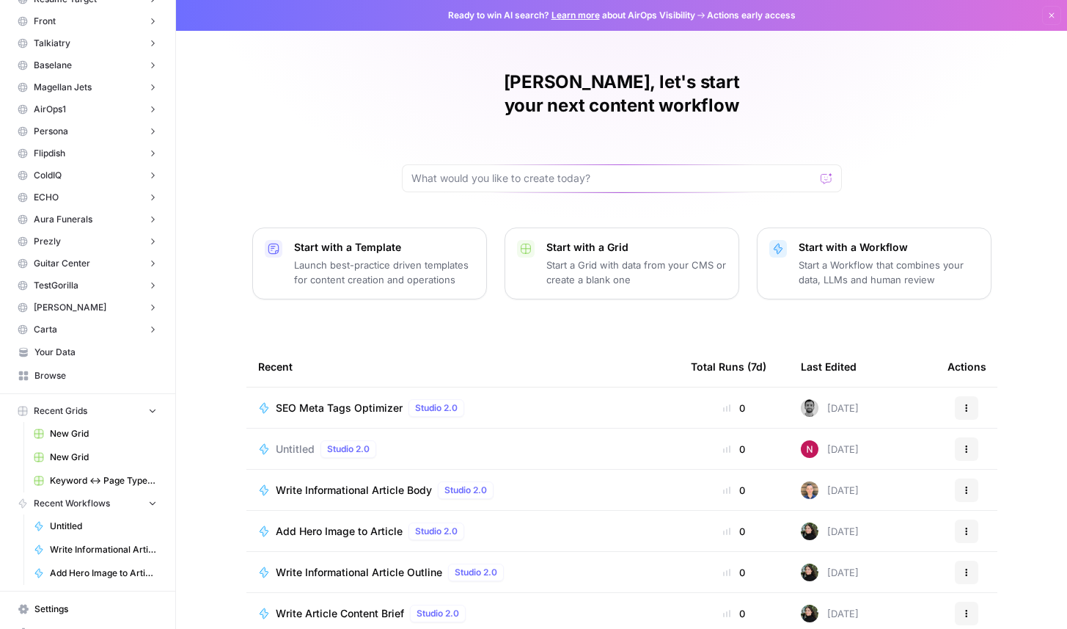
scroll to position [1106, 0]
click at [89, 334] on button "Carta" at bounding box center [88, 331] width 152 height 22
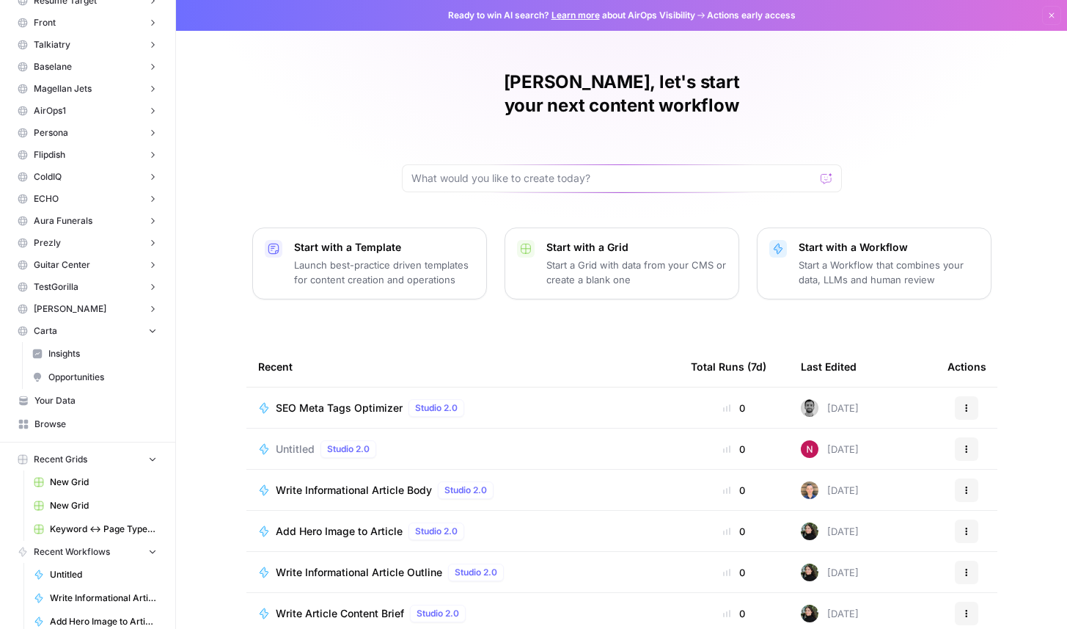
click at [87, 363] on link "Insights" at bounding box center [95, 353] width 138 height 23
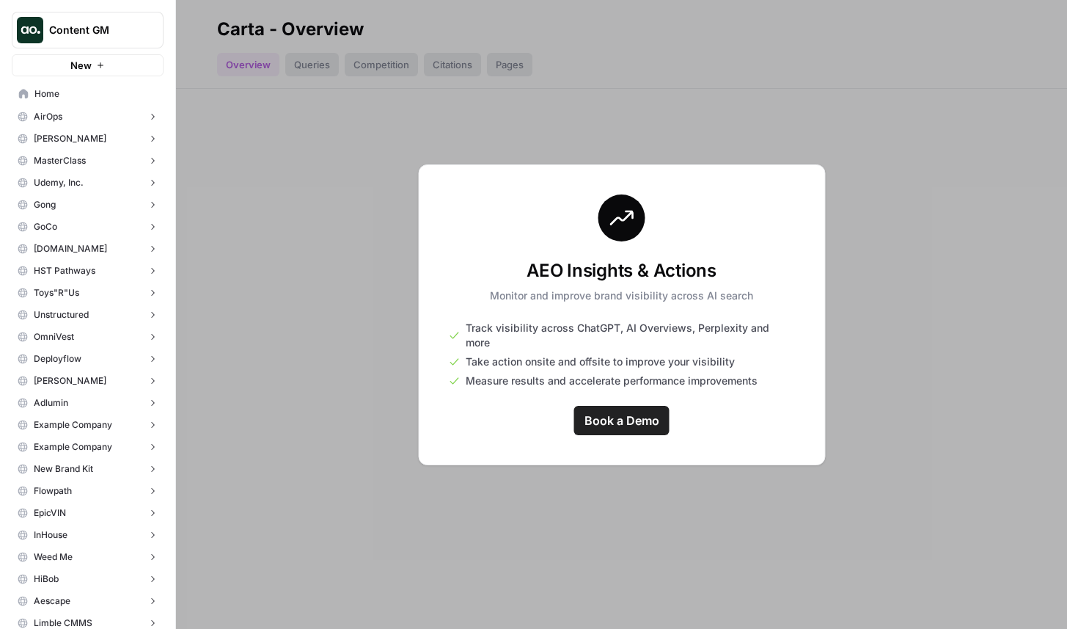
click at [94, 29] on span "Content GM" at bounding box center [93, 30] width 89 height 15
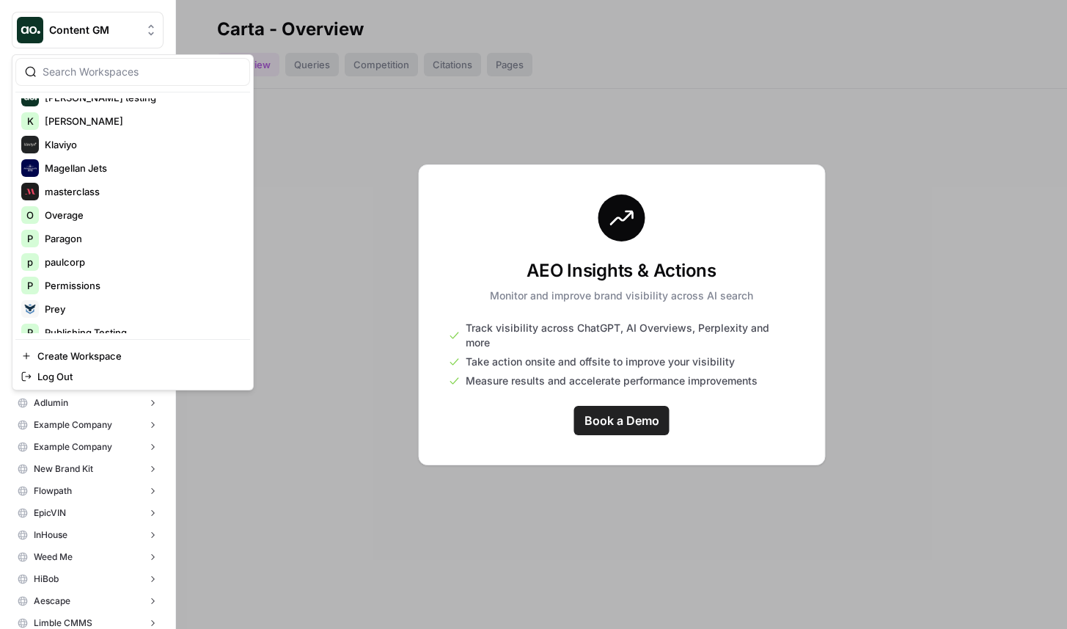
scroll to position [1026, 0]
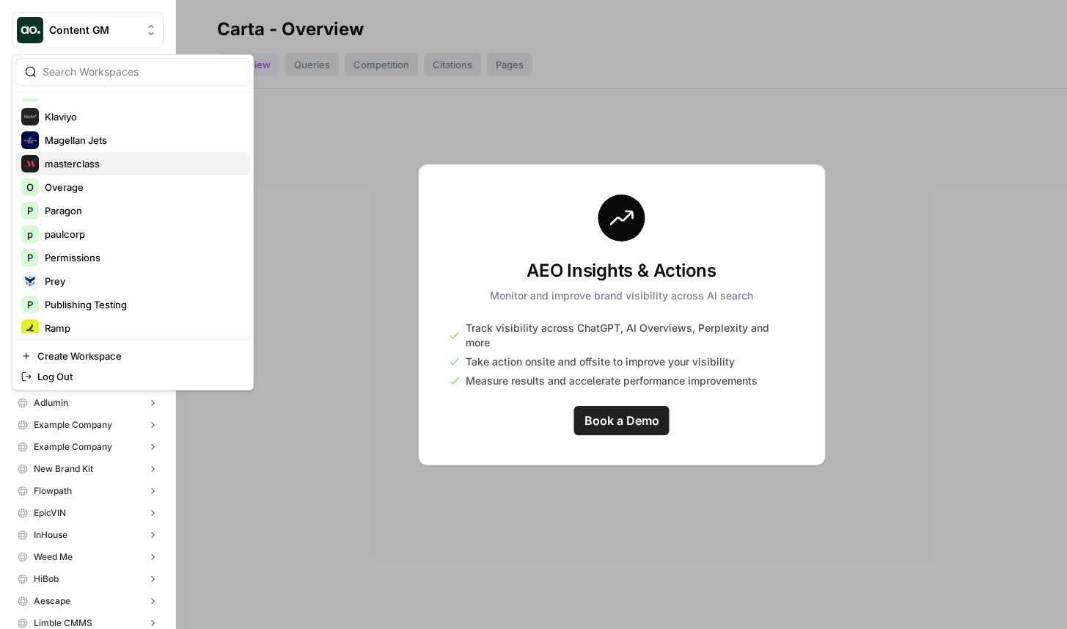
click at [120, 166] on span "masterclass" at bounding box center [142, 163] width 194 height 15
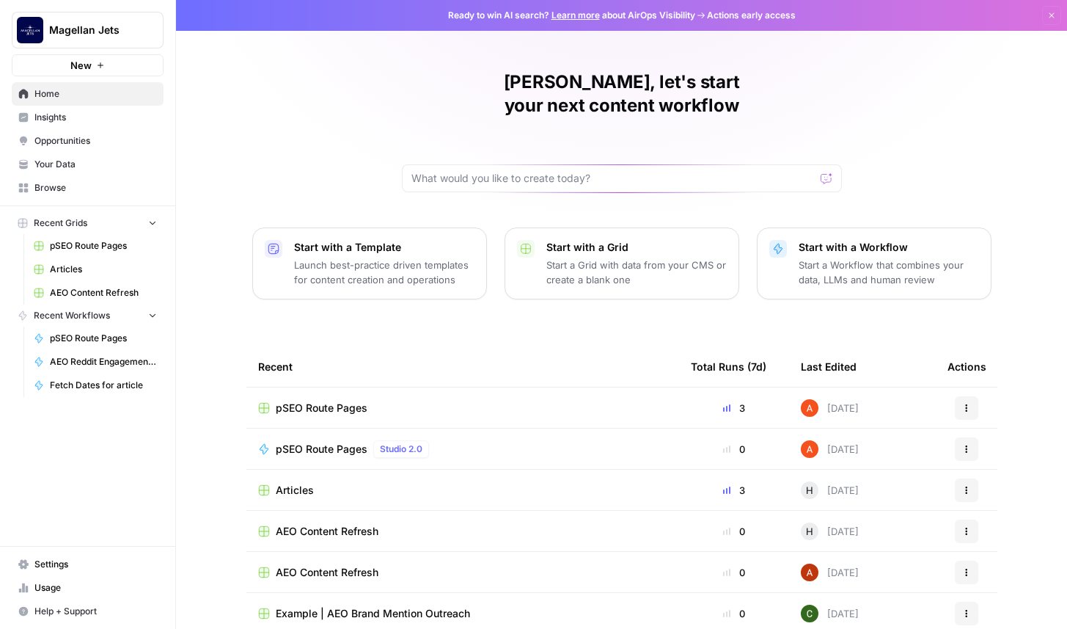
click at [80, 122] on span "Insights" at bounding box center [95, 117] width 123 height 13
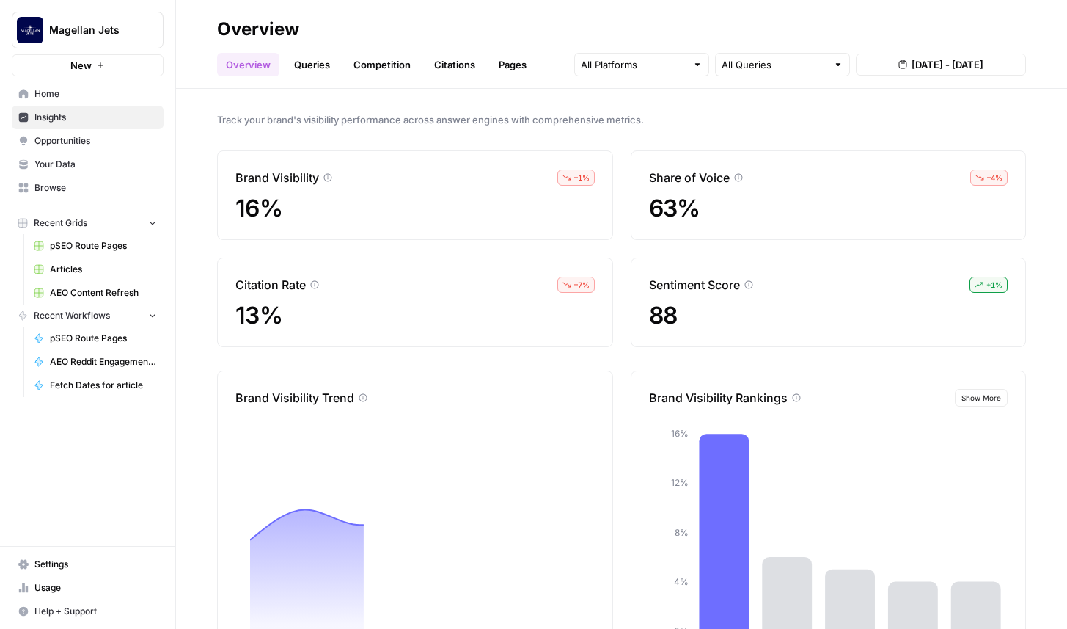
click at [318, 62] on link "Queries" at bounding box center [312, 64] width 54 height 23
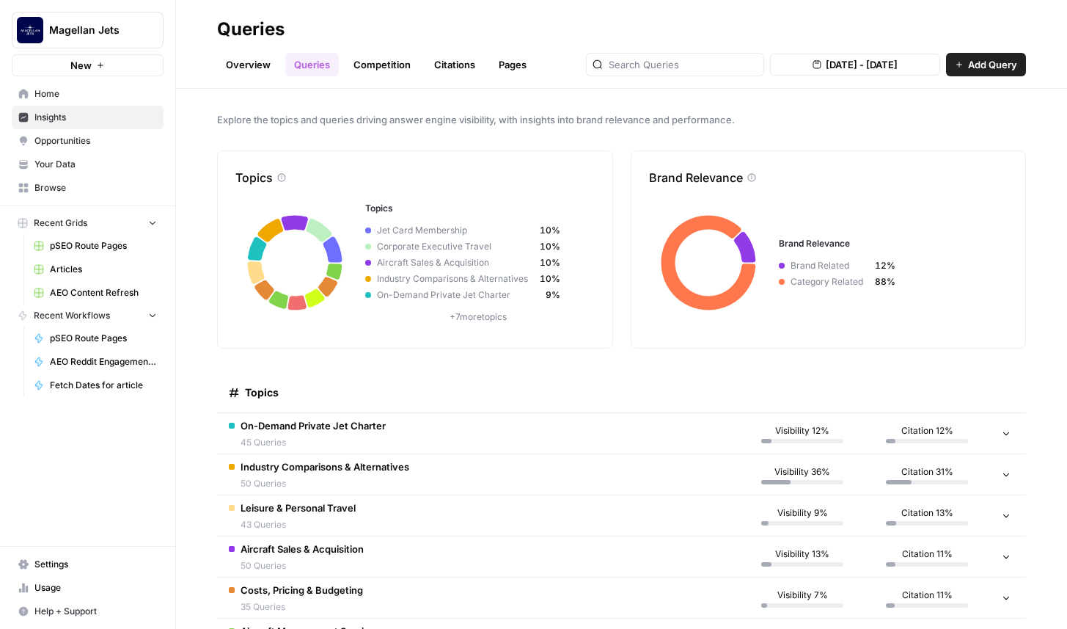
click at [390, 73] on link "Competition" at bounding box center [382, 64] width 75 height 23
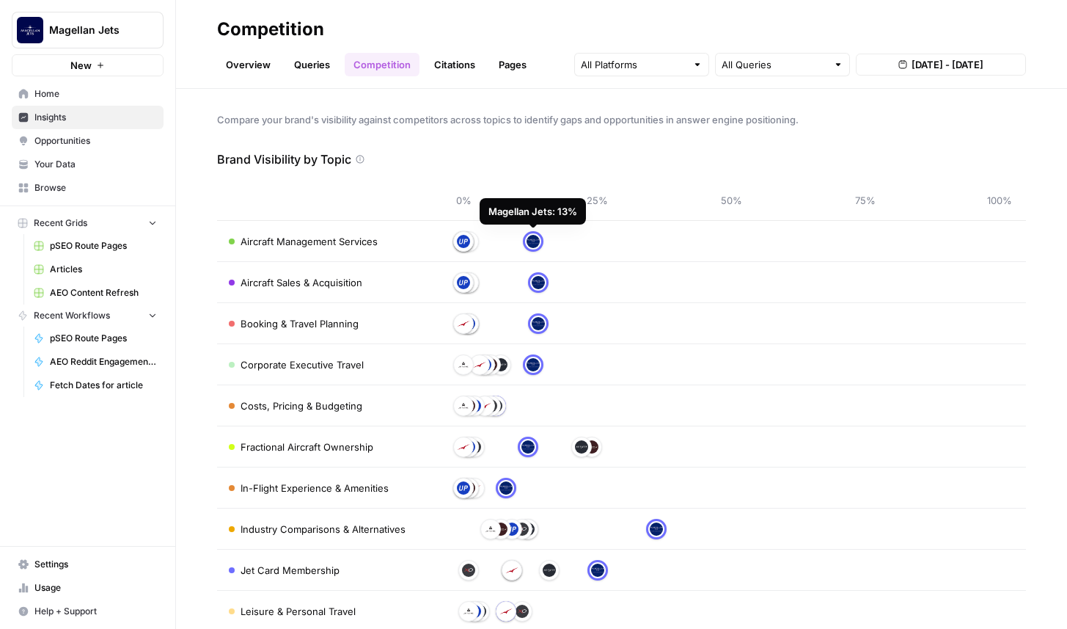
click at [435, 67] on link "Citations" at bounding box center [455, 64] width 59 height 23
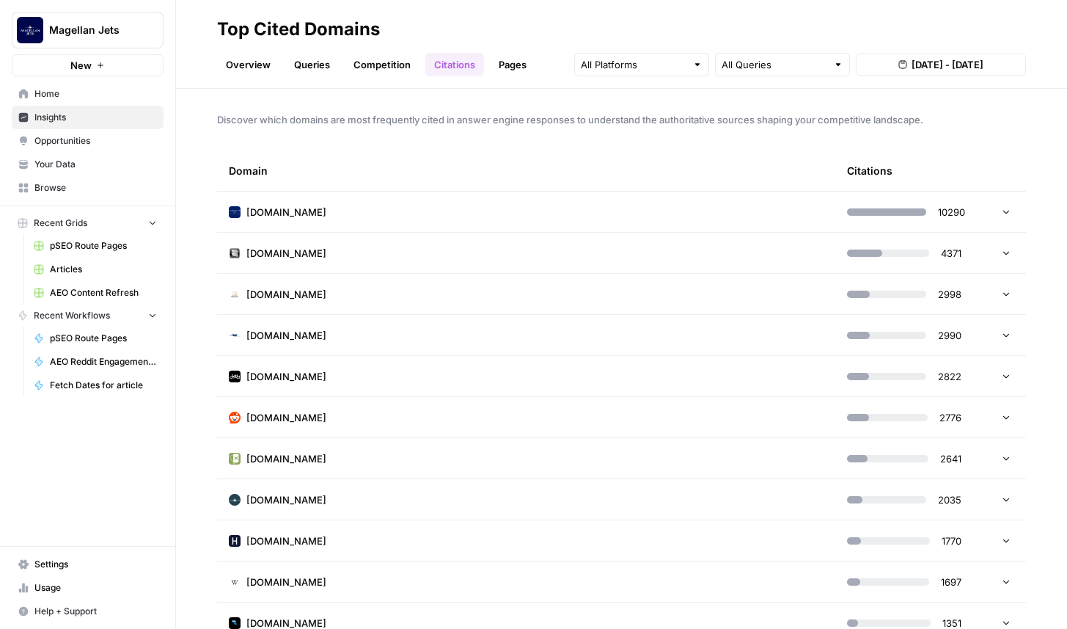
click at [417, 204] on td "magellanjets.com" at bounding box center [526, 211] width 618 height 40
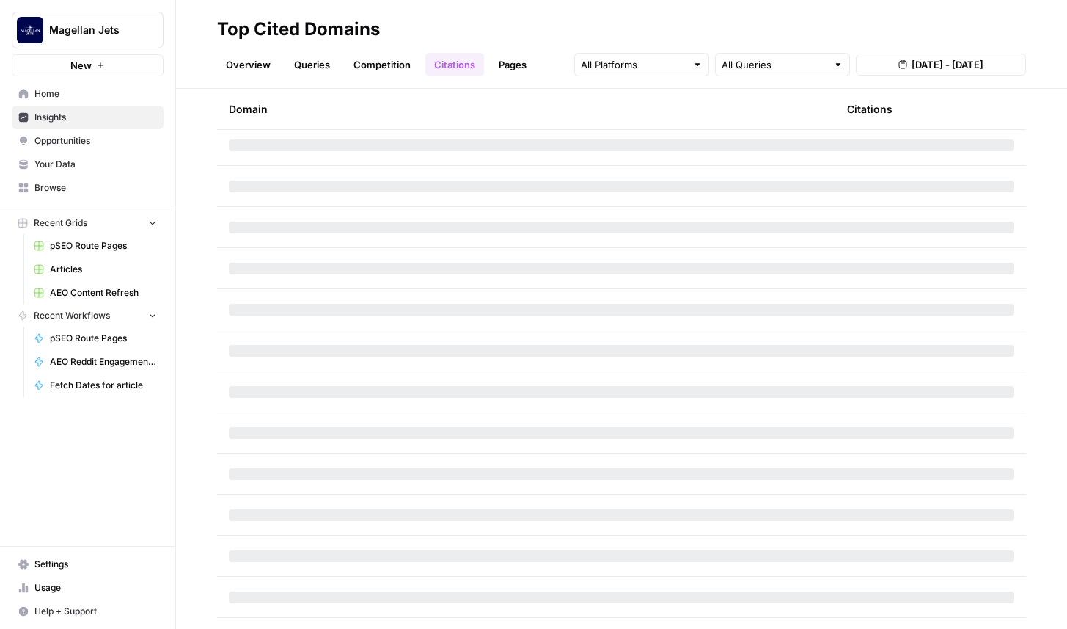
scroll to position [8491, 0]
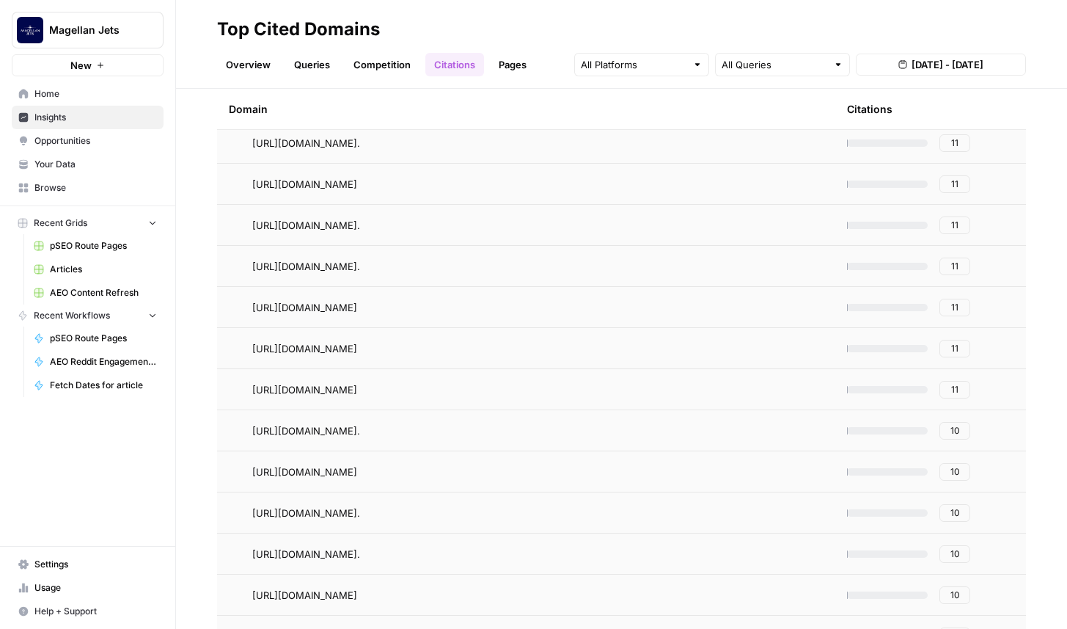
click at [493, 72] on link "Pages" at bounding box center [512, 64] width 45 height 23
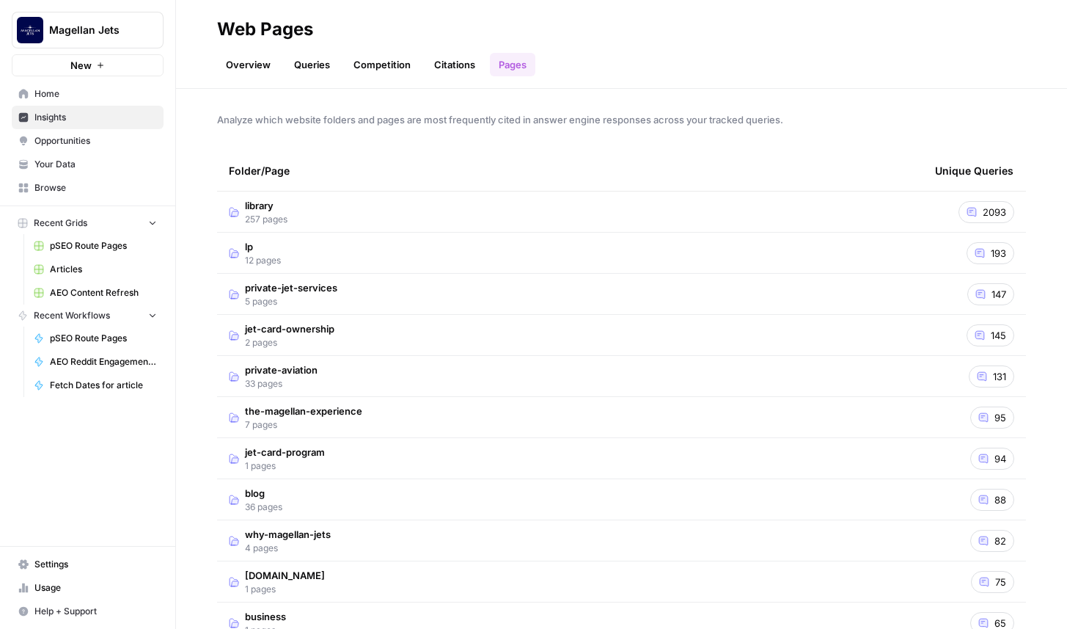
click at [369, 214] on td "library 257 pages" at bounding box center [570, 211] width 707 height 40
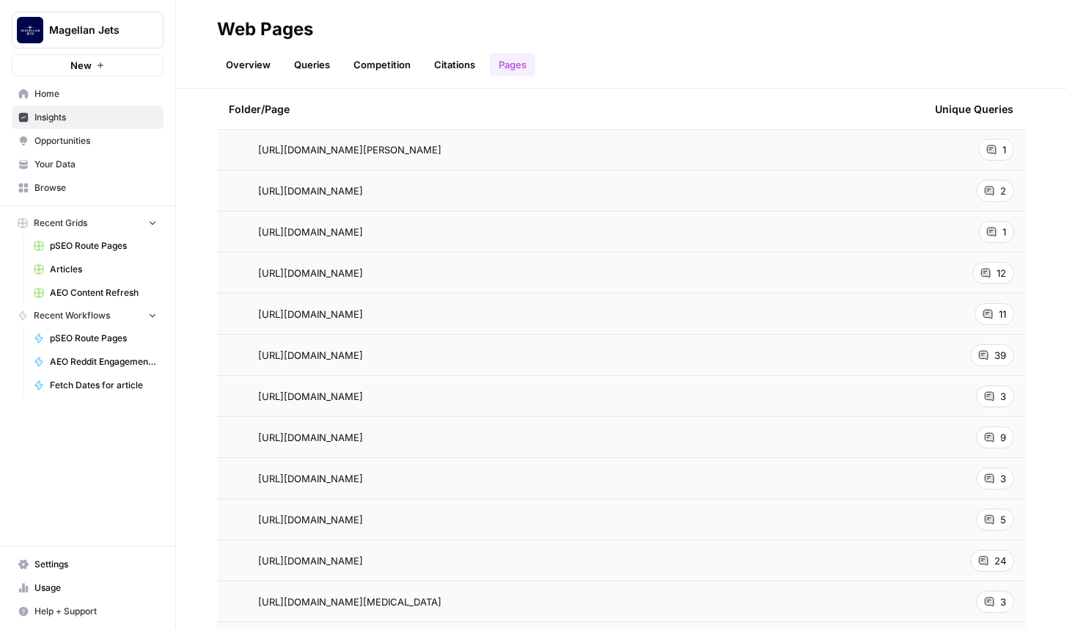
scroll to position [6425, 0]
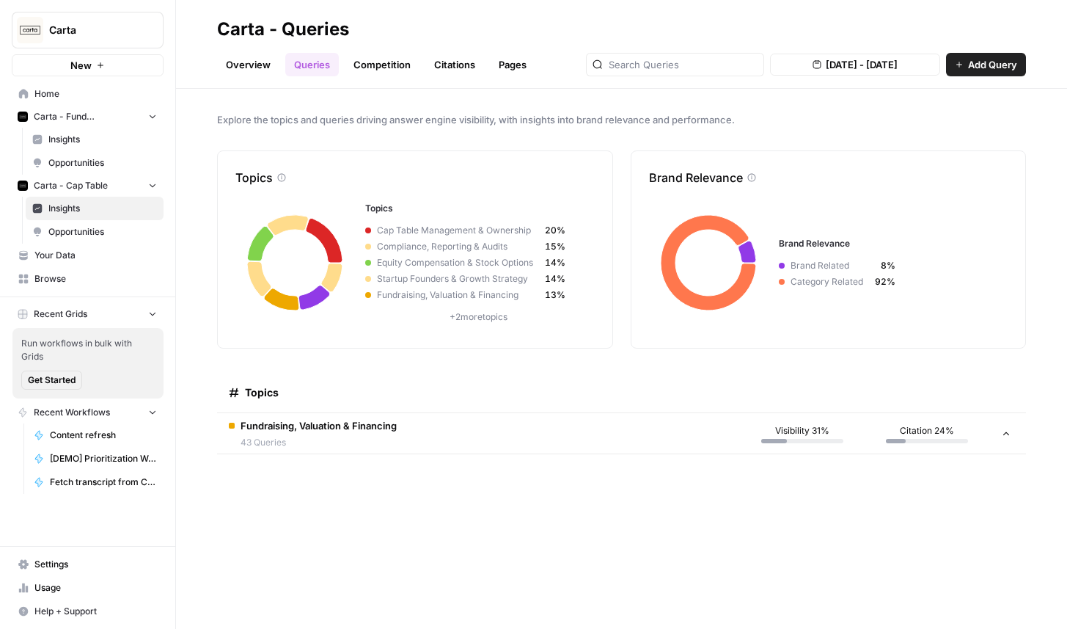
scroll to position [1477, 0]
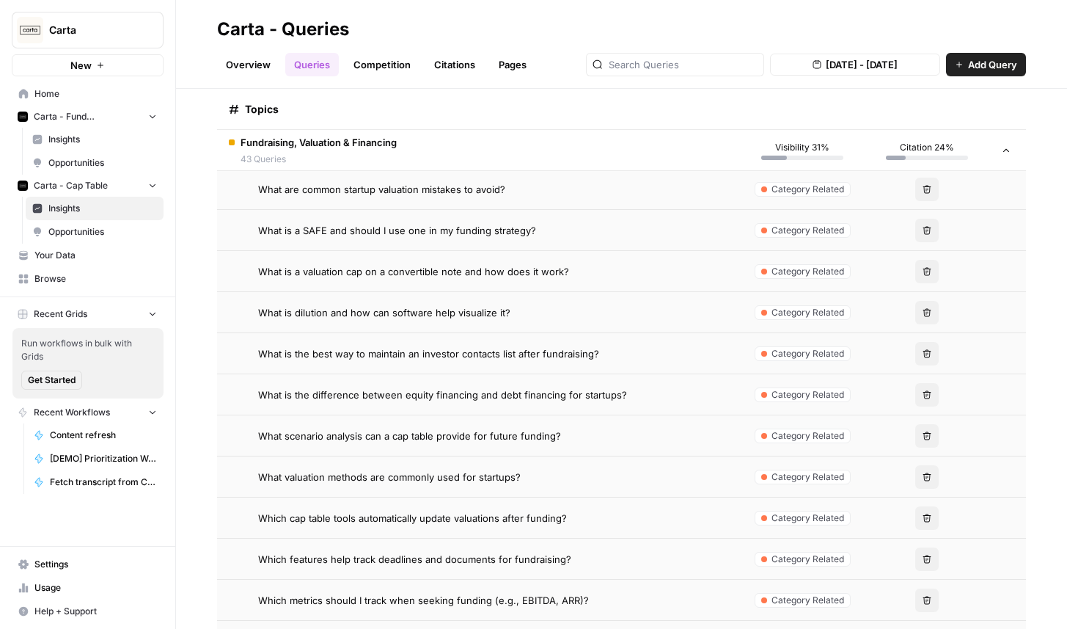
click at [255, 71] on link "Overview" at bounding box center [248, 64] width 62 height 23
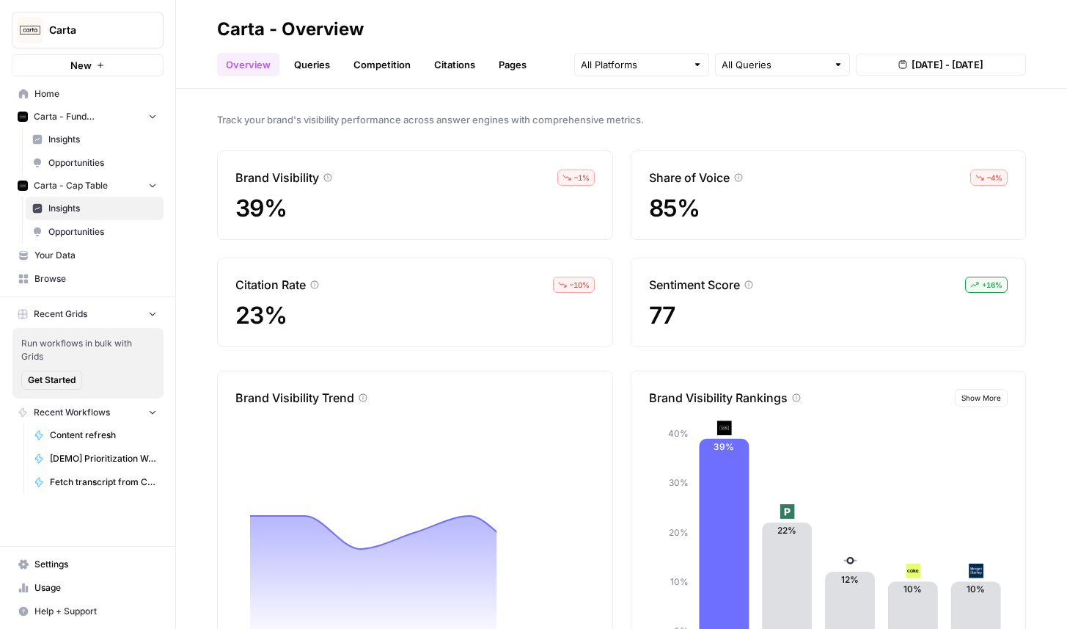
click at [317, 70] on link "Queries" at bounding box center [312, 64] width 54 height 23
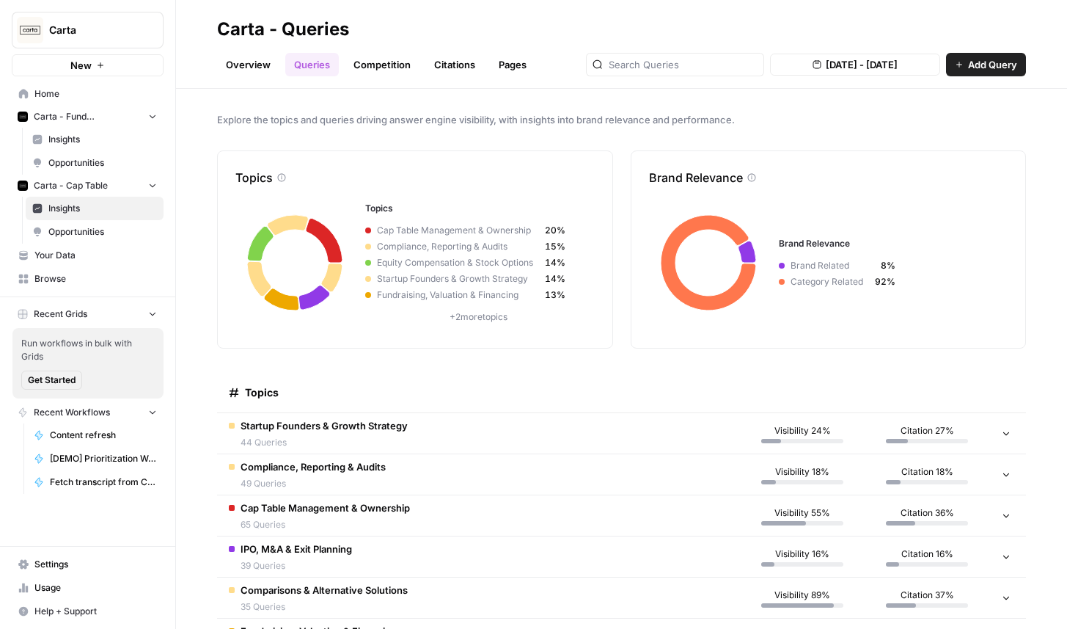
click at [853, 56] on button "[DATE] - [DATE]" at bounding box center [855, 65] width 170 height 22
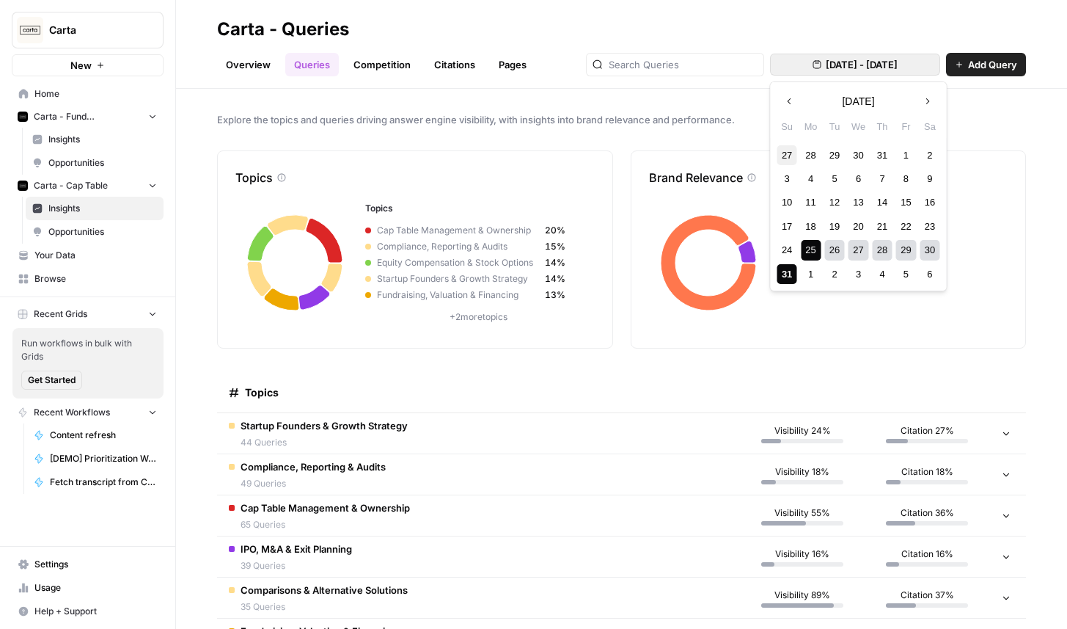
click at [785, 156] on div "27" at bounding box center [788, 155] width 20 height 20
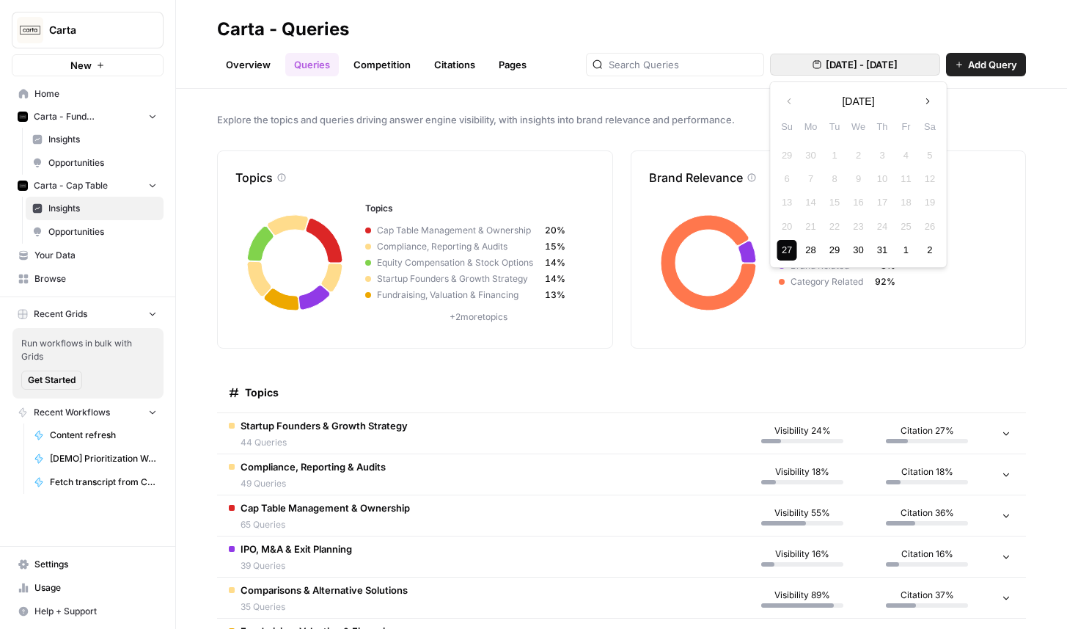
click at [930, 99] on icon "button" at bounding box center [928, 101] width 10 height 10
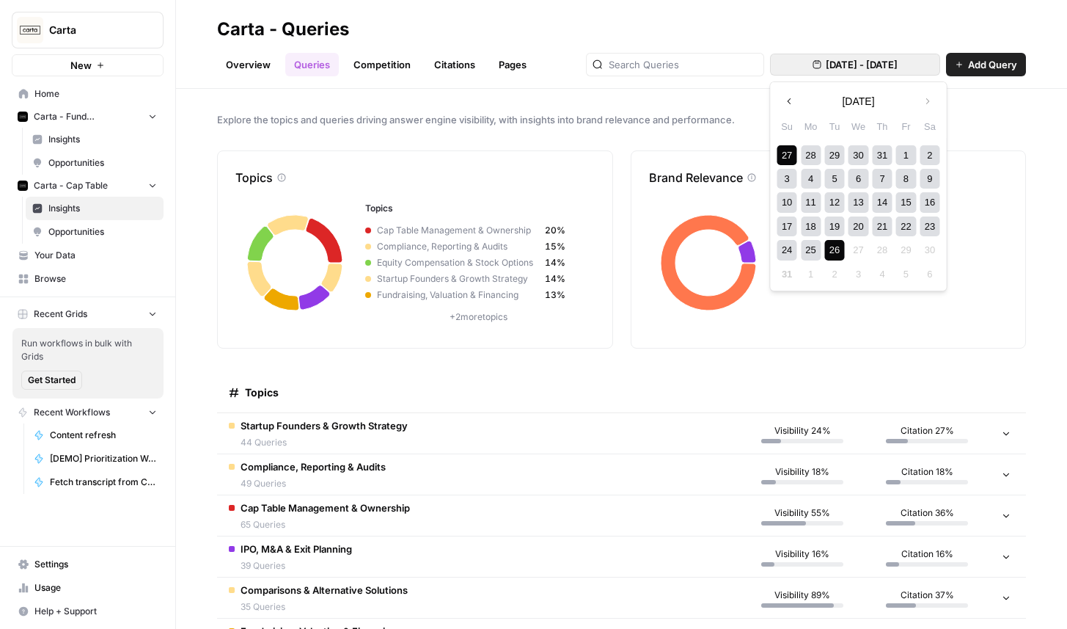
click at [831, 250] on div "26" at bounding box center [835, 250] width 20 height 20
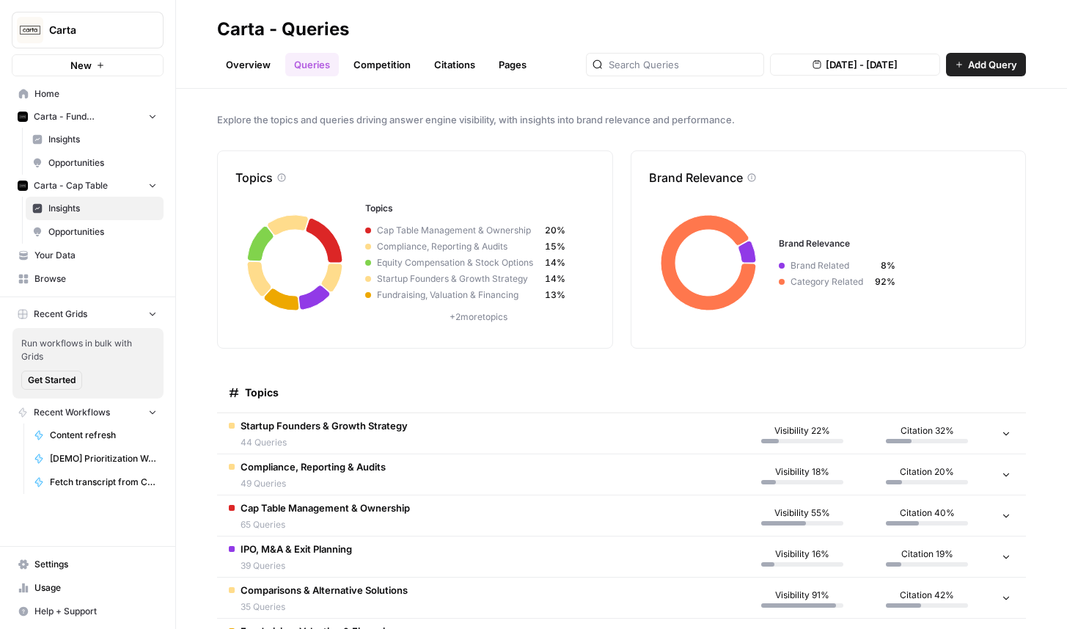
scroll to position [95, 0]
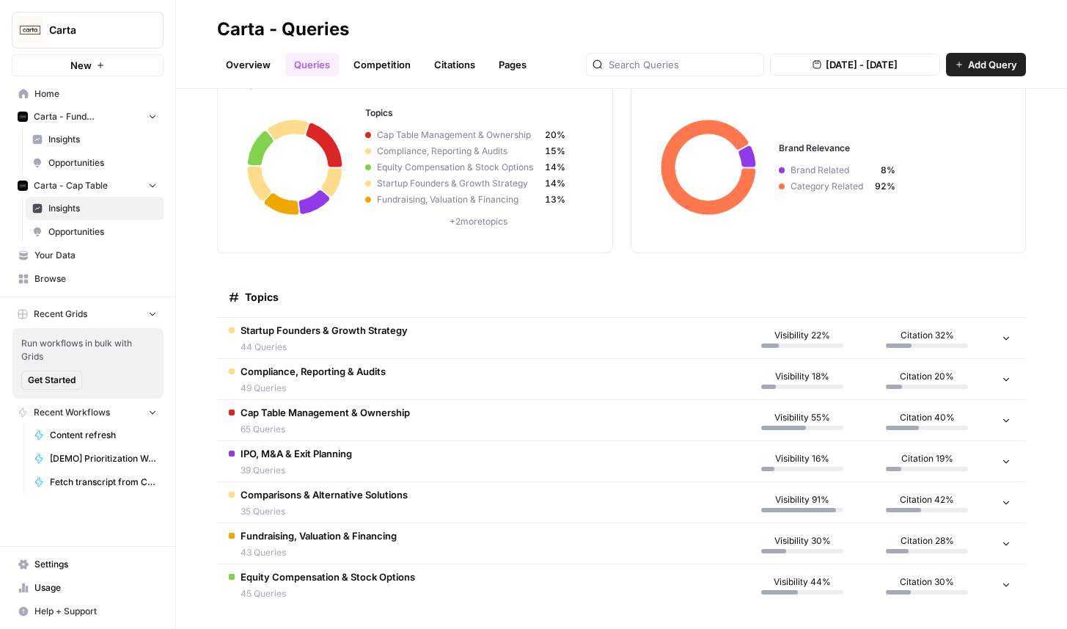
click at [479, 224] on p "+ 2 more topics" at bounding box center [478, 221] width 226 height 13
